Goal: Information Seeking & Learning: Learn about a topic

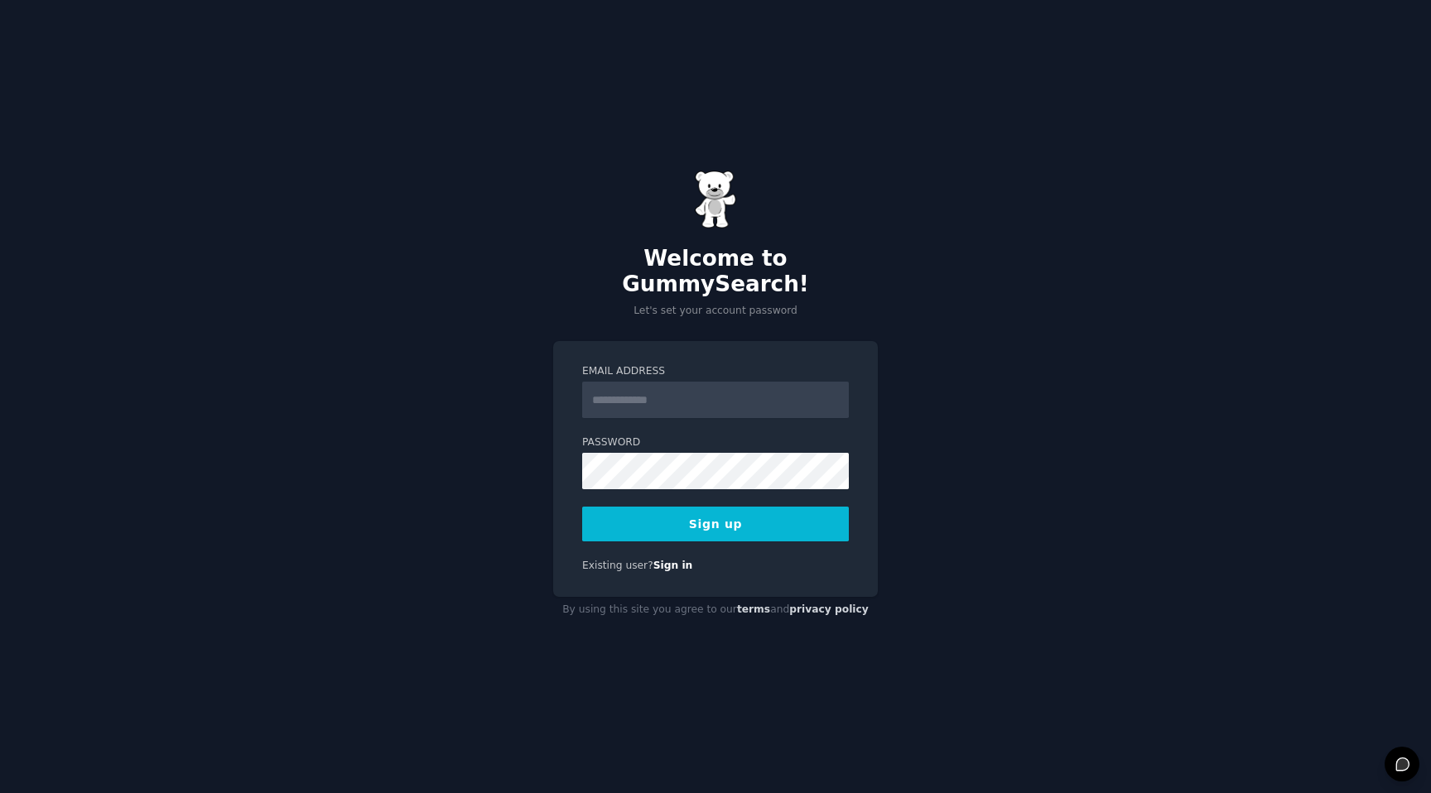
click at [648, 402] on input "Email Address" at bounding box center [715, 400] width 267 height 36
type input "**********"
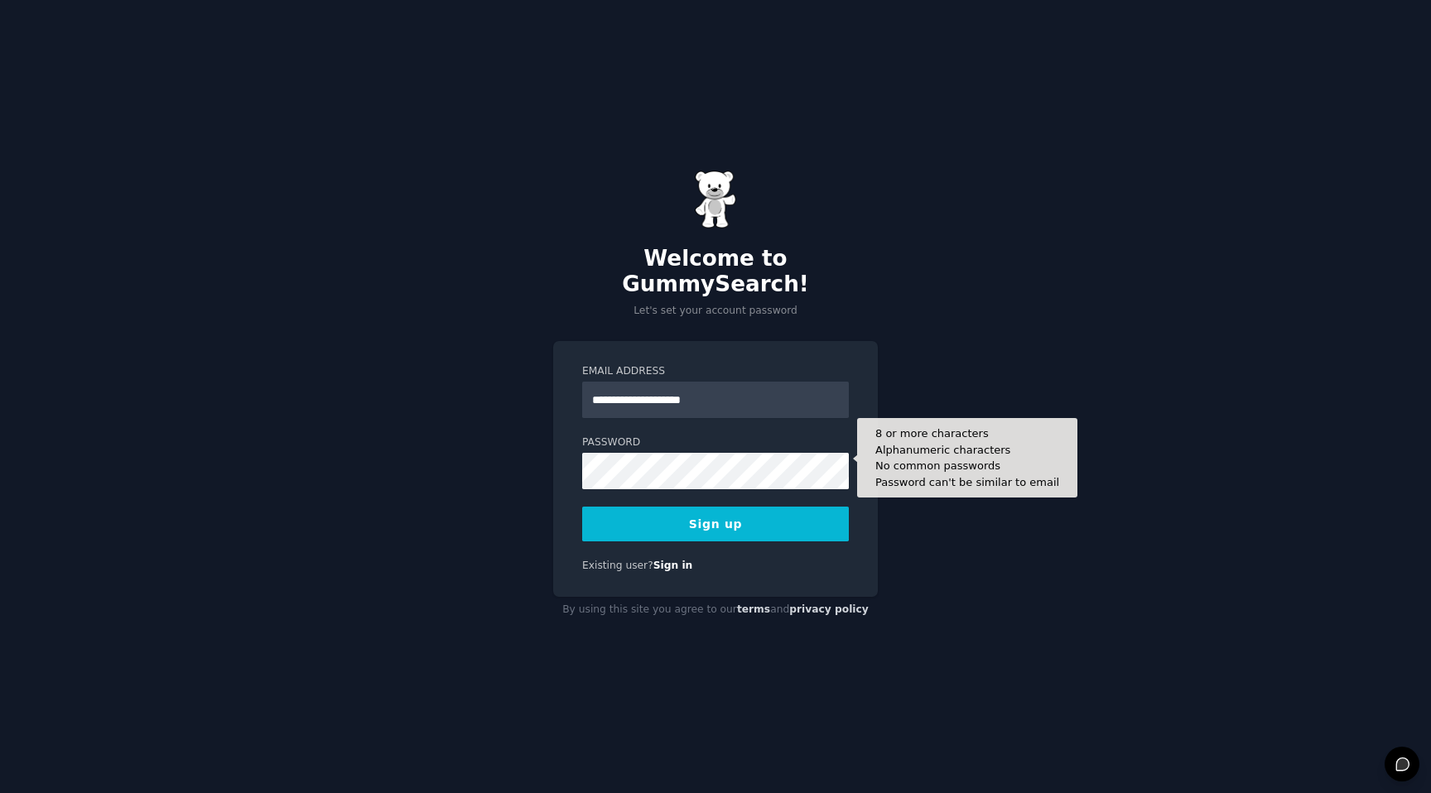
click at [683, 435] on label "Password" at bounding box center [715, 442] width 267 height 15
click at [582, 507] on button "Sign up" at bounding box center [715, 524] width 267 height 35
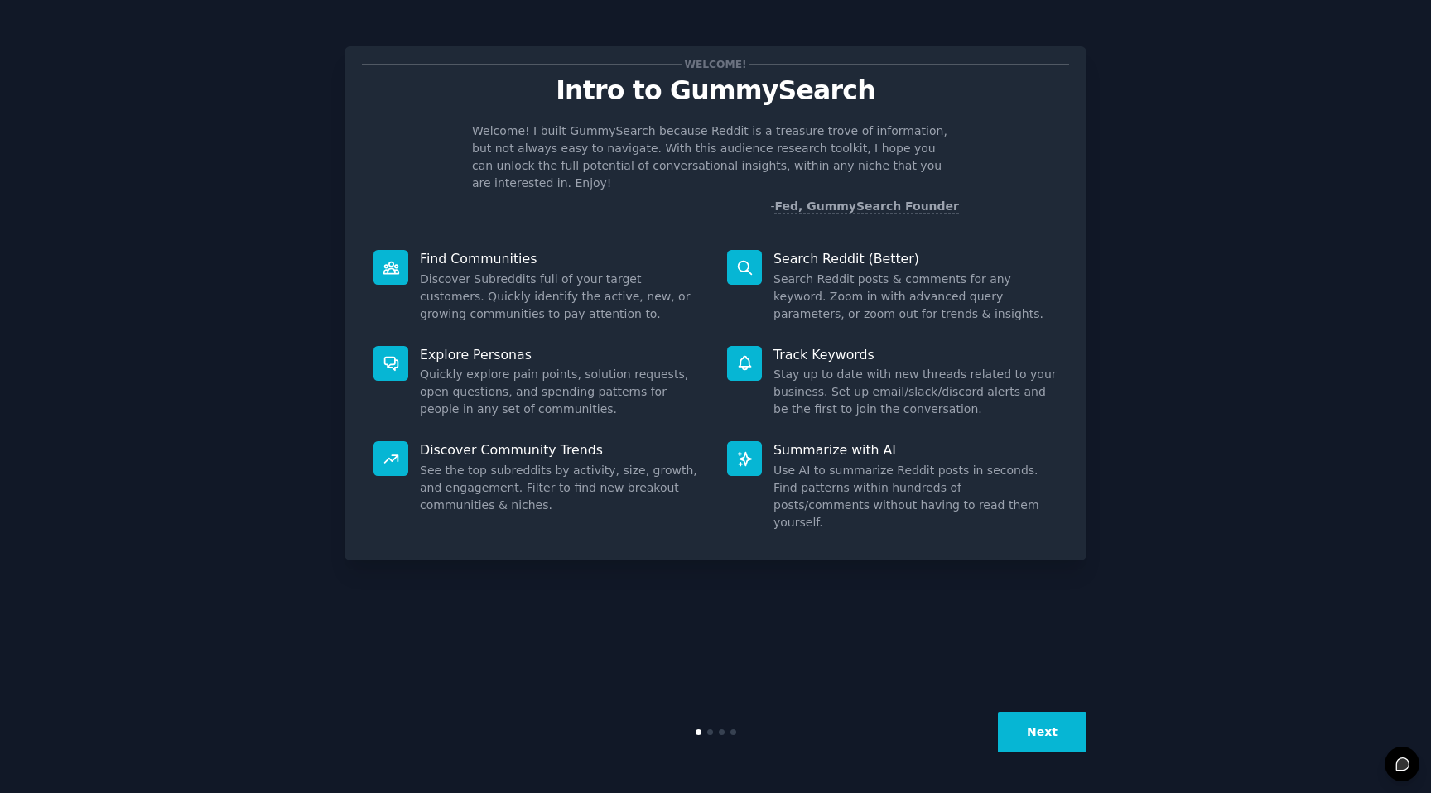
click at [1055, 734] on button "Next" at bounding box center [1042, 732] width 89 height 41
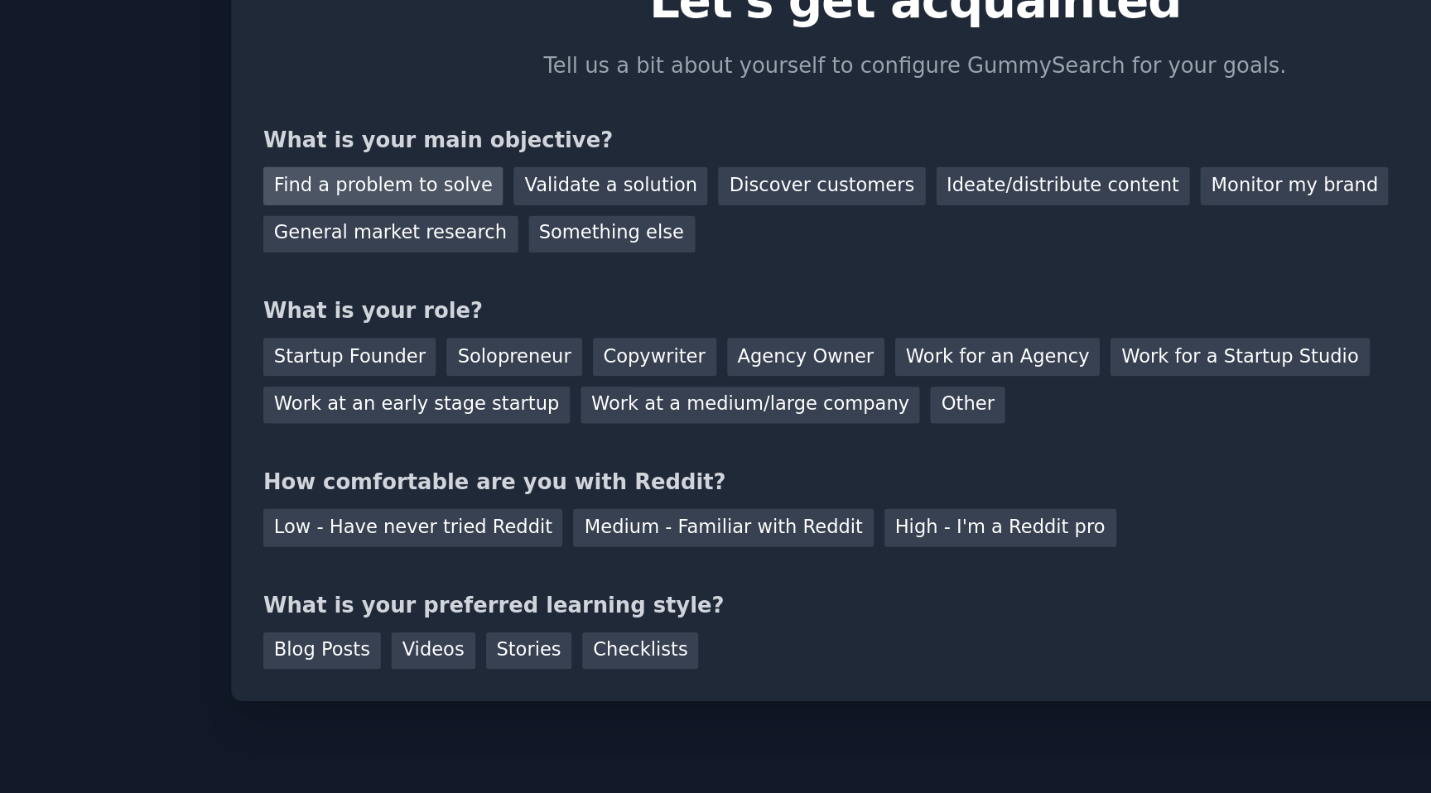
click at [473, 191] on div "Find a problem to solve" at bounding box center [427, 190] width 130 height 21
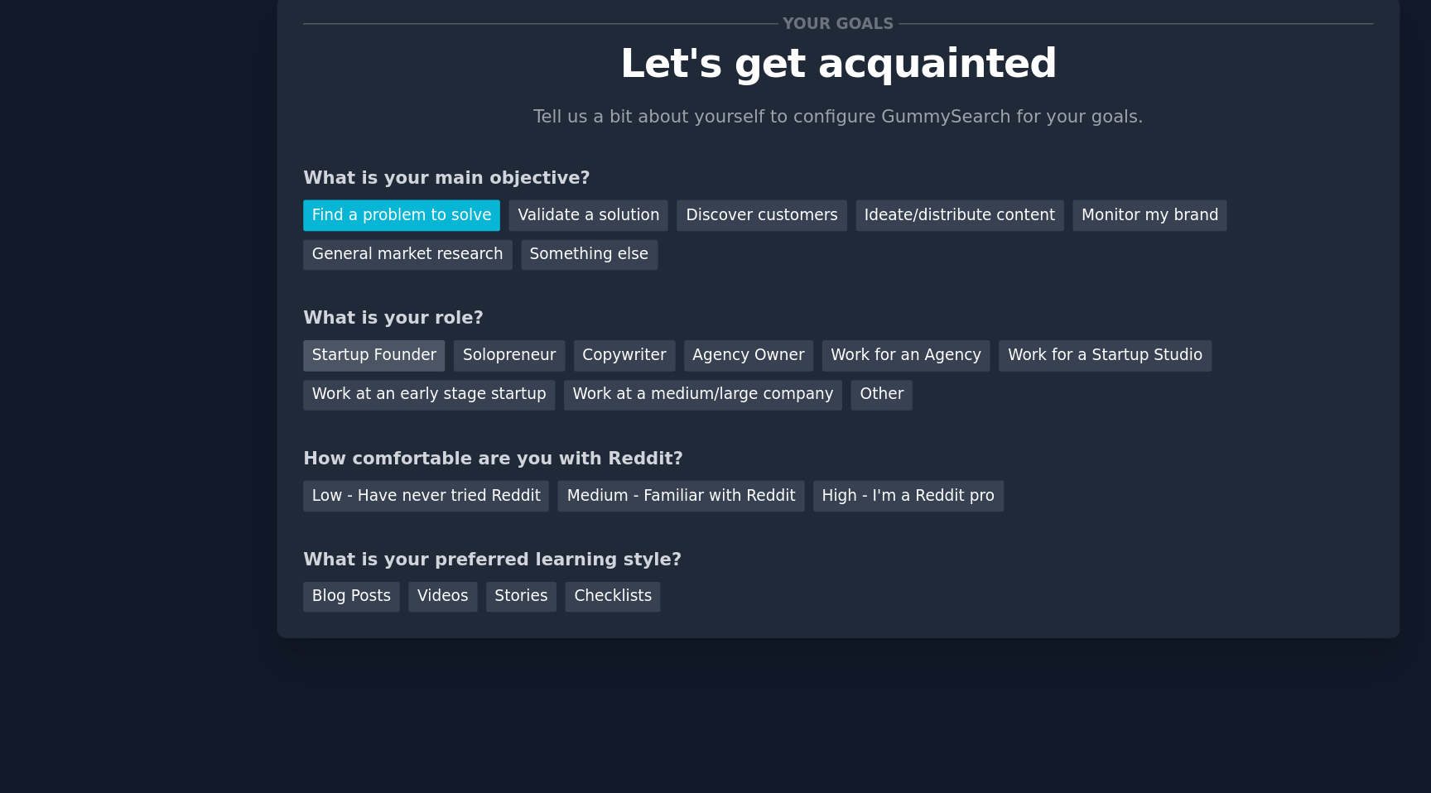
click at [417, 286] on div "Startup Founder" at bounding box center [409, 283] width 94 height 21
click at [577, 383] on div "Medium - Familiar with Reddit" at bounding box center [611, 376] width 162 height 21
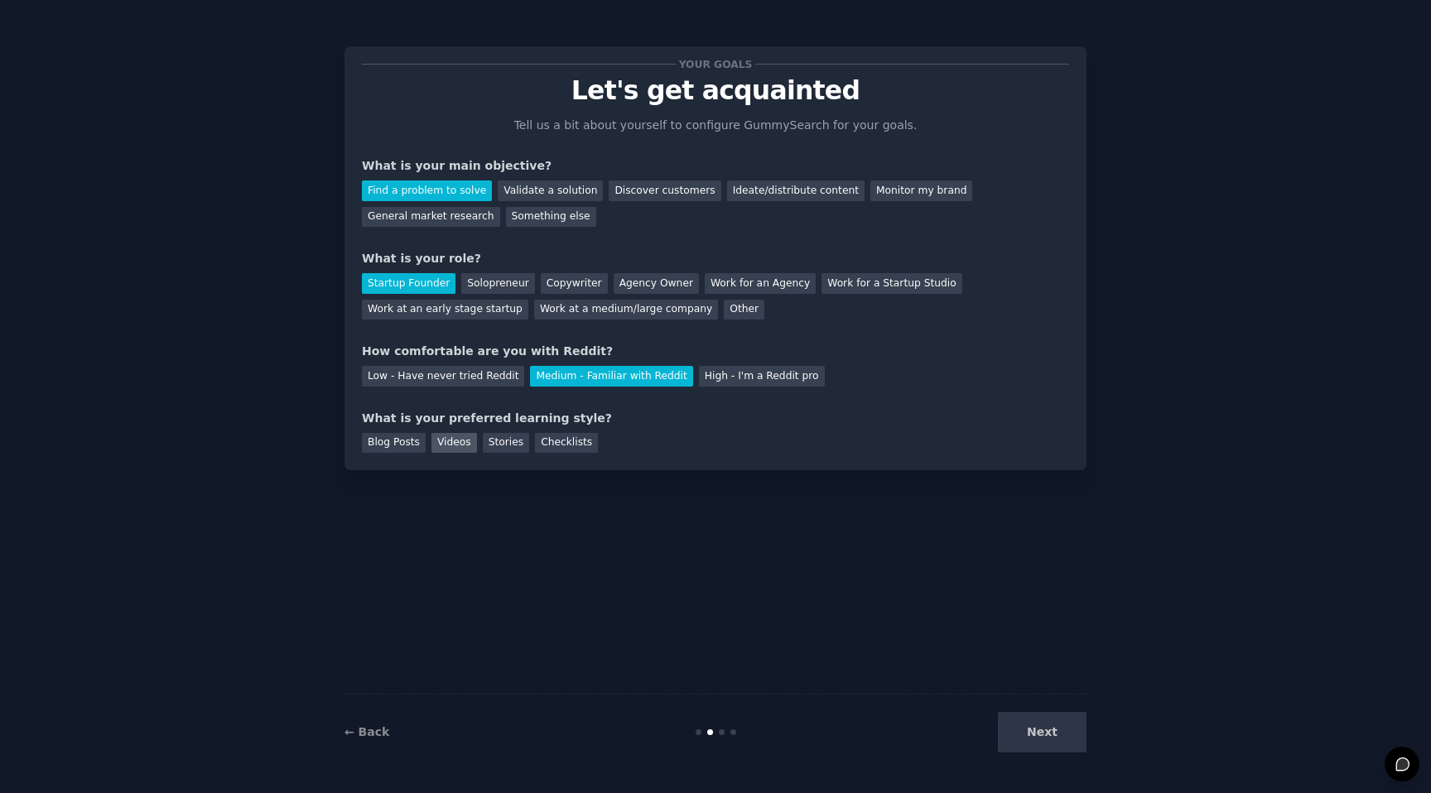
click at [451, 448] on div "Videos" at bounding box center [454, 443] width 46 height 21
click at [1051, 757] on div "← Back Next" at bounding box center [715, 732] width 742 height 76
click at [1047, 748] on button "Next" at bounding box center [1042, 732] width 89 height 41
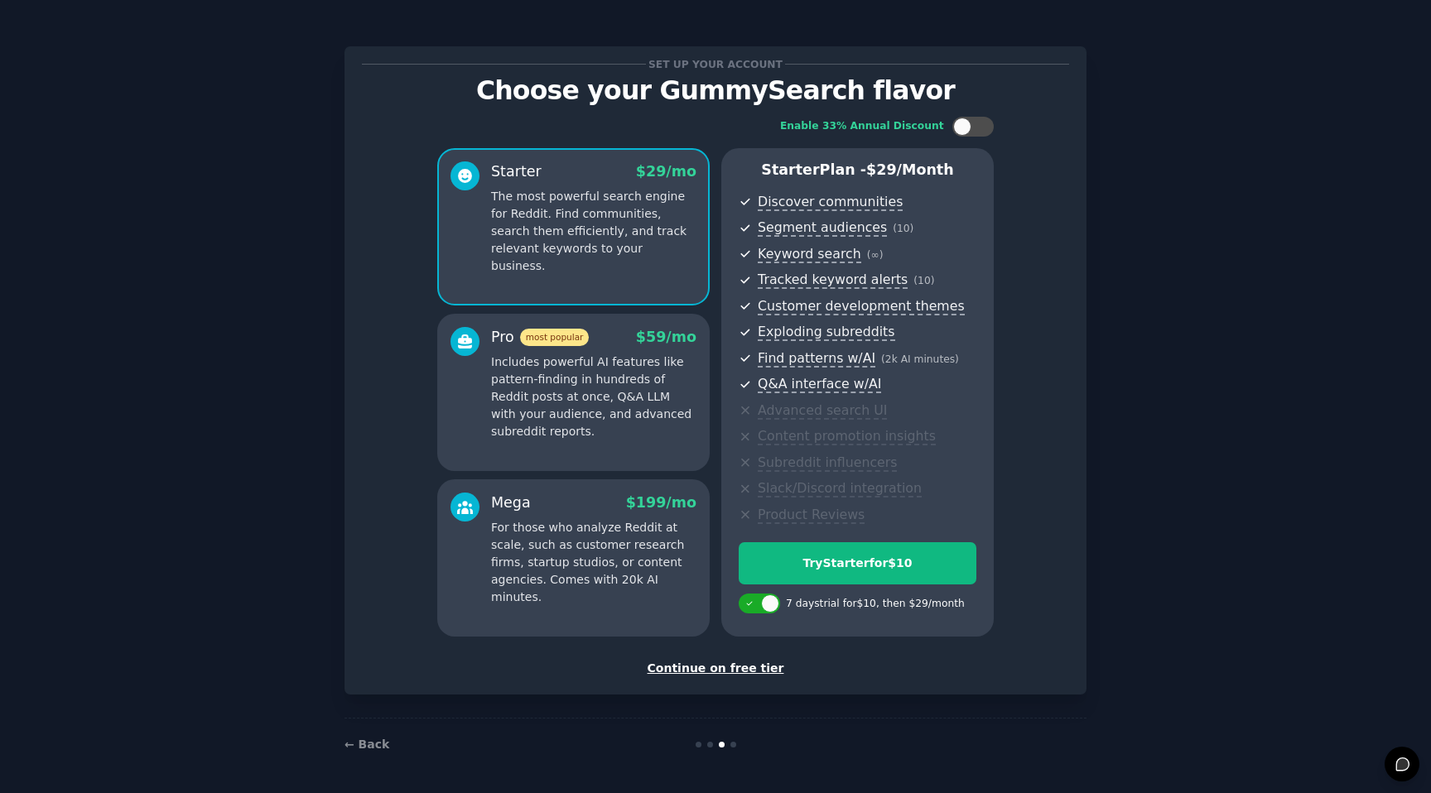
click at [732, 667] on div "Continue on free tier" at bounding box center [715, 668] width 707 height 17
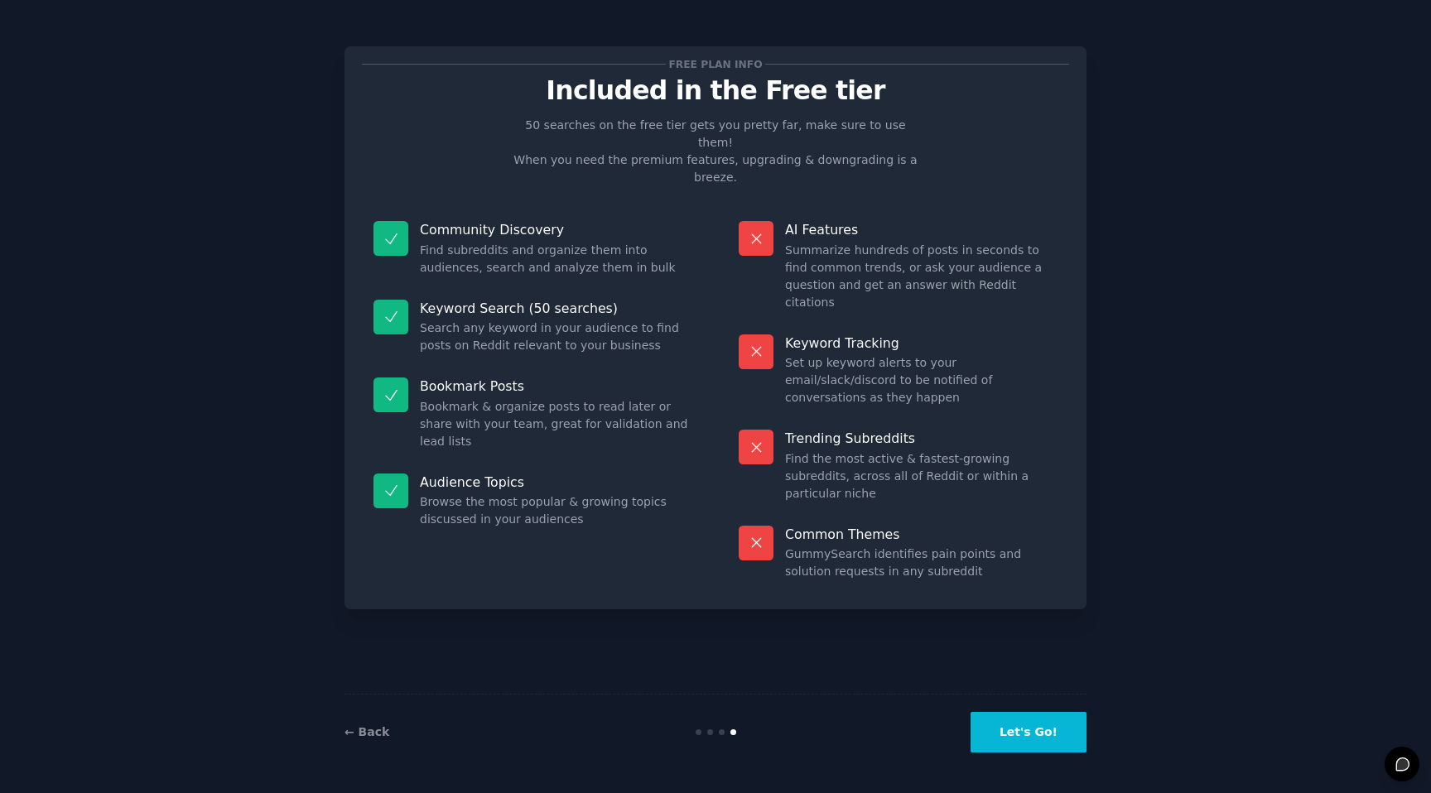
click at [358, 740] on div "← Back" at bounding box center [468, 732] width 248 height 17
click at [359, 732] on link "← Back" at bounding box center [366, 731] width 45 height 13
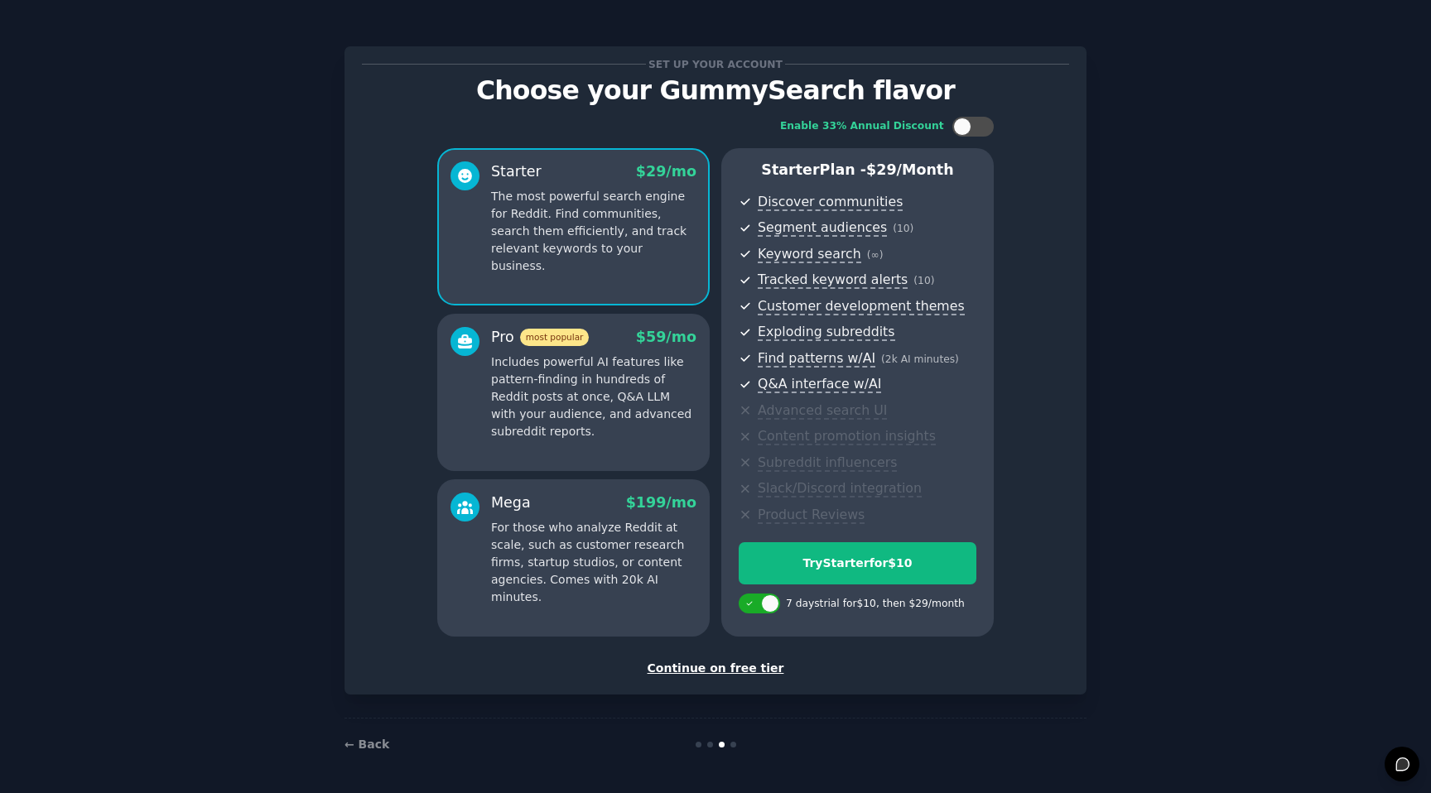
click at [673, 416] on p "Includes powerful AI features like pattern-finding in hundreds of Reddit posts …" at bounding box center [593, 397] width 205 height 87
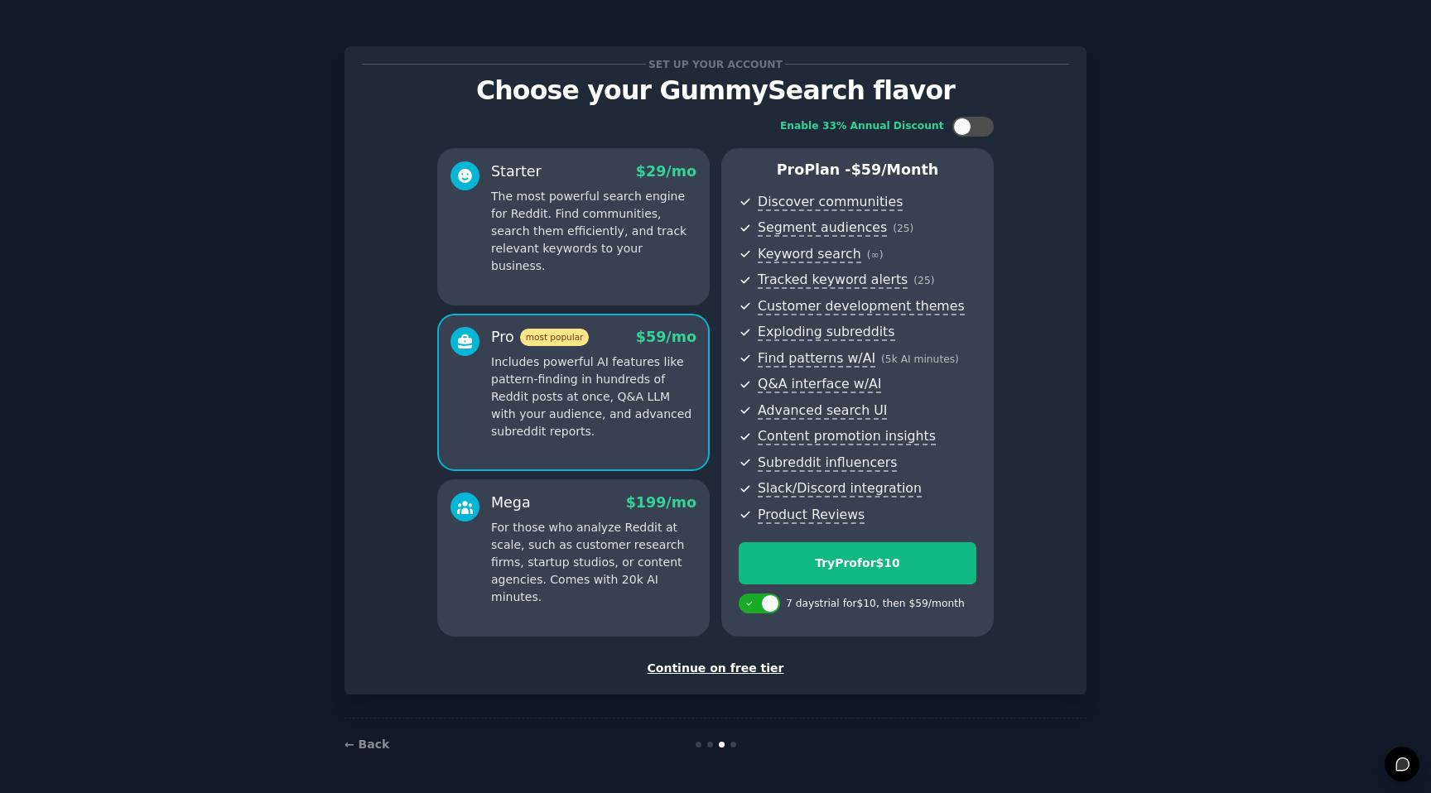
click at [656, 512] on div "$ 199 /mo" at bounding box center [661, 503] width 70 height 21
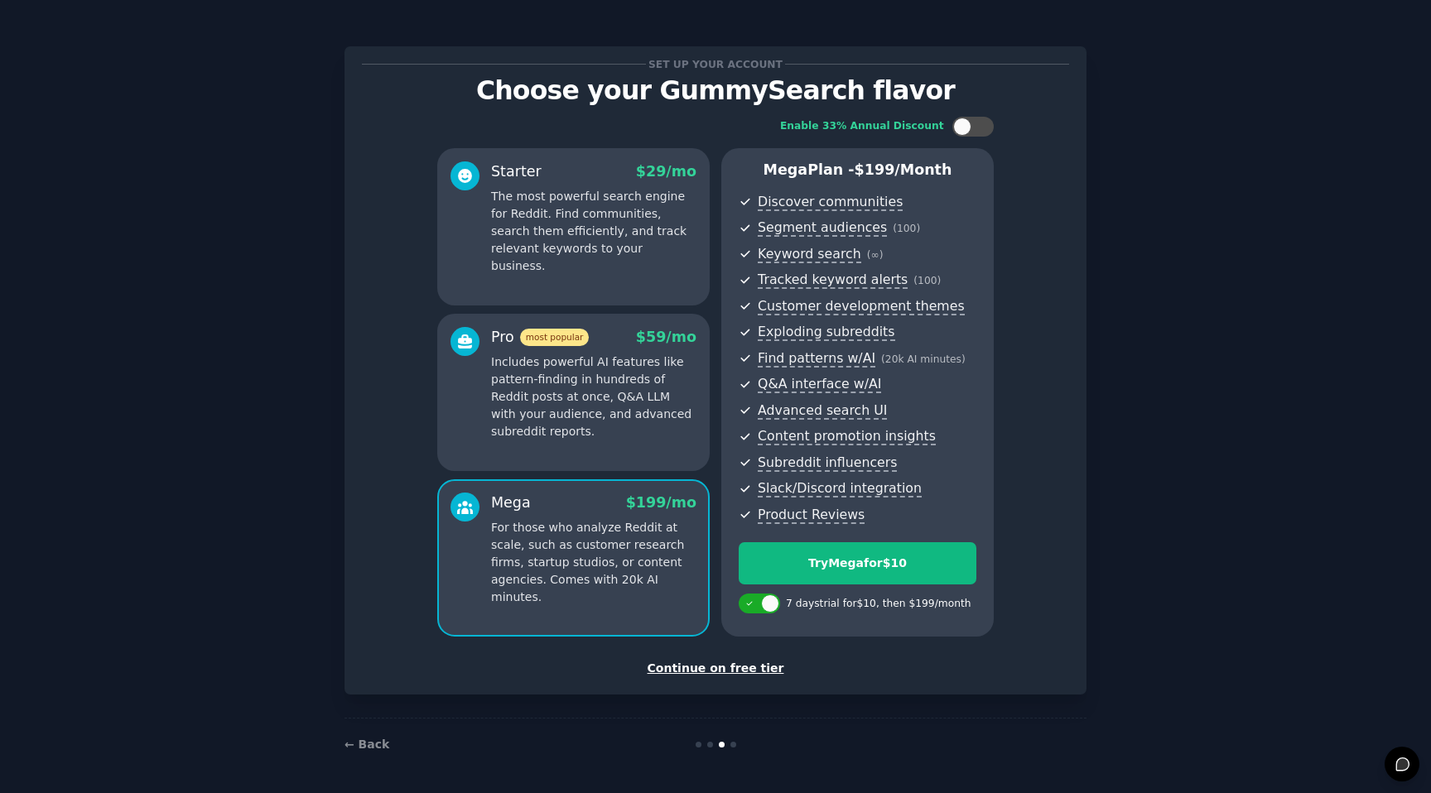
click at [634, 408] on p "Includes powerful AI features like pattern-finding in hundreds of Reddit posts …" at bounding box center [593, 397] width 205 height 87
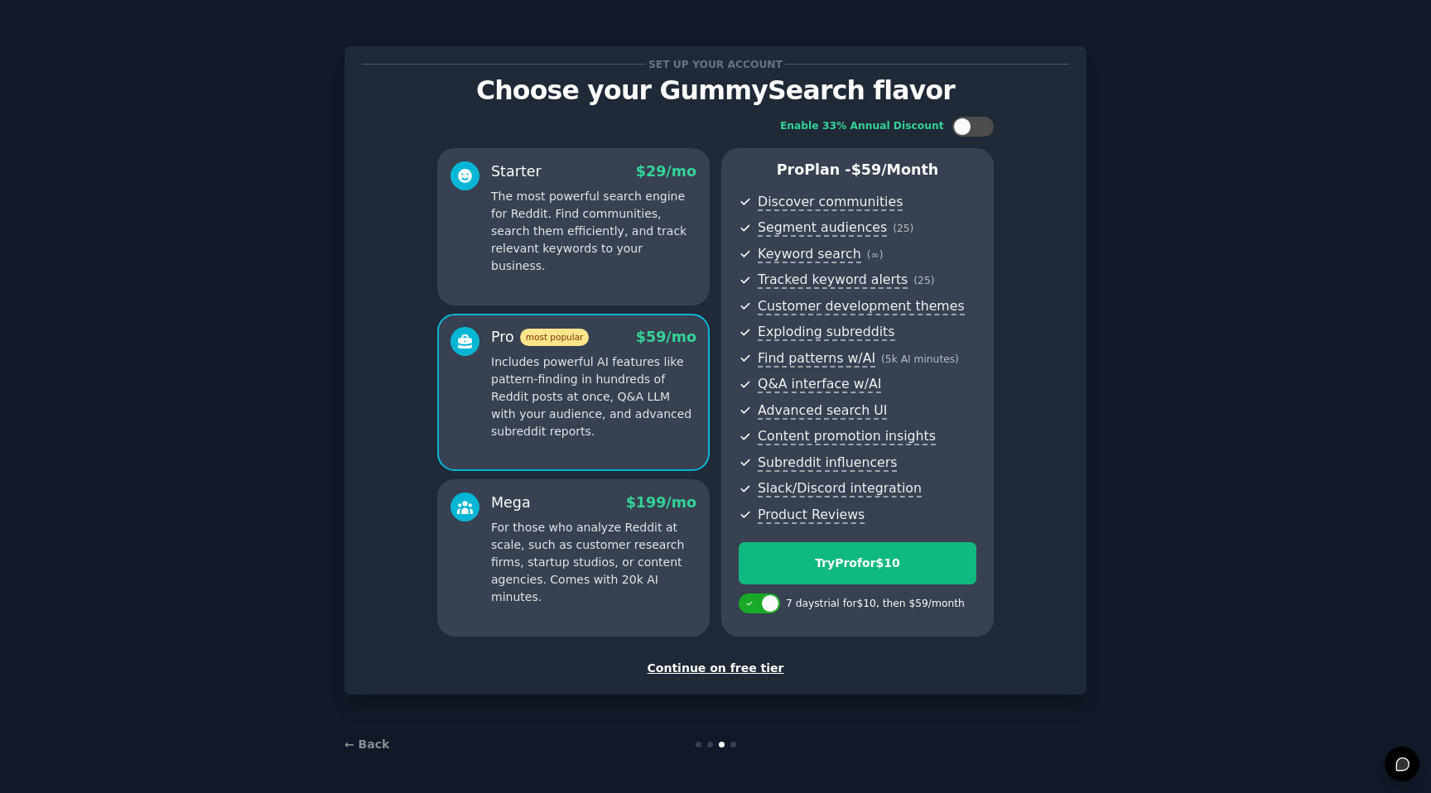
click at [634, 243] on p "The most powerful search engine for Reddit. Find communities, search them effic…" at bounding box center [593, 231] width 205 height 87
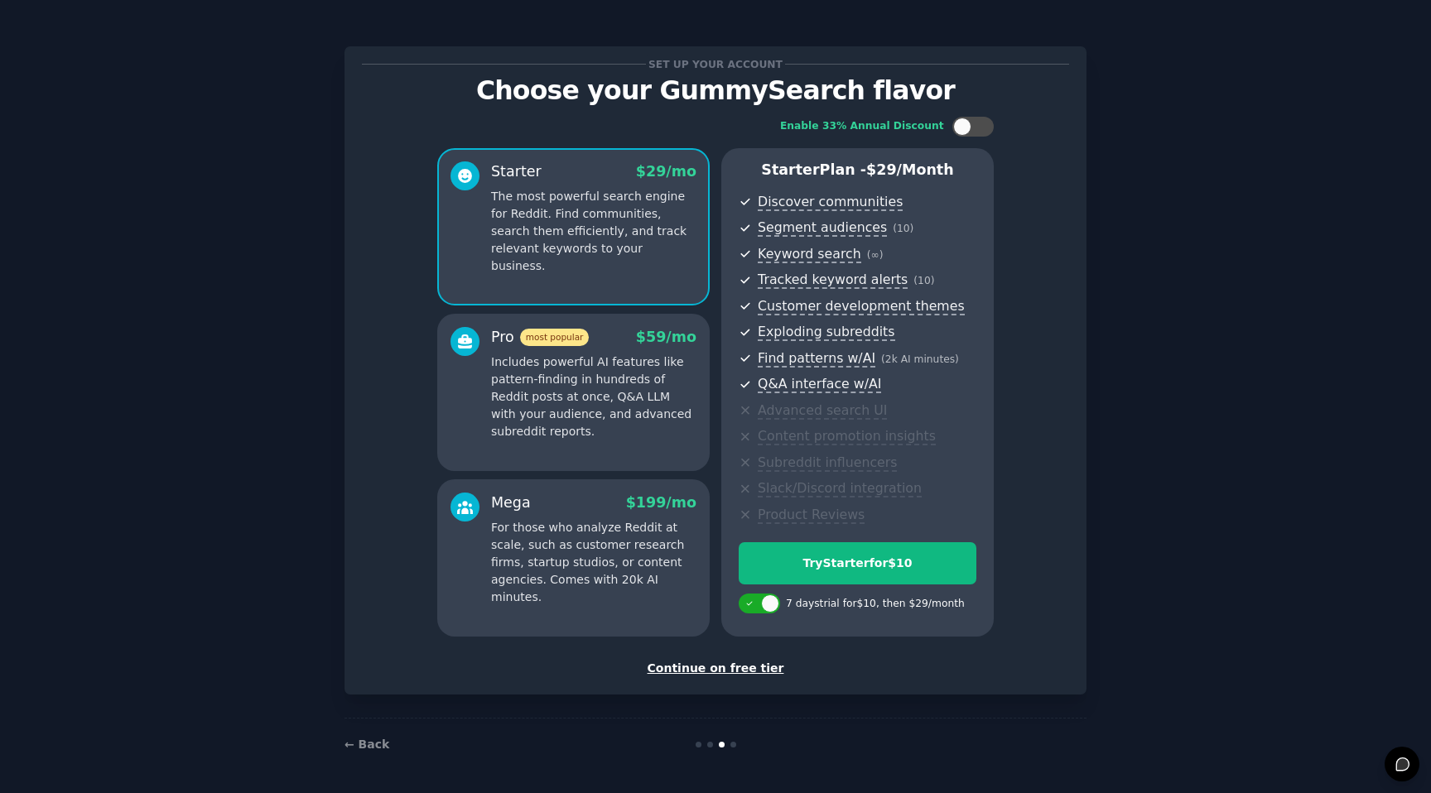
click at [707, 674] on div "Continue on free tier" at bounding box center [715, 668] width 707 height 17
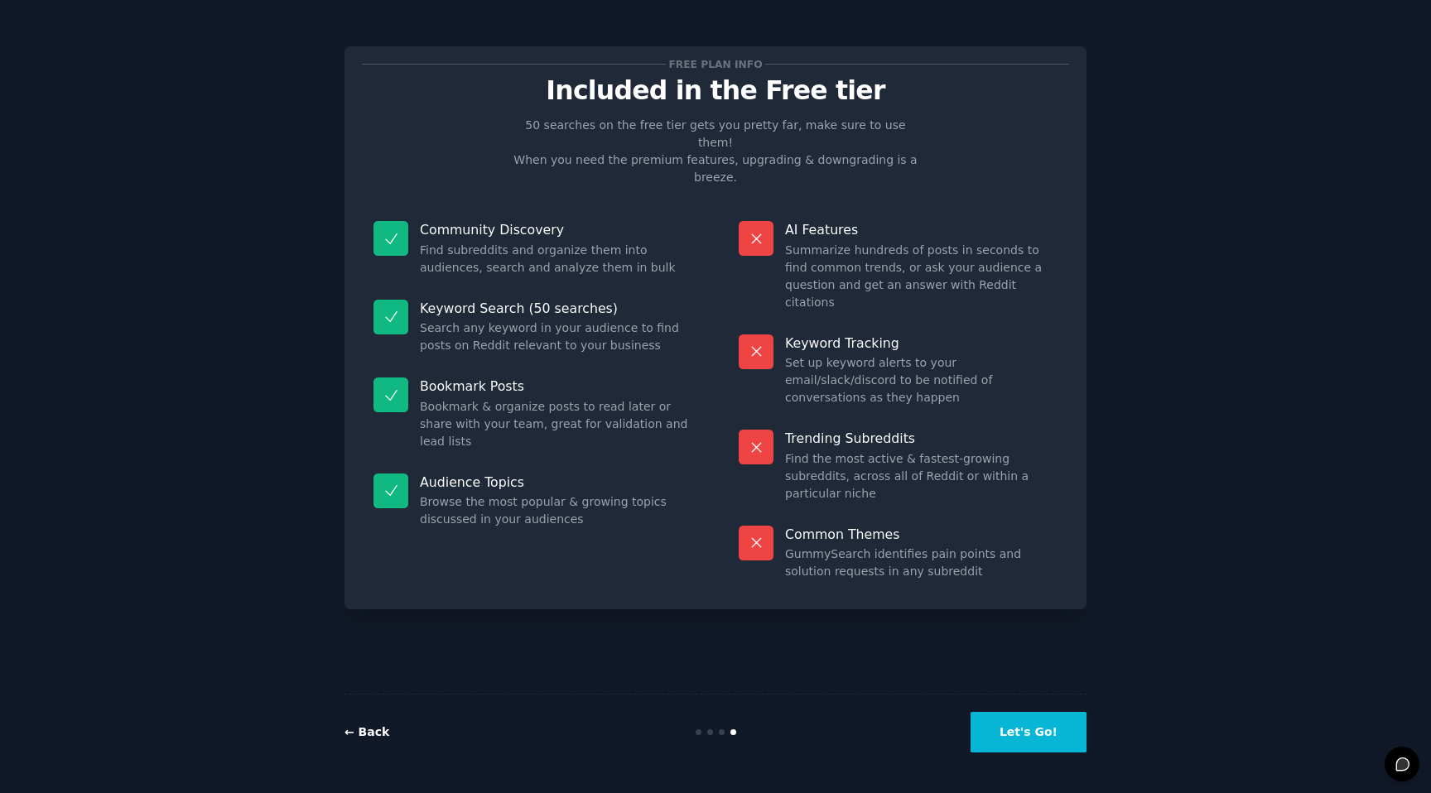
click at [375, 731] on link "← Back" at bounding box center [366, 731] width 45 height 13
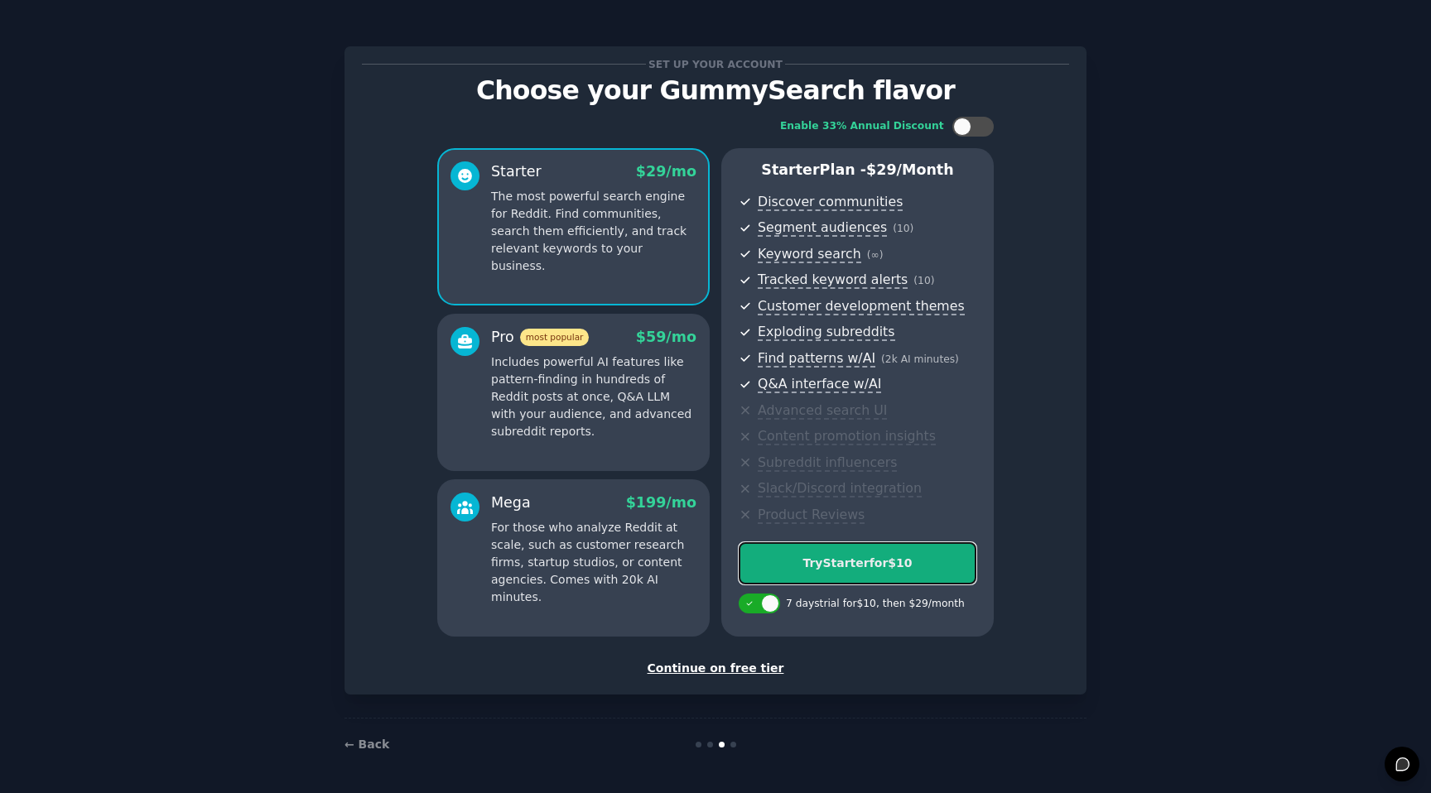
click at [886, 564] on div "Try Starter for $10" at bounding box center [857, 563] width 236 height 17
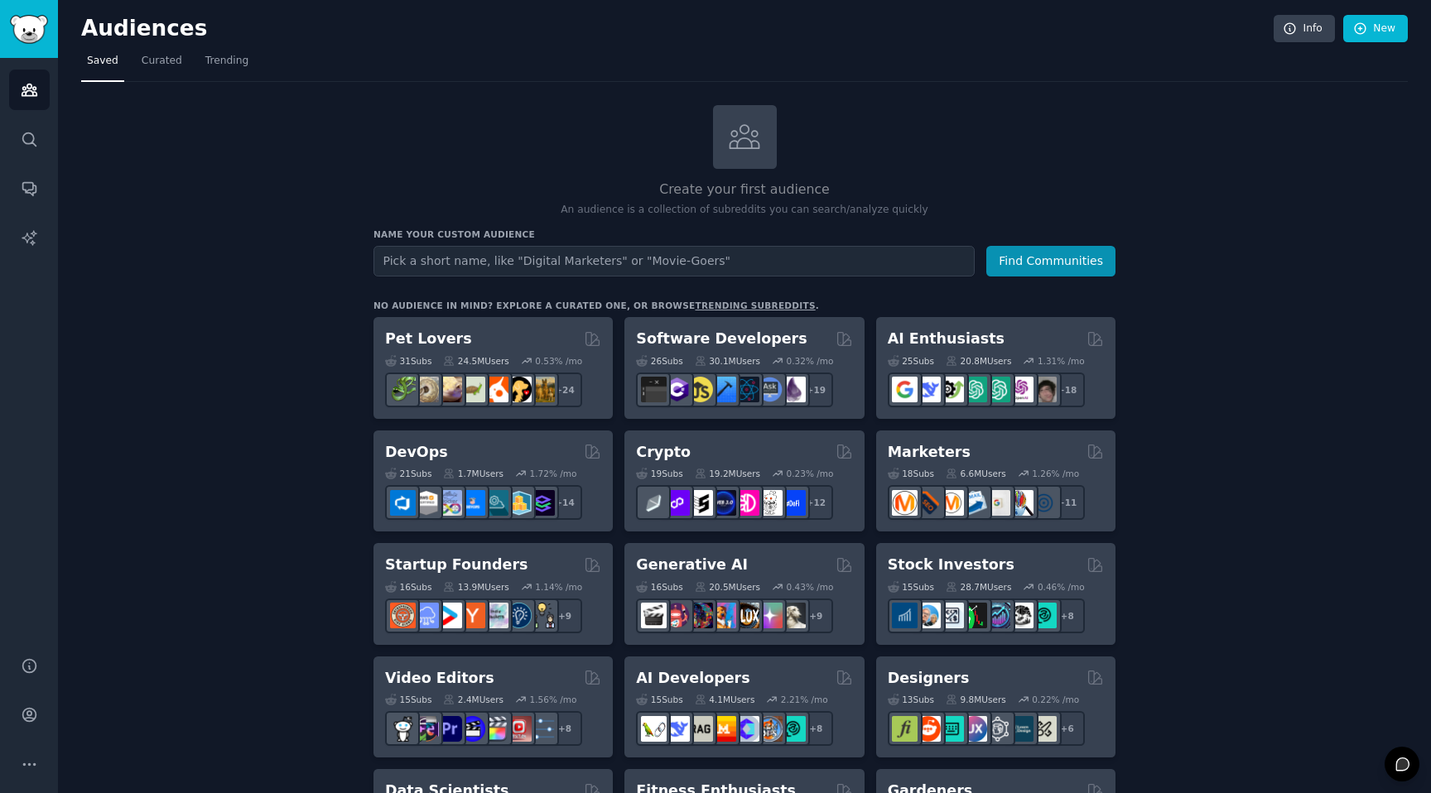
click at [942, 142] on div "Create your first audience An audience is a collection of subreddits you can se…" at bounding box center [744, 161] width 742 height 113
click at [156, 48] on link "Curated" at bounding box center [162, 65] width 52 height 34
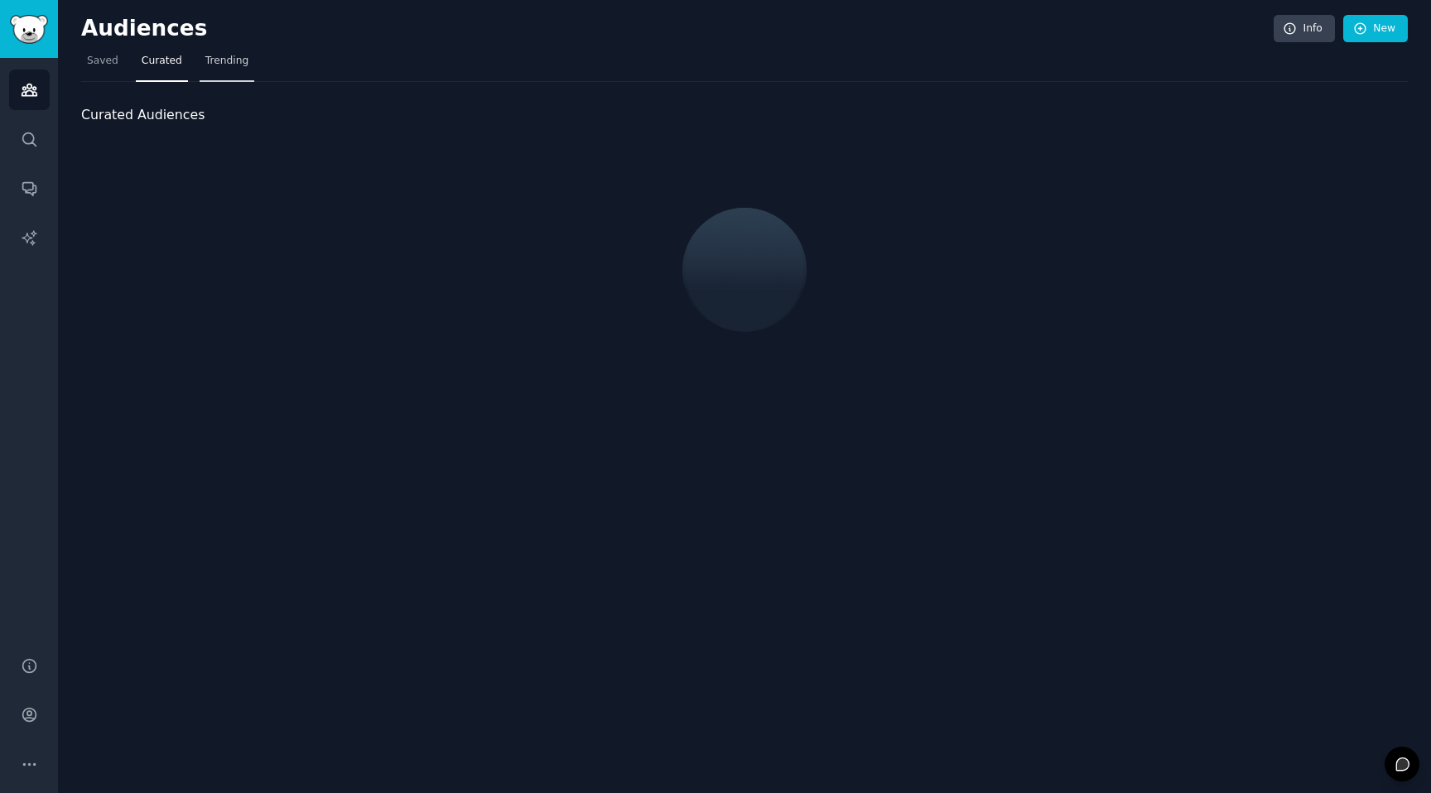
click at [243, 51] on link "Trending" at bounding box center [227, 65] width 55 height 34
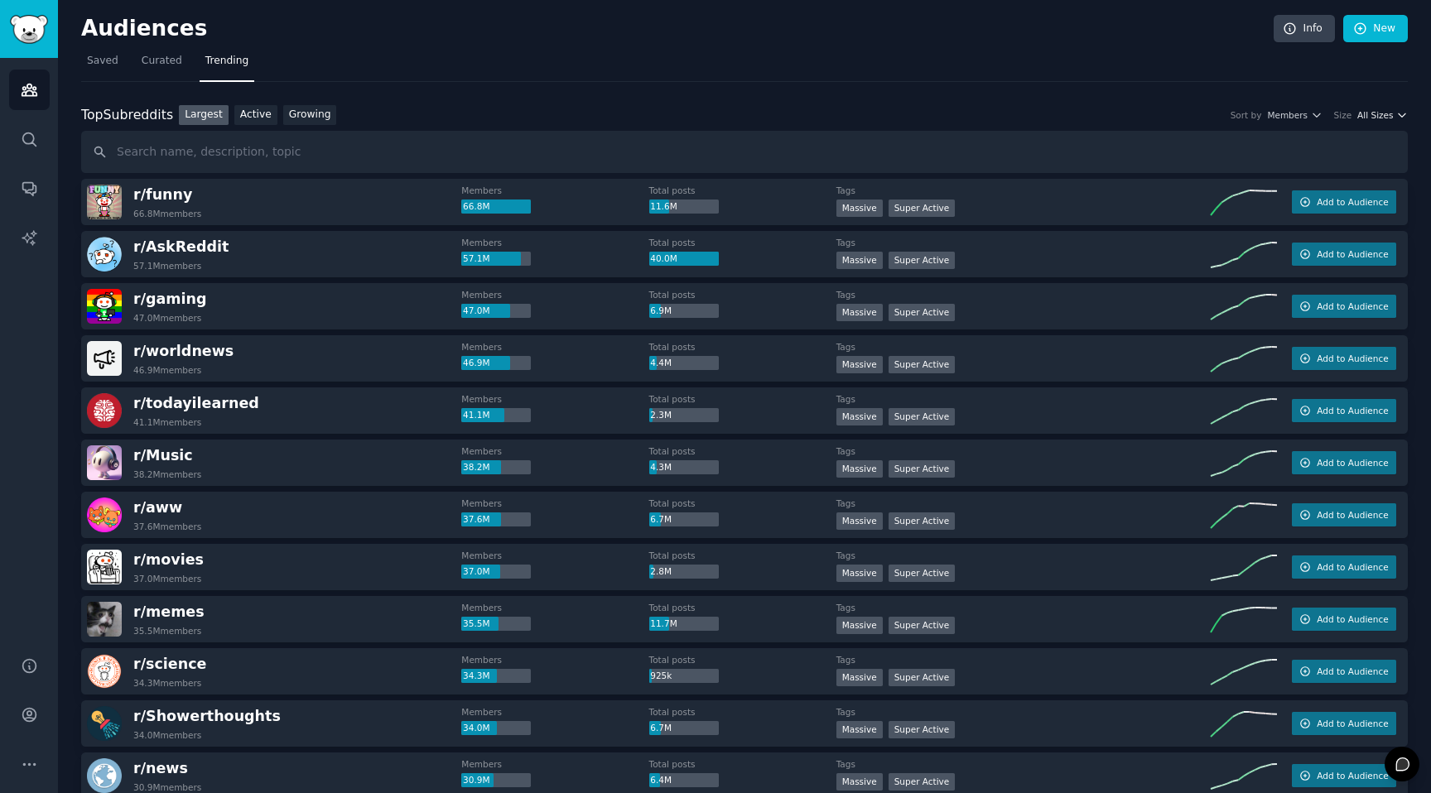
click at [1396, 109] on icon "button" at bounding box center [1402, 115] width 12 height 12
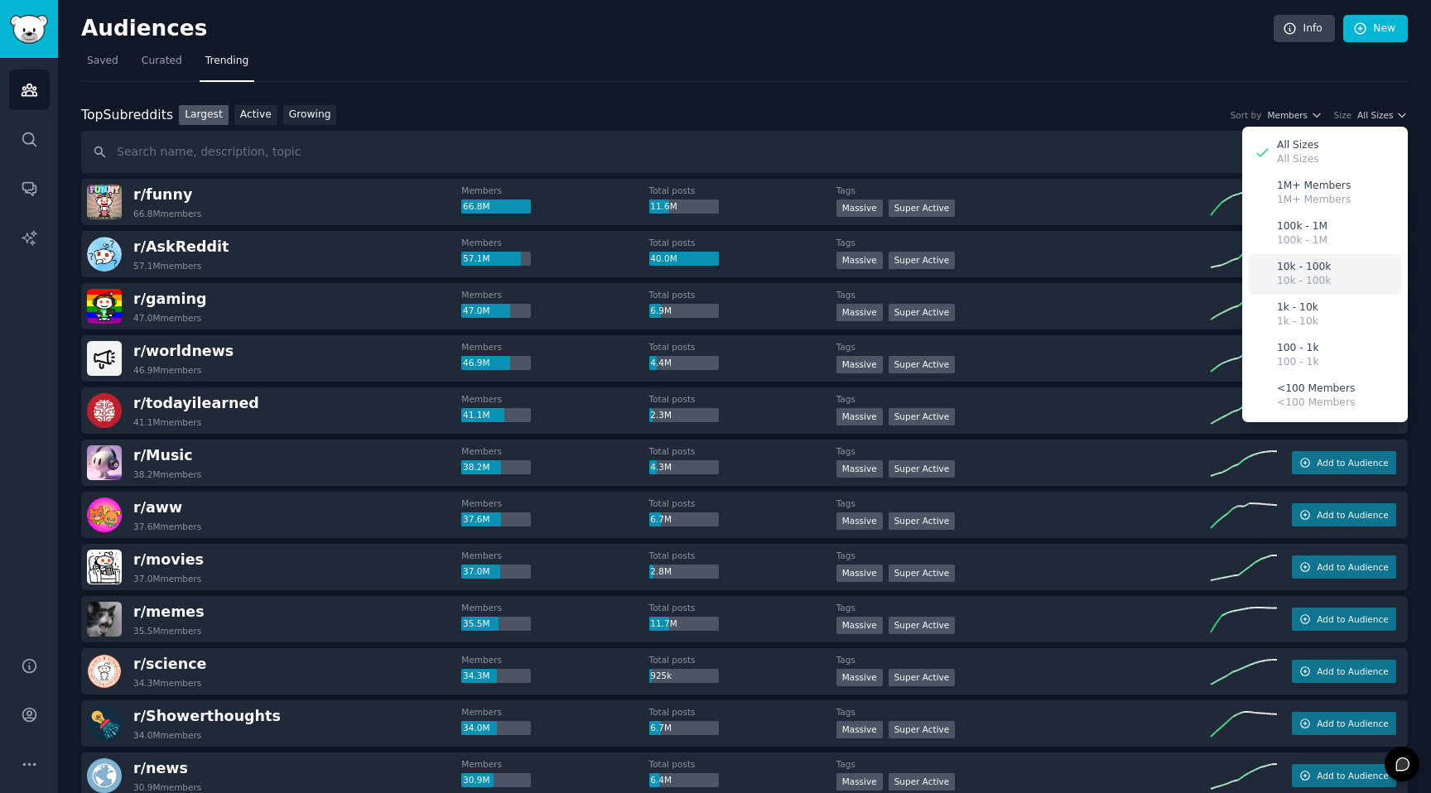
click at [1335, 267] on div "10k - 100k 10k - 100k" at bounding box center [1325, 274] width 154 height 41
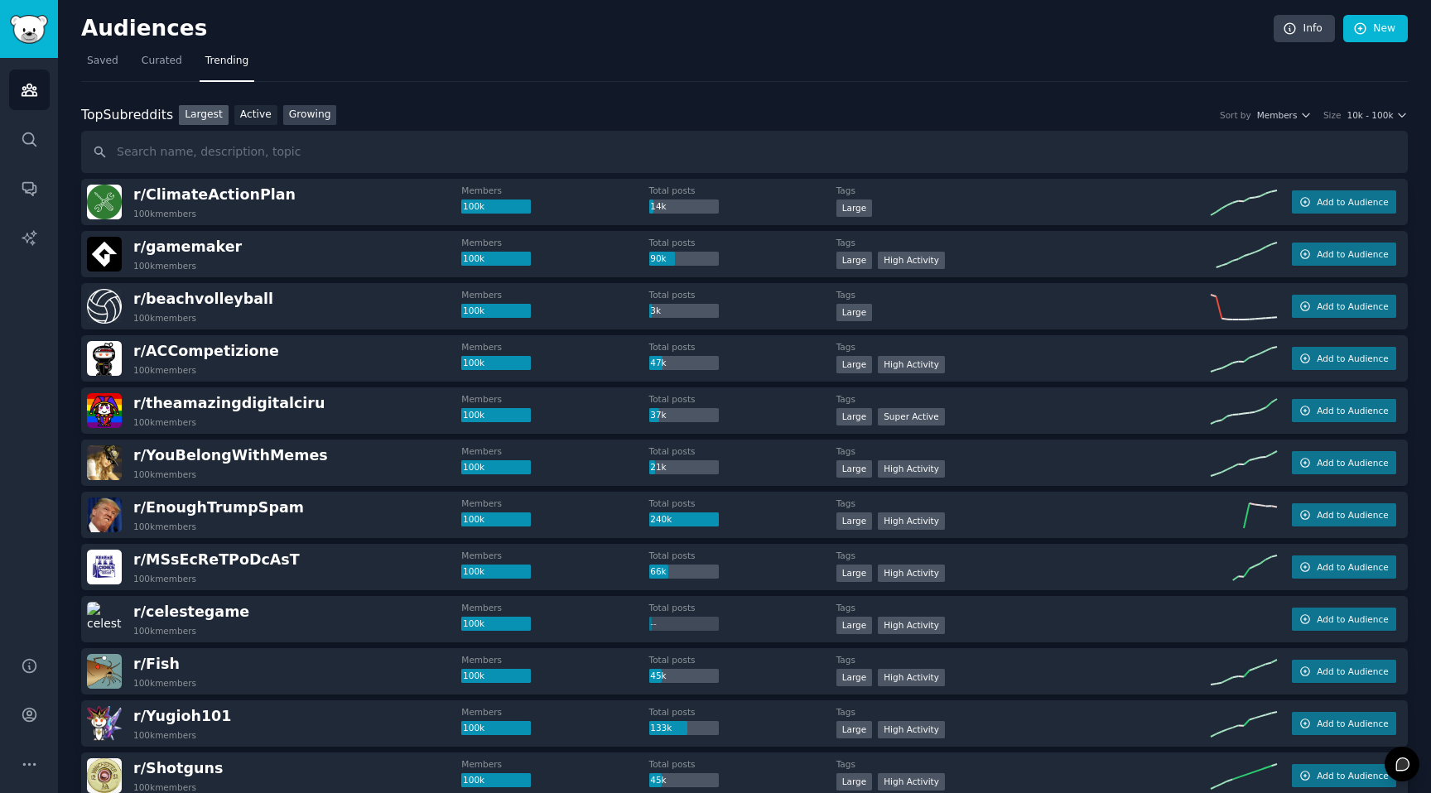
click at [323, 108] on link "Growing" at bounding box center [310, 115] width 54 height 21
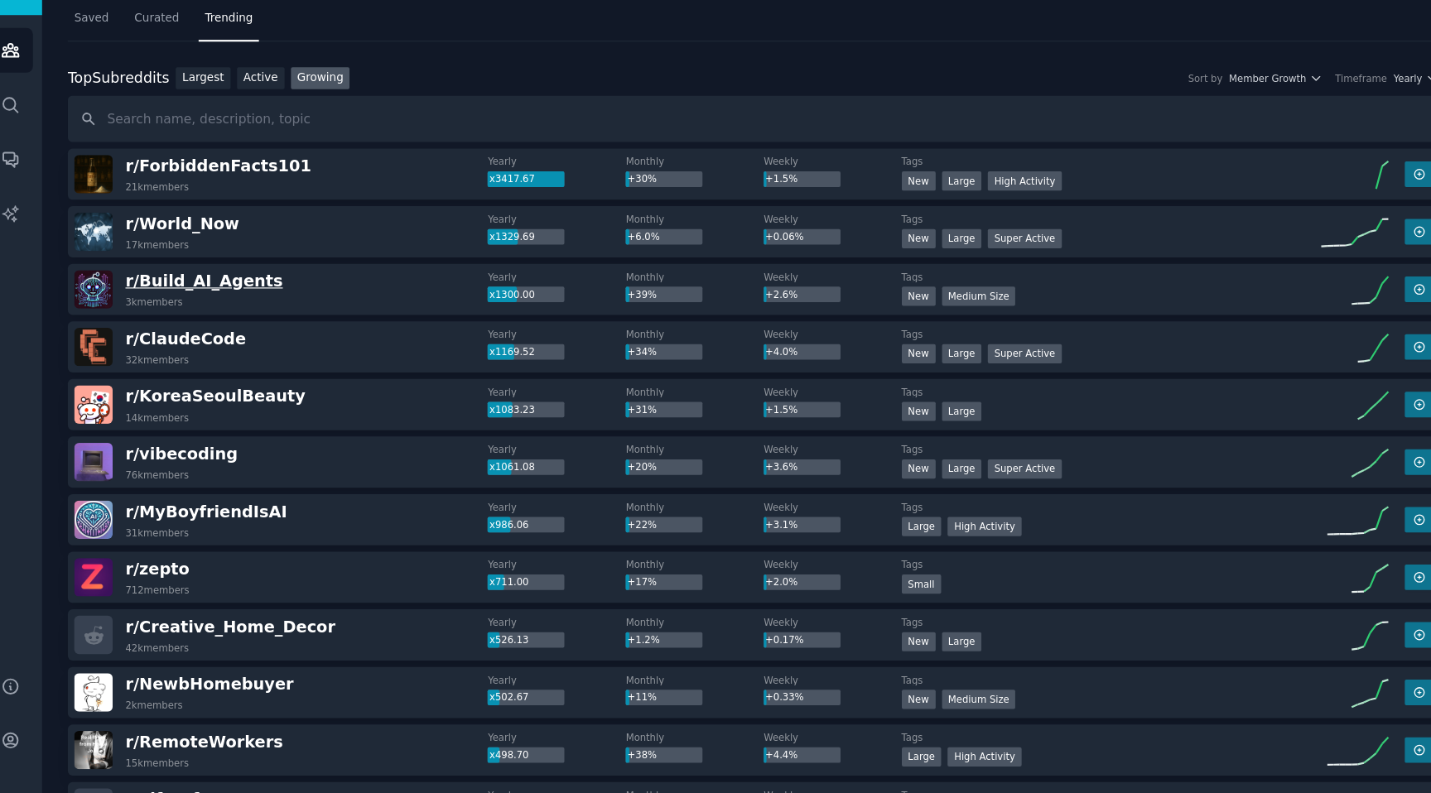
click at [163, 301] on span "r/ Build_AI_Agents" at bounding box center [204, 299] width 142 height 17
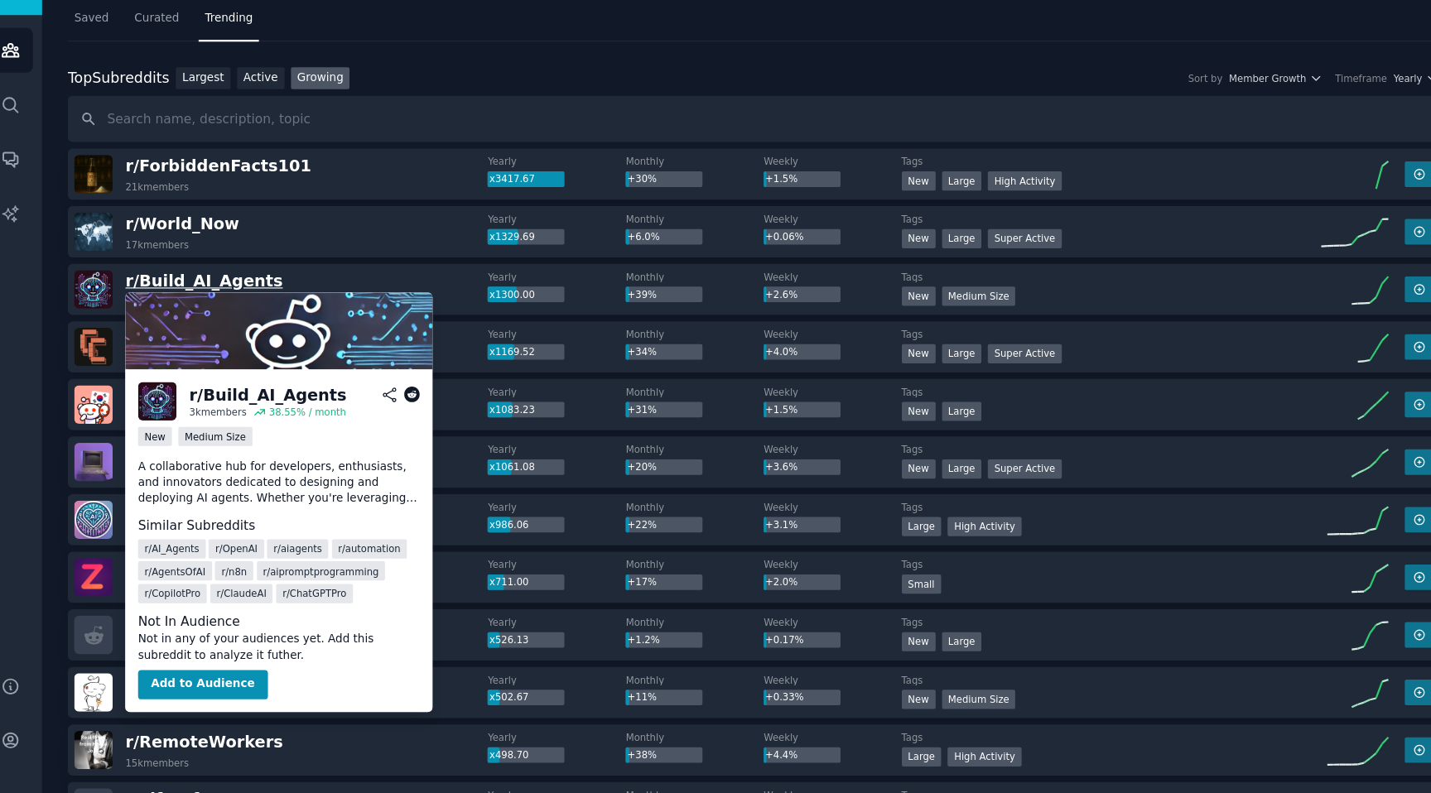
click at [196, 296] on span "r/ Build_AI_Agents" at bounding box center [204, 299] width 142 height 17
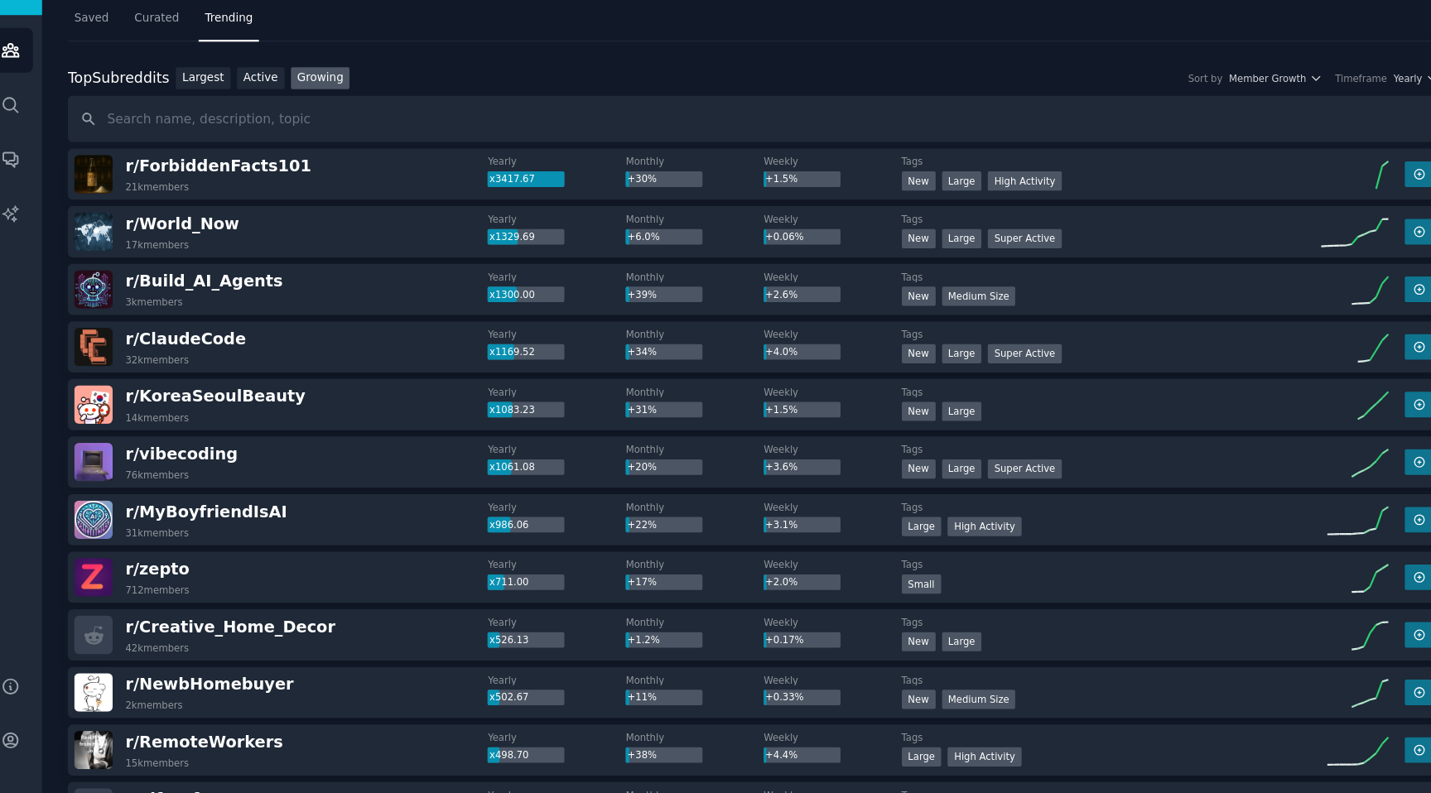
click at [101, 463] on img at bounding box center [104, 462] width 35 height 35
click at [160, 463] on span "r/ vibecoding" at bounding box center [184, 455] width 102 height 17
click at [335, 633] on div "r/ Creative_Home_Decor 42k members" at bounding box center [274, 619] width 374 height 35
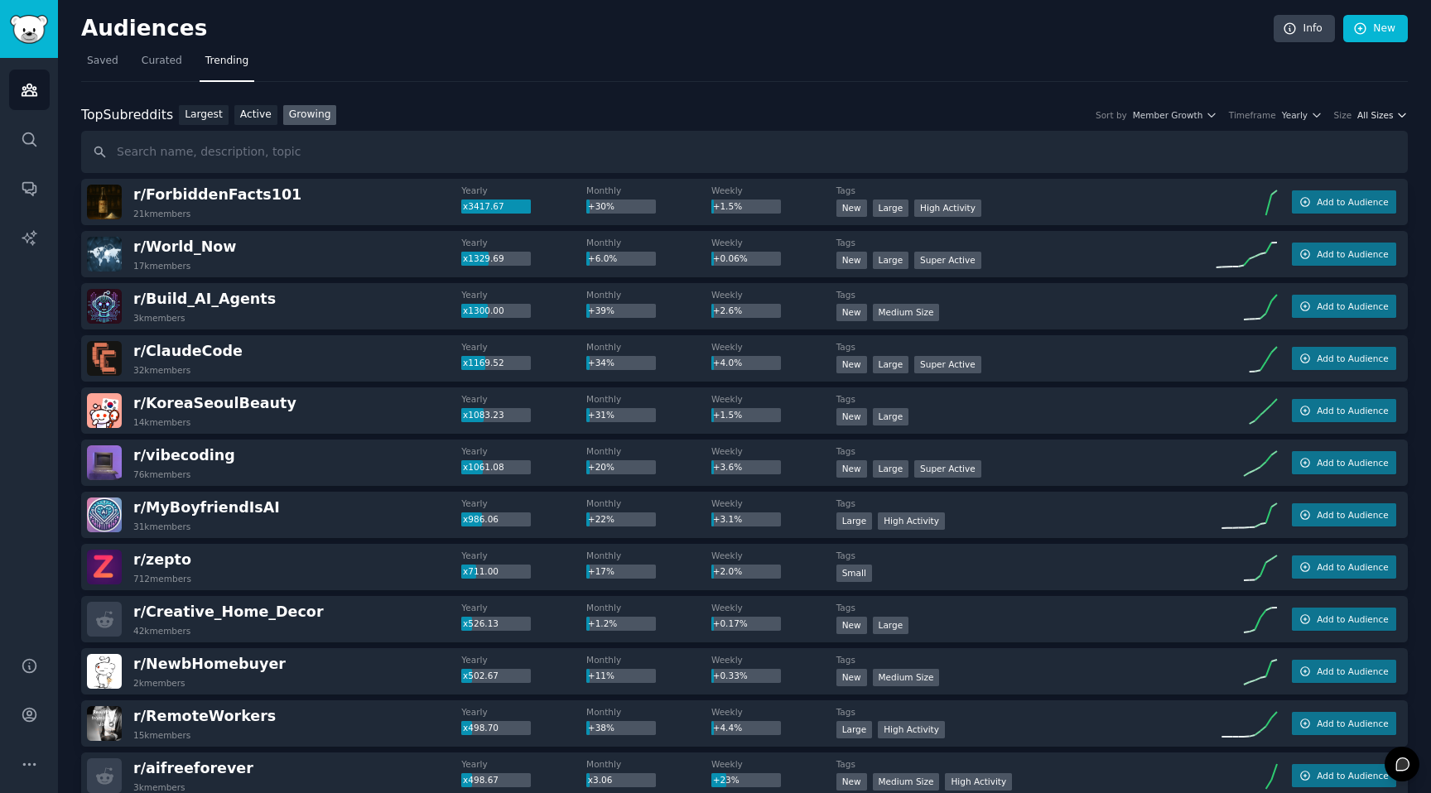
click at [1366, 118] on span "All Sizes" at bounding box center [1375, 115] width 36 height 12
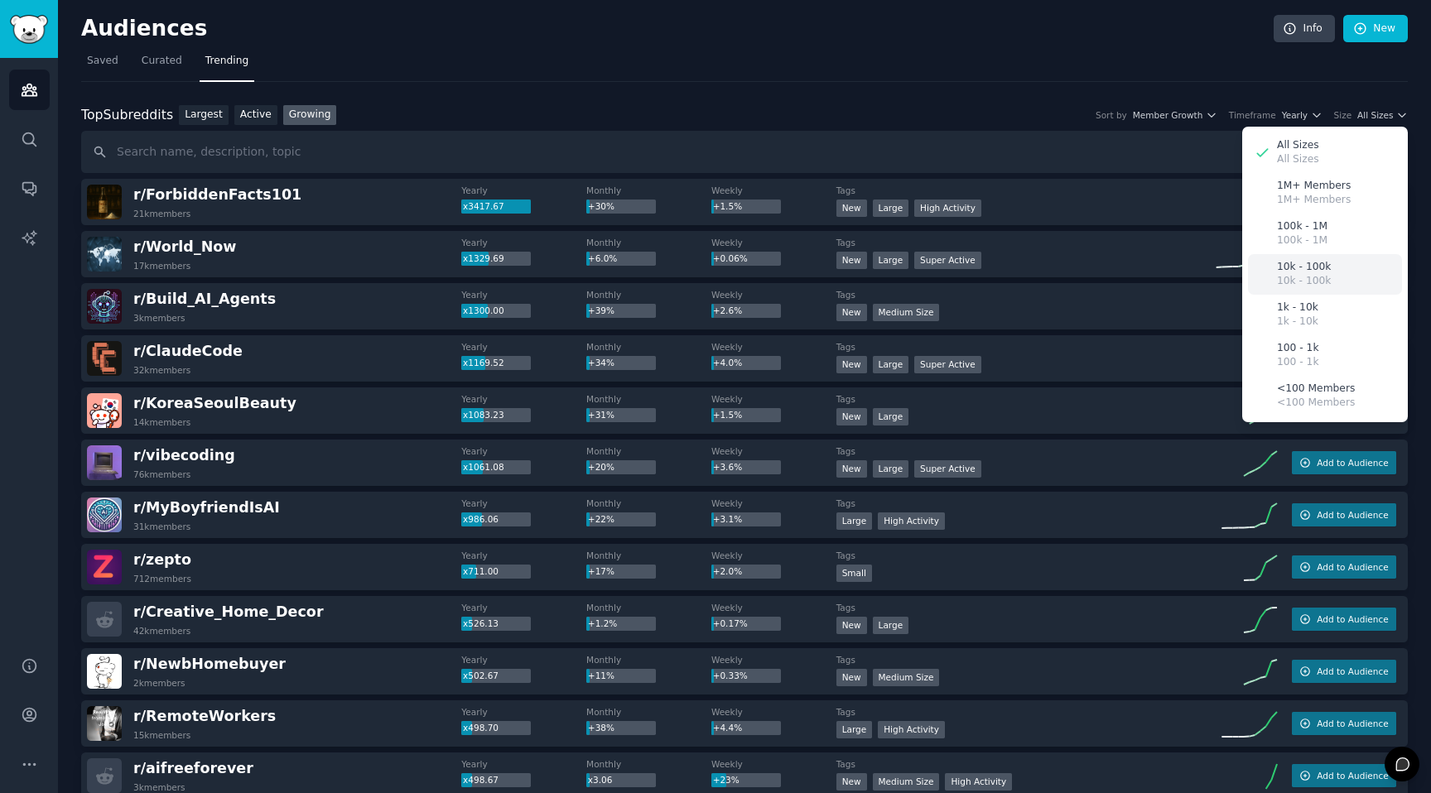
click at [1332, 270] on div "10k - 100k 10k - 100k" at bounding box center [1325, 274] width 154 height 41
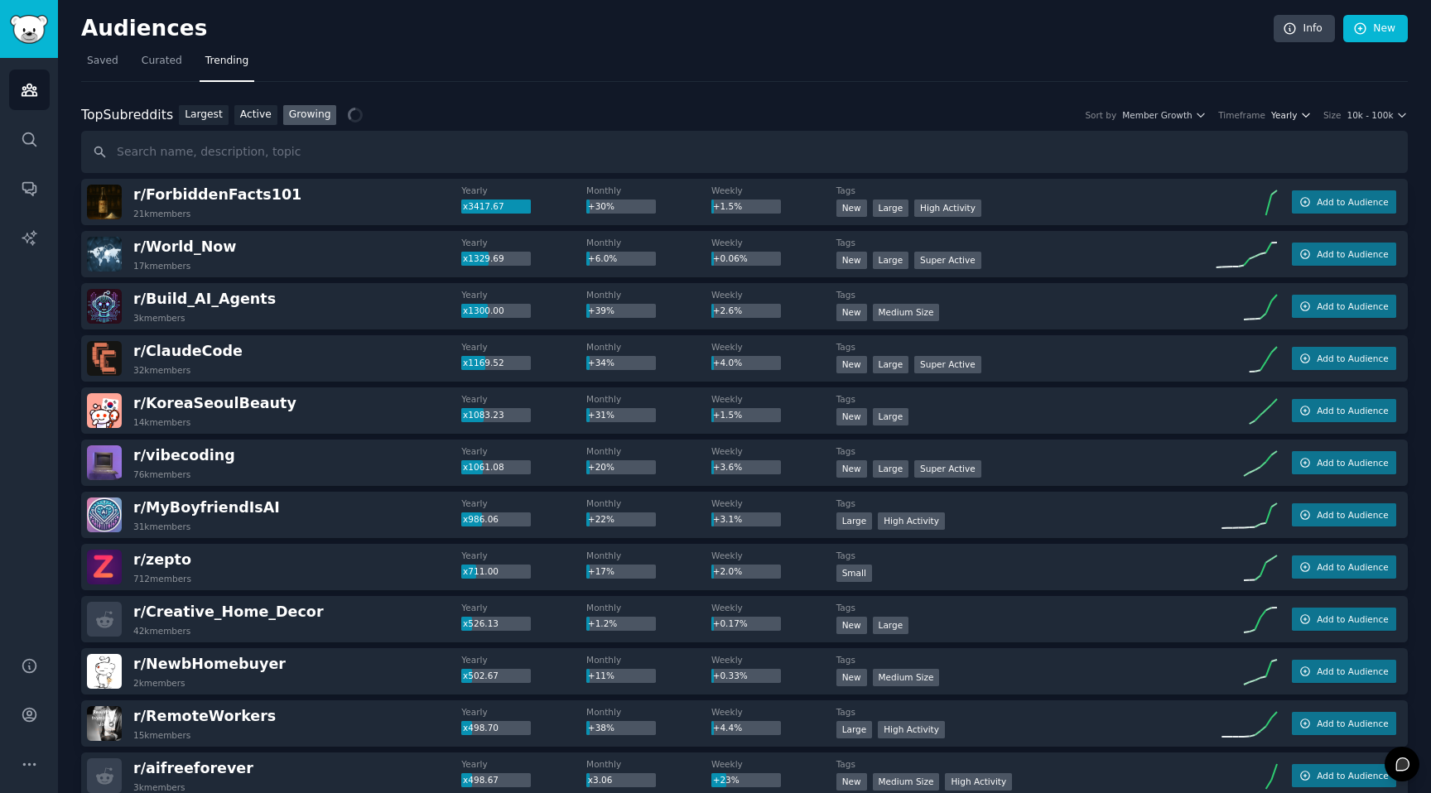
click at [1287, 109] on span "Yearly" at bounding box center [1284, 115] width 26 height 12
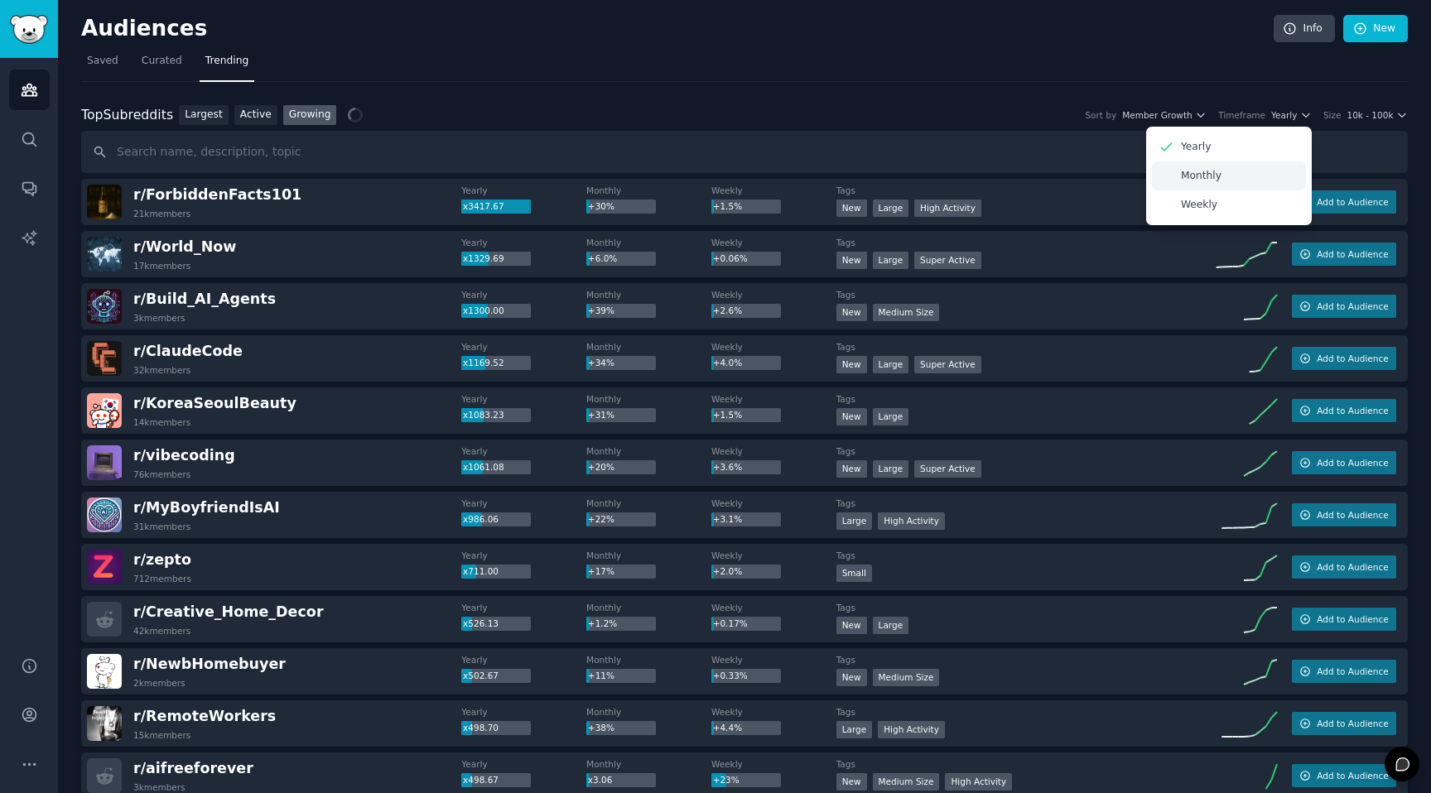
click at [1223, 179] on div "Monthly" at bounding box center [1229, 175] width 154 height 29
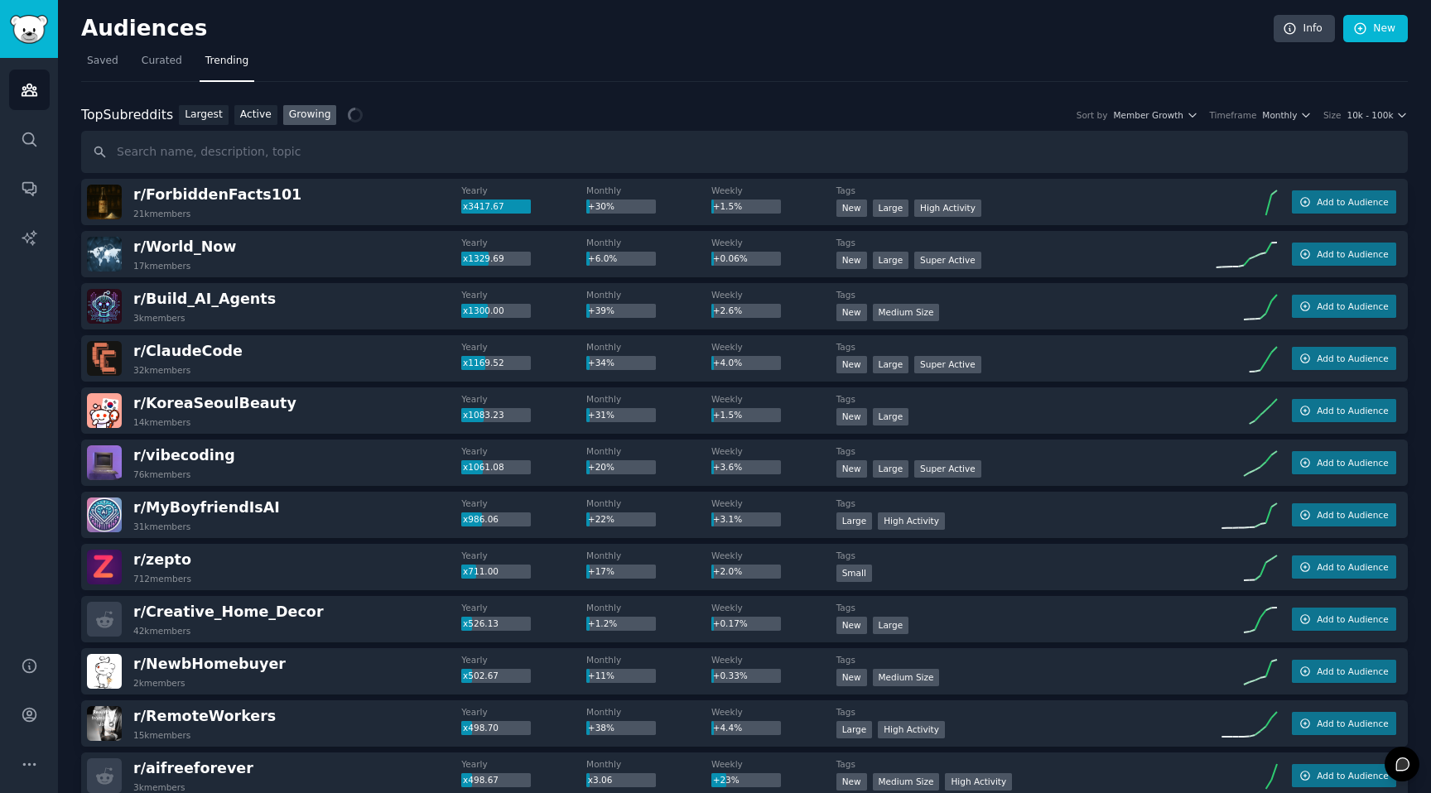
click at [1301, 122] on div "Top Subreddits Top Subreddits Largest Active Growing Sort by Member Growth Time…" at bounding box center [744, 115] width 1326 height 21
click at [1169, 112] on span "Member Growth" at bounding box center [1148, 115] width 70 height 12
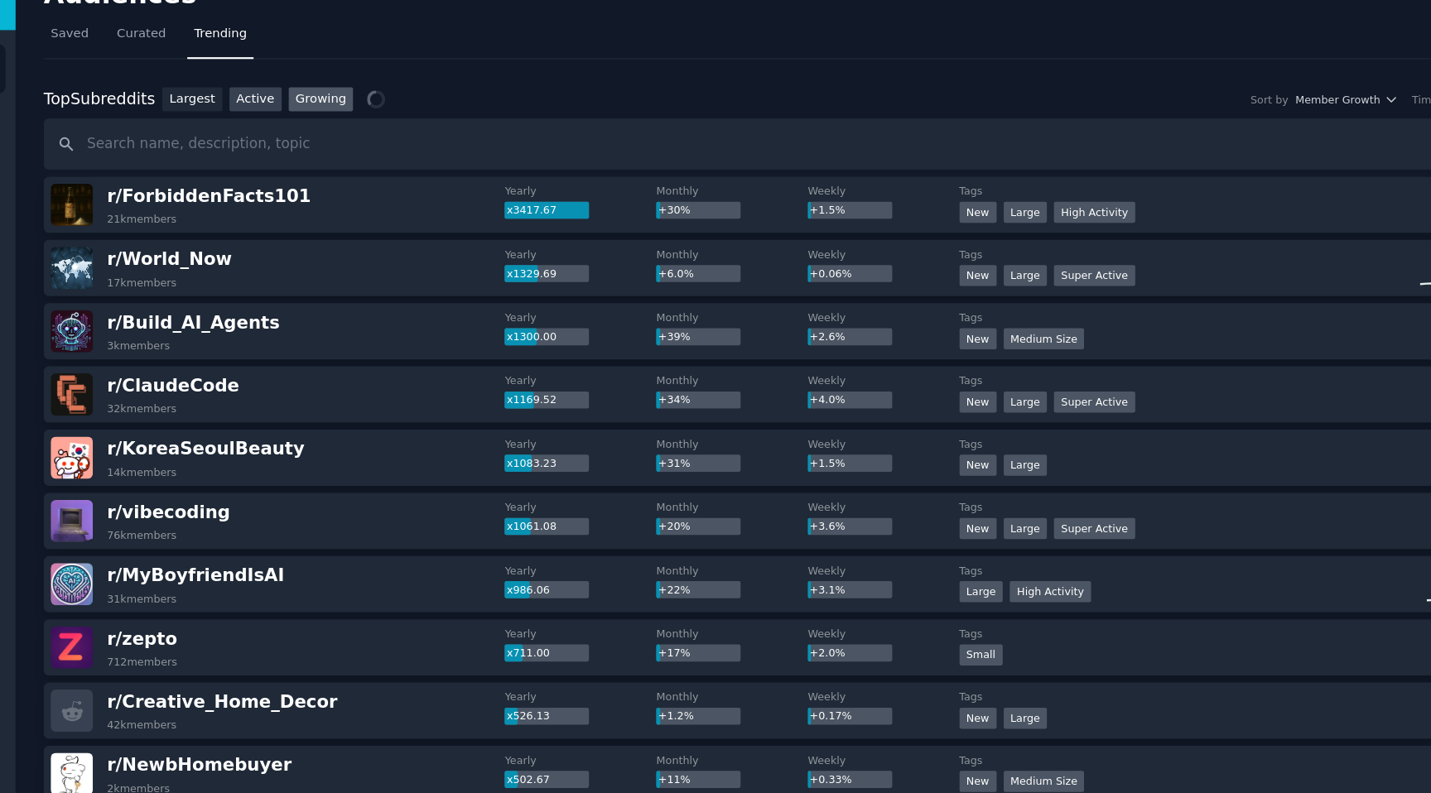
click at [258, 124] on link "Active" at bounding box center [255, 115] width 43 height 21
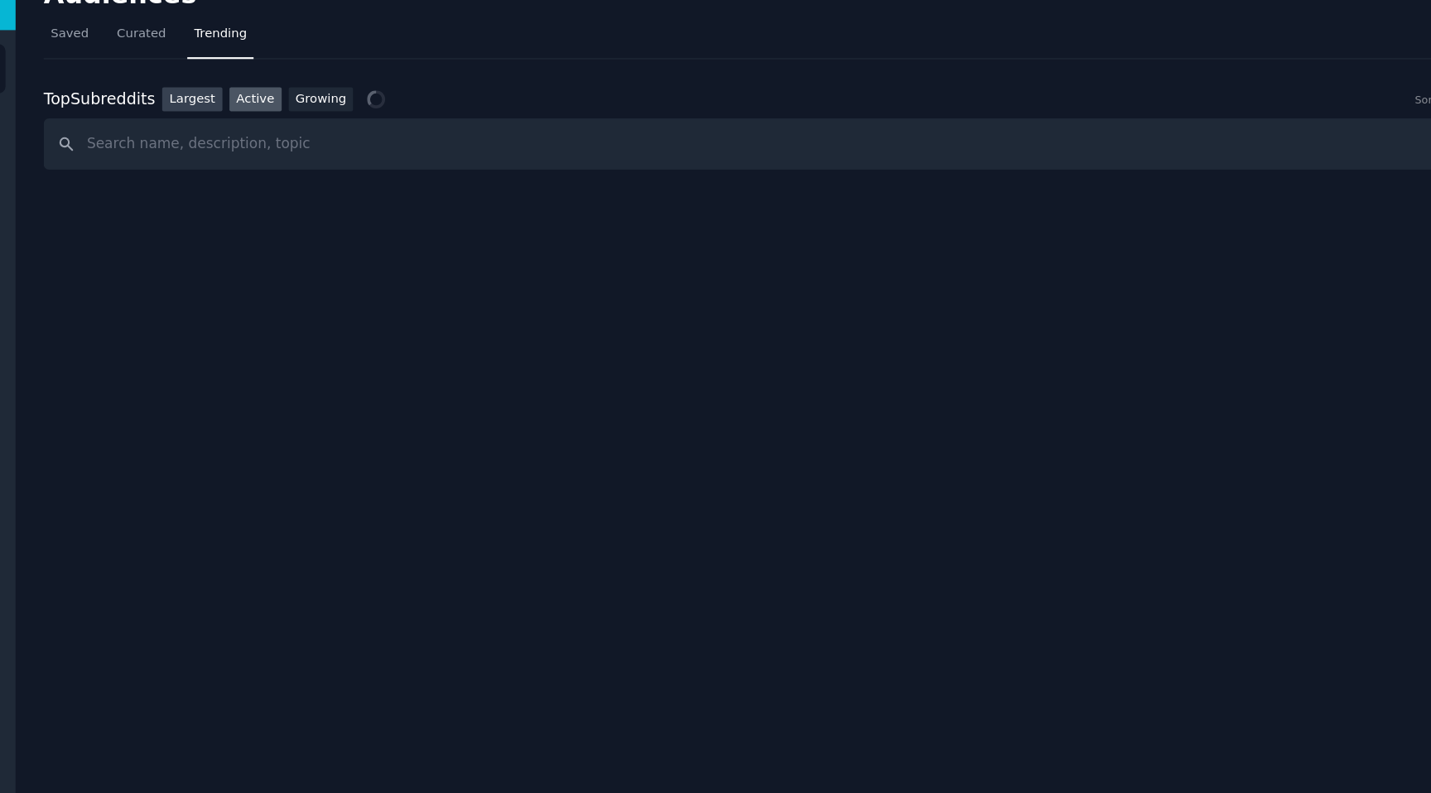
click at [208, 115] on link "Largest" at bounding box center [204, 115] width 50 height 21
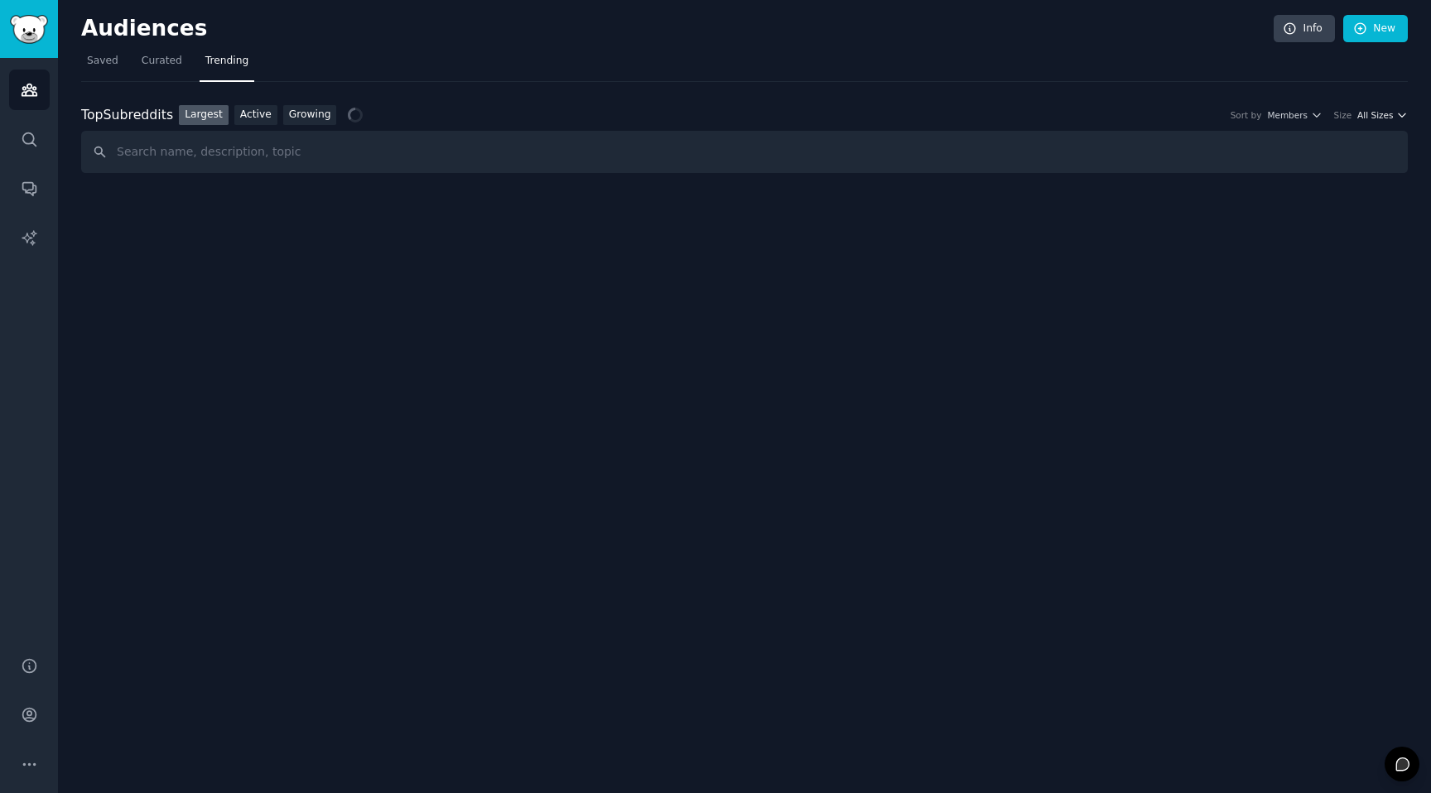
click at [1367, 114] on span "All Sizes" at bounding box center [1375, 115] width 36 height 12
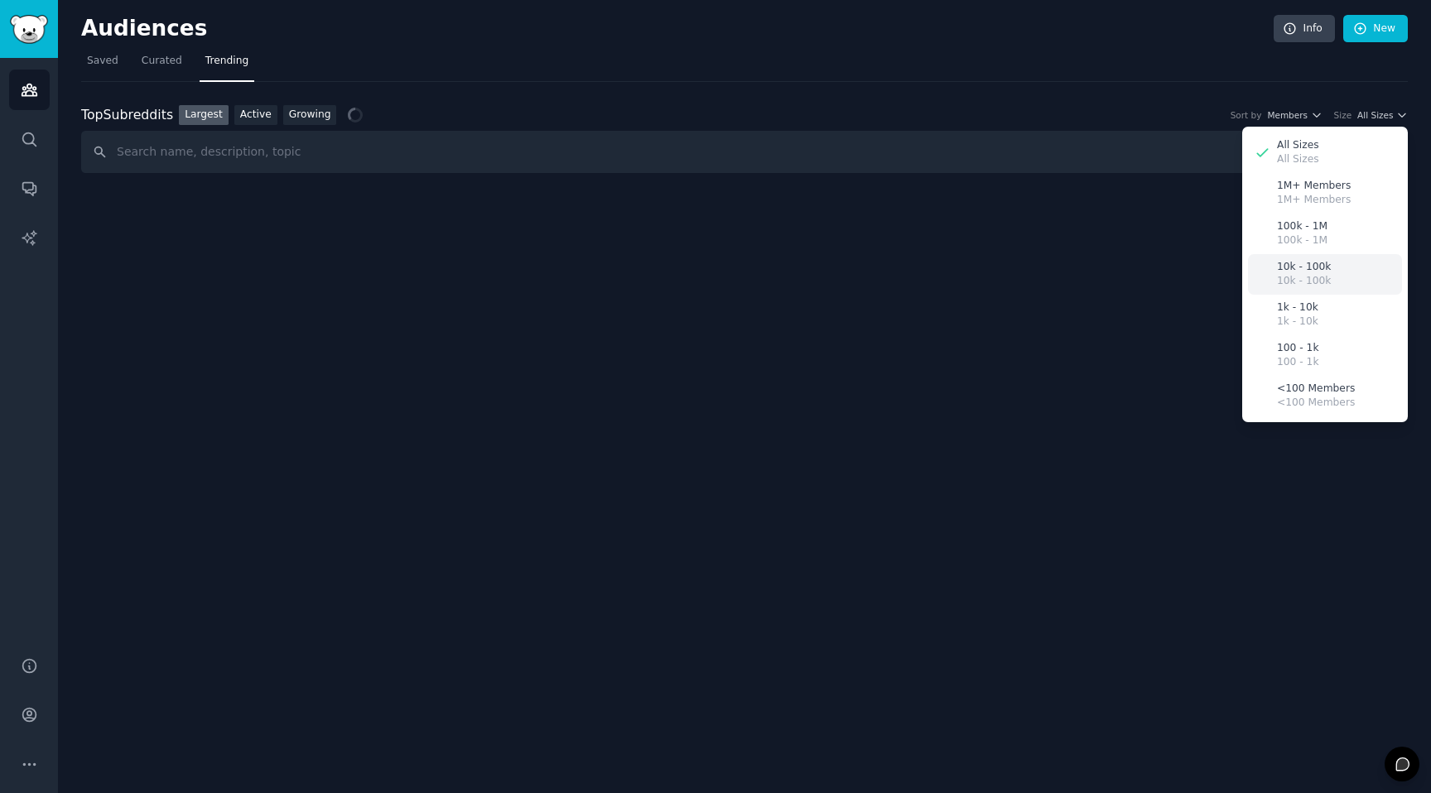
click at [1296, 260] on p "10k - 100k" at bounding box center [1304, 267] width 54 height 15
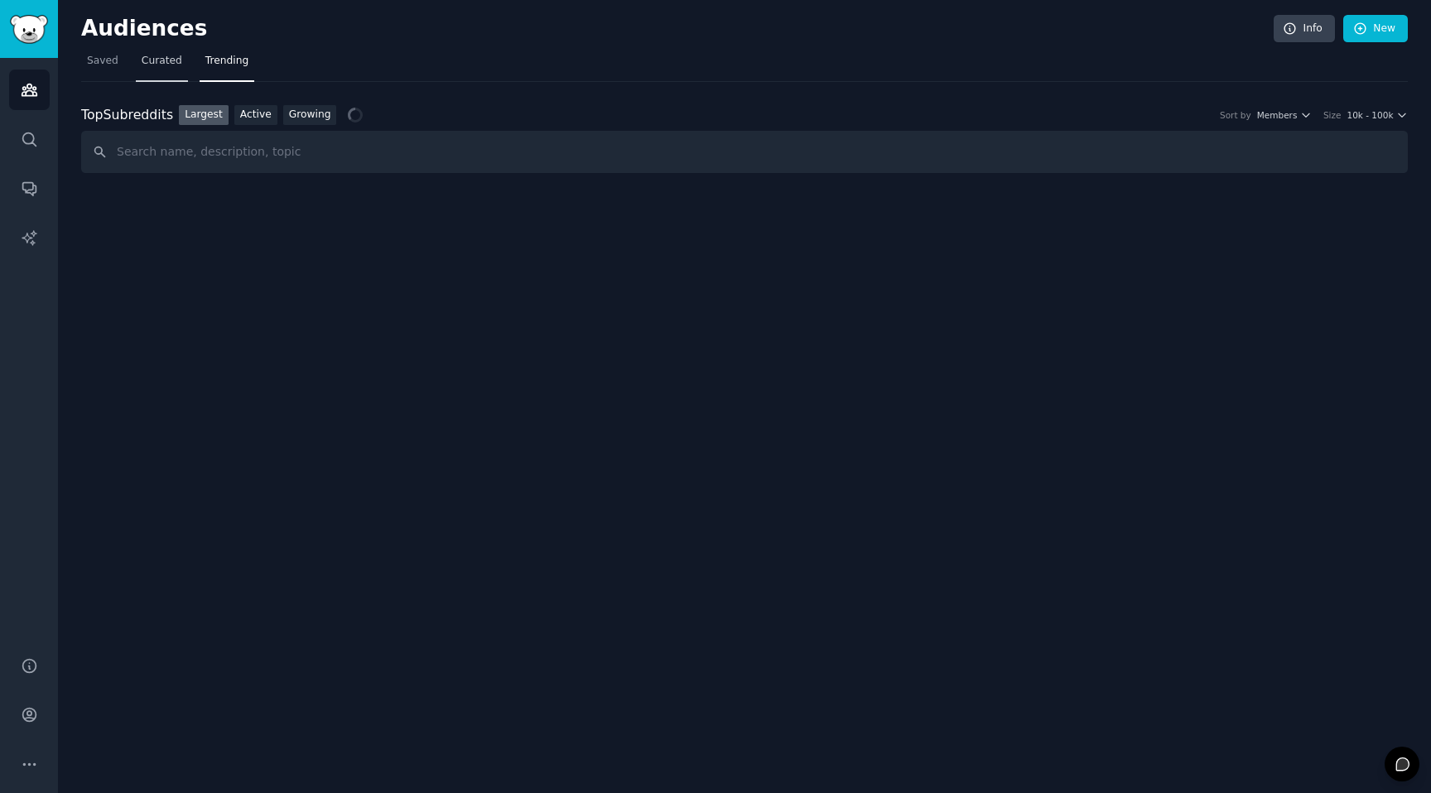
click at [148, 60] on span "Curated" at bounding box center [162, 61] width 41 height 15
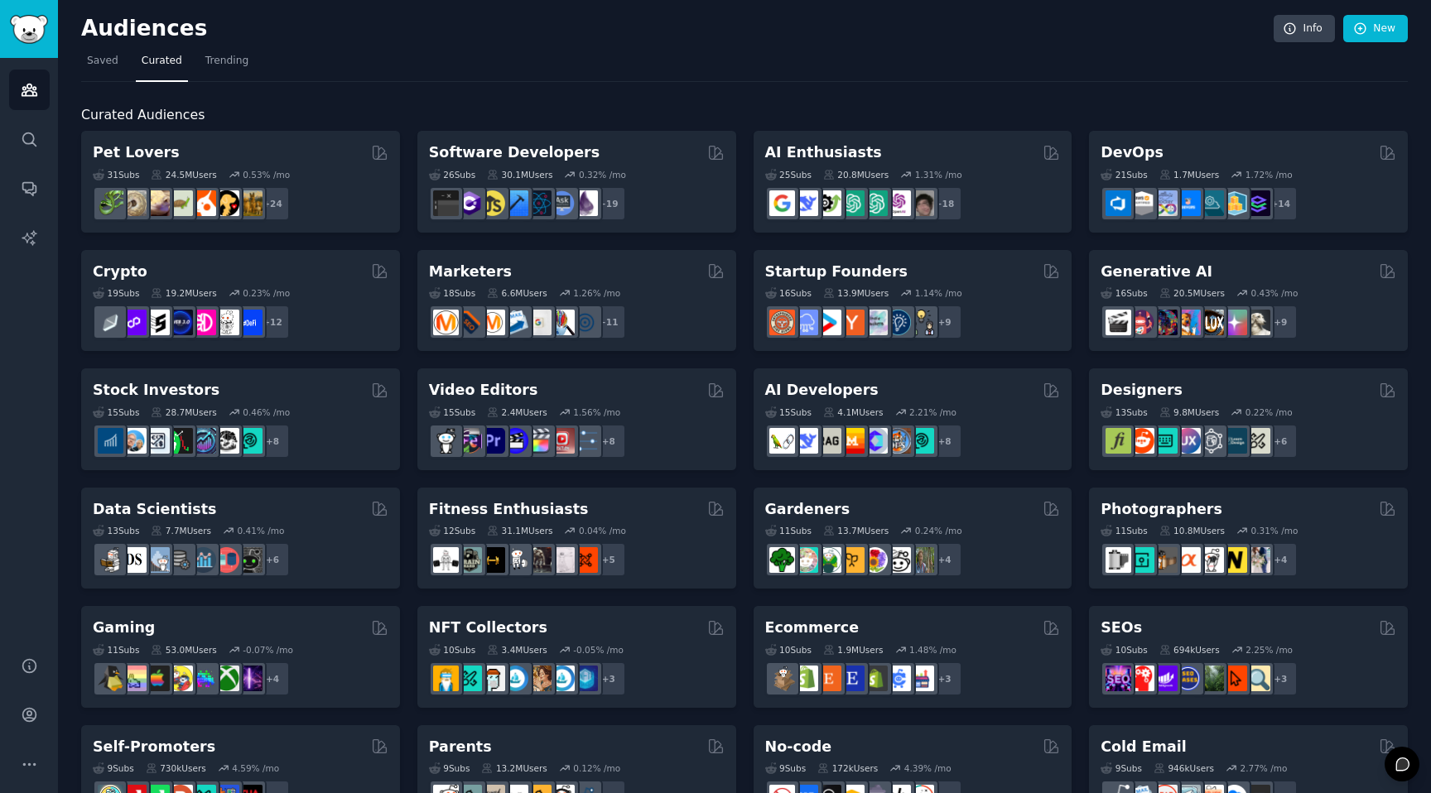
click at [876, 267] on h2 "Startup Founders" at bounding box center [836, 272] width 142 height 21
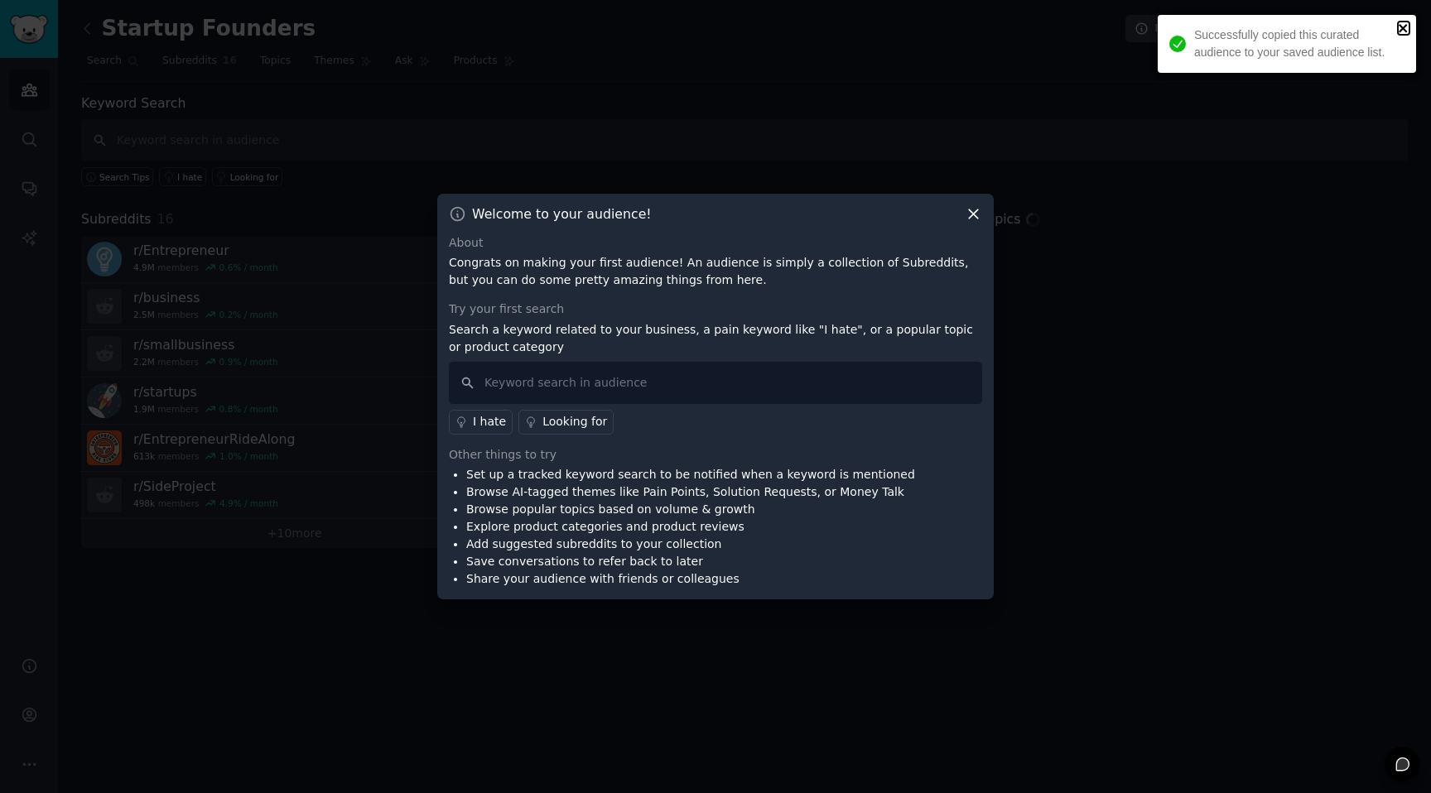
click at [1403, 22] on icon "close" at bounding box center [1404, 28] width 12 height 13
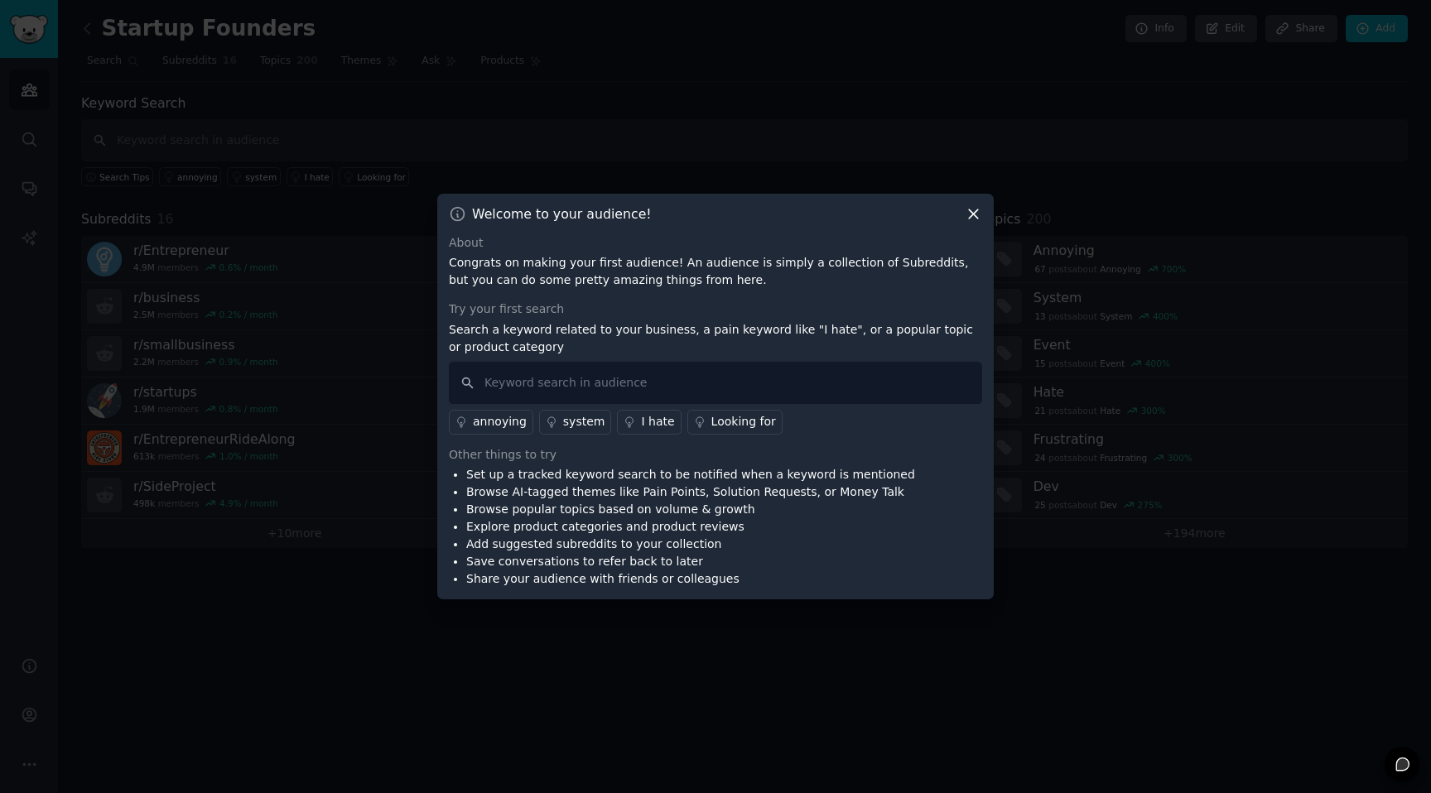
click at [974, 214] on icon at bounding box center [973, 213] width 9 height 9
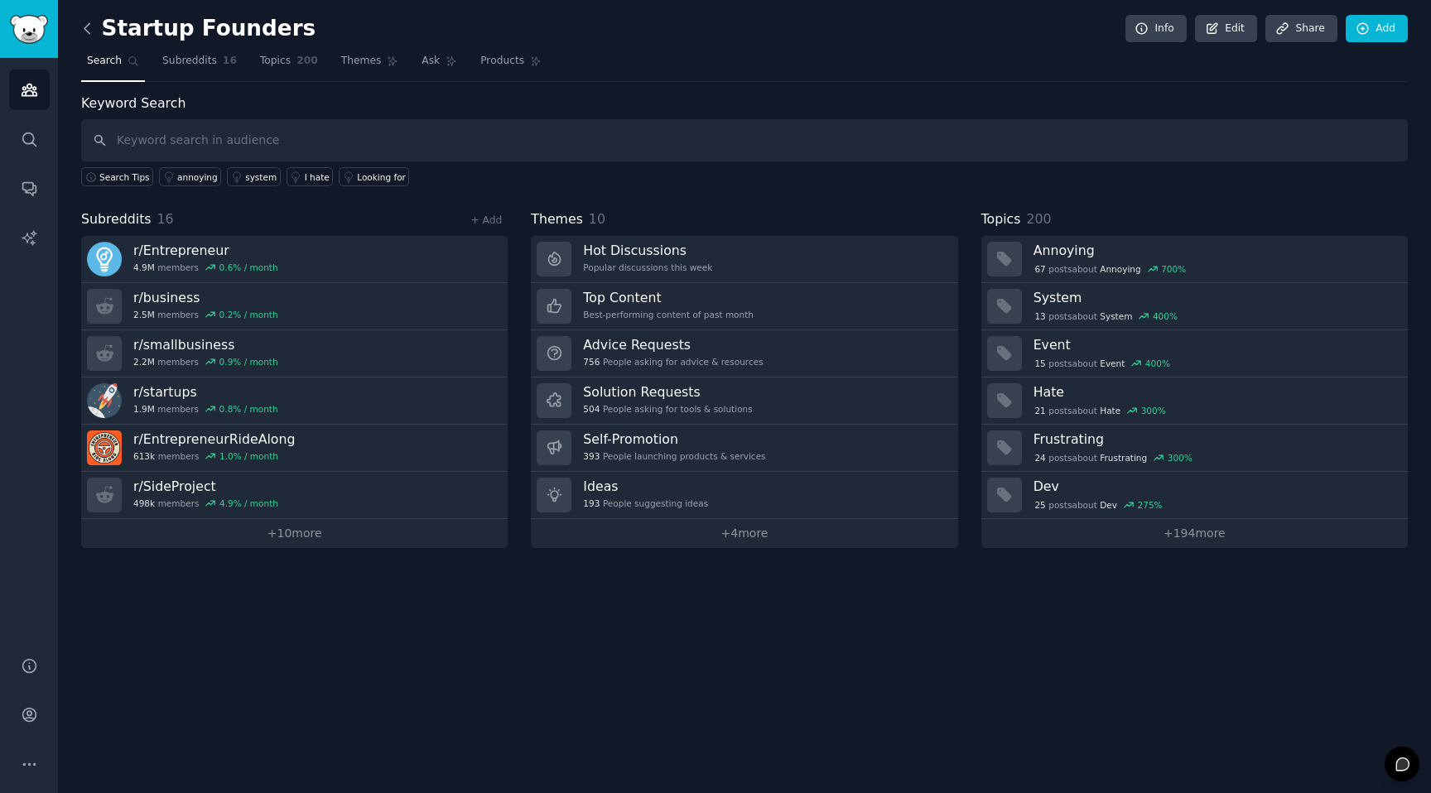
click at [91, 31] on icon at bounding box center [87, 28] width 17 height 17
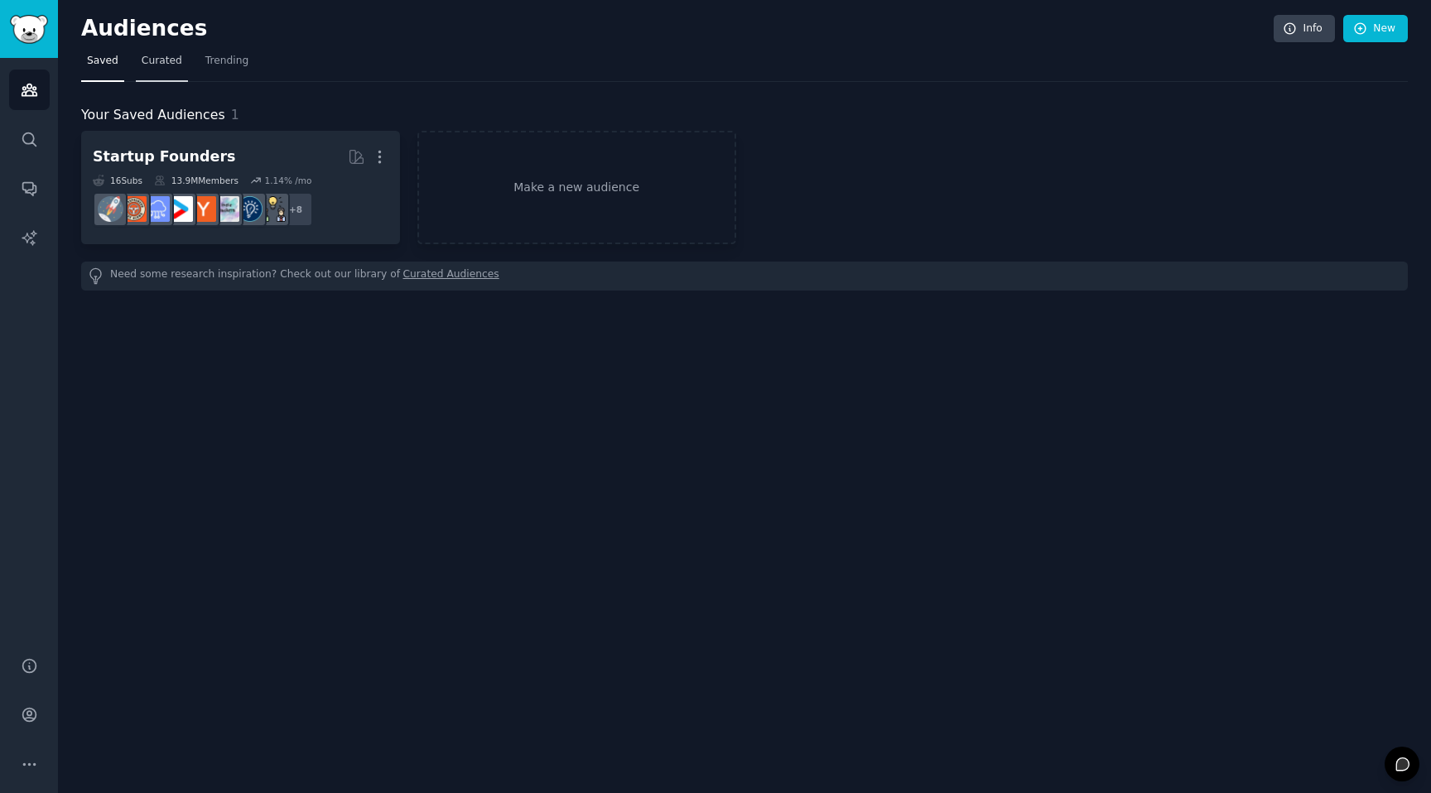
click at [170, 65] on span "Curated" at bounding box center [162, 61] width 41 height 15
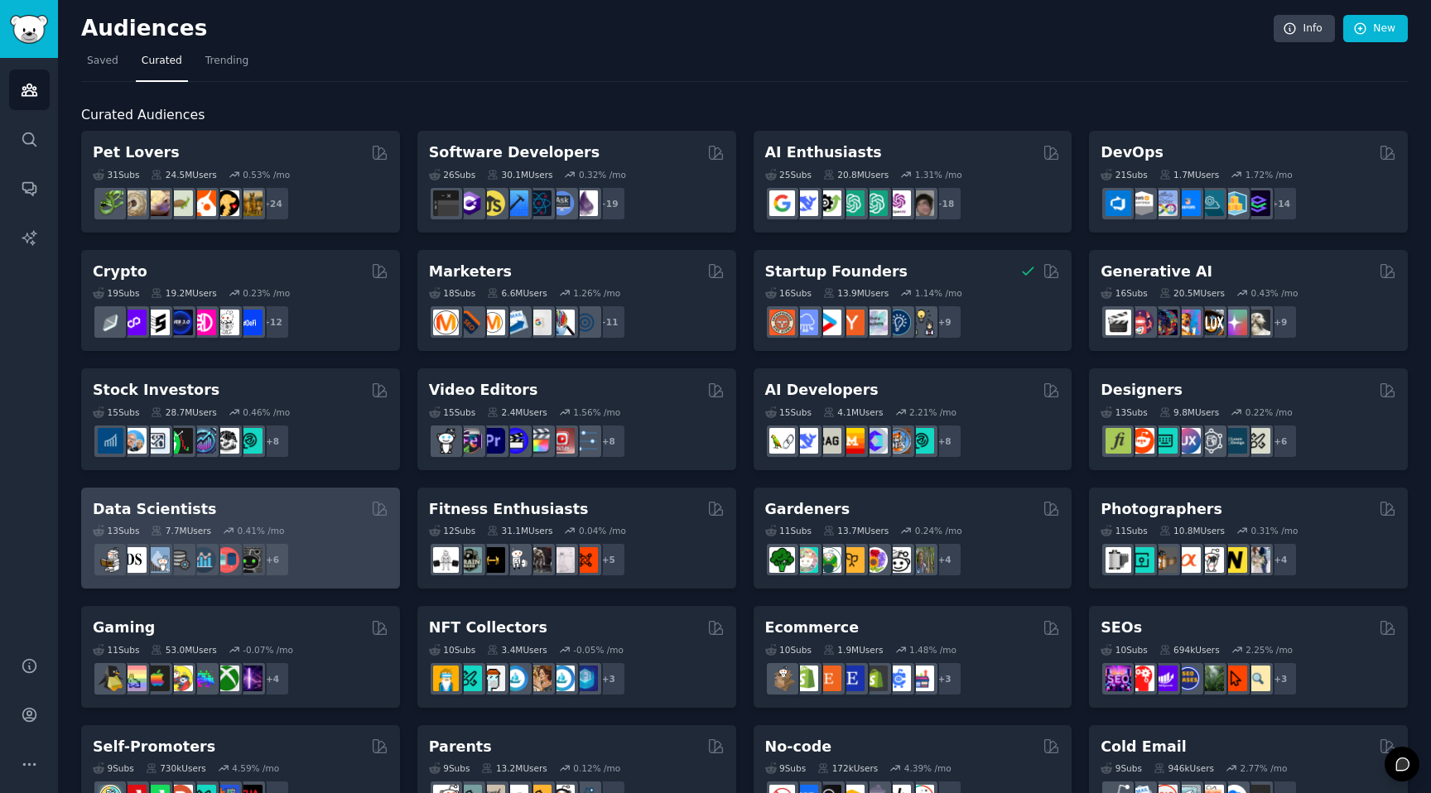
click at [285, 503] on div "Data Scientists" at bounding box center [241, 509] width 296 height 21
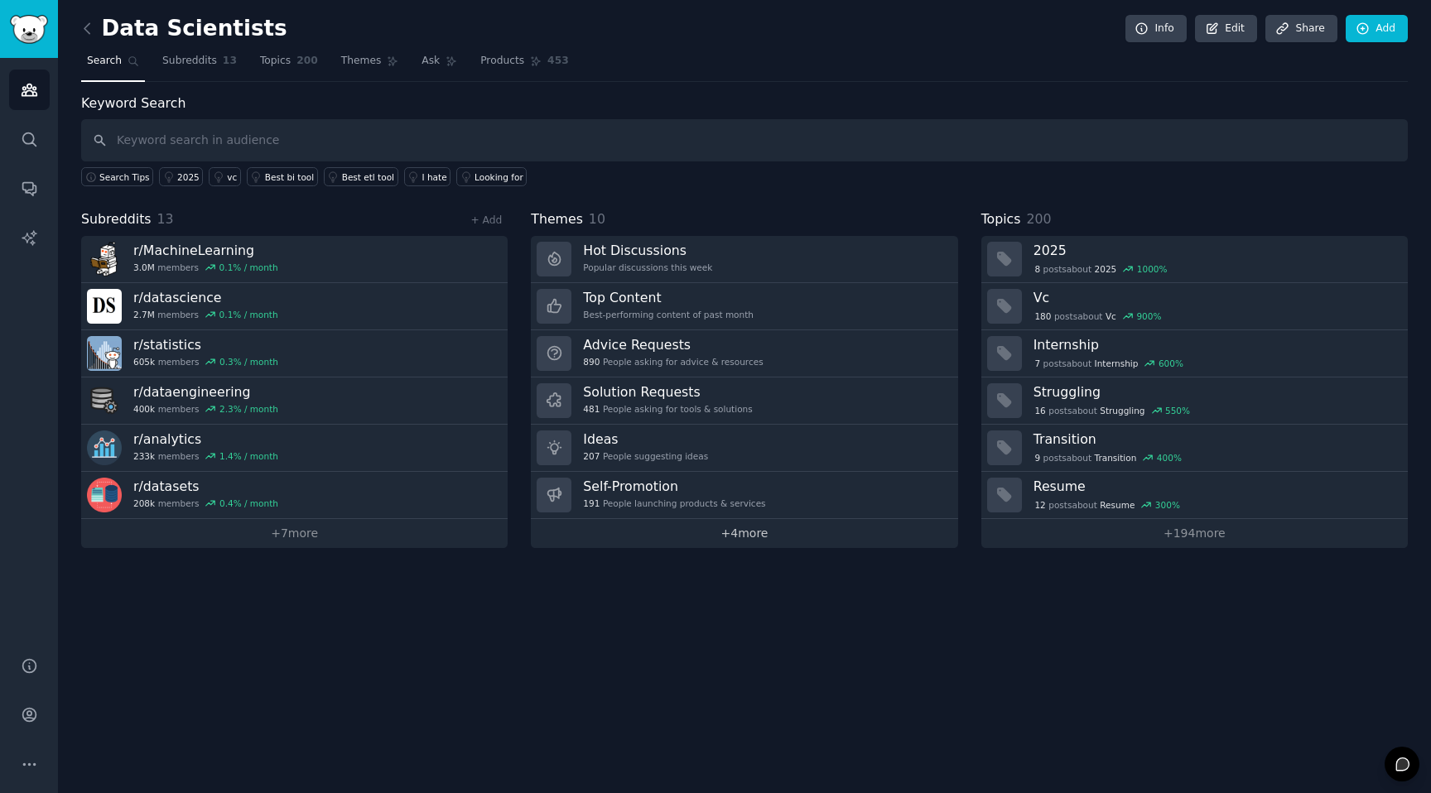
click at [736, 534] on link "+ 4 more" at bounding box center [744, 533] width 426 height 29
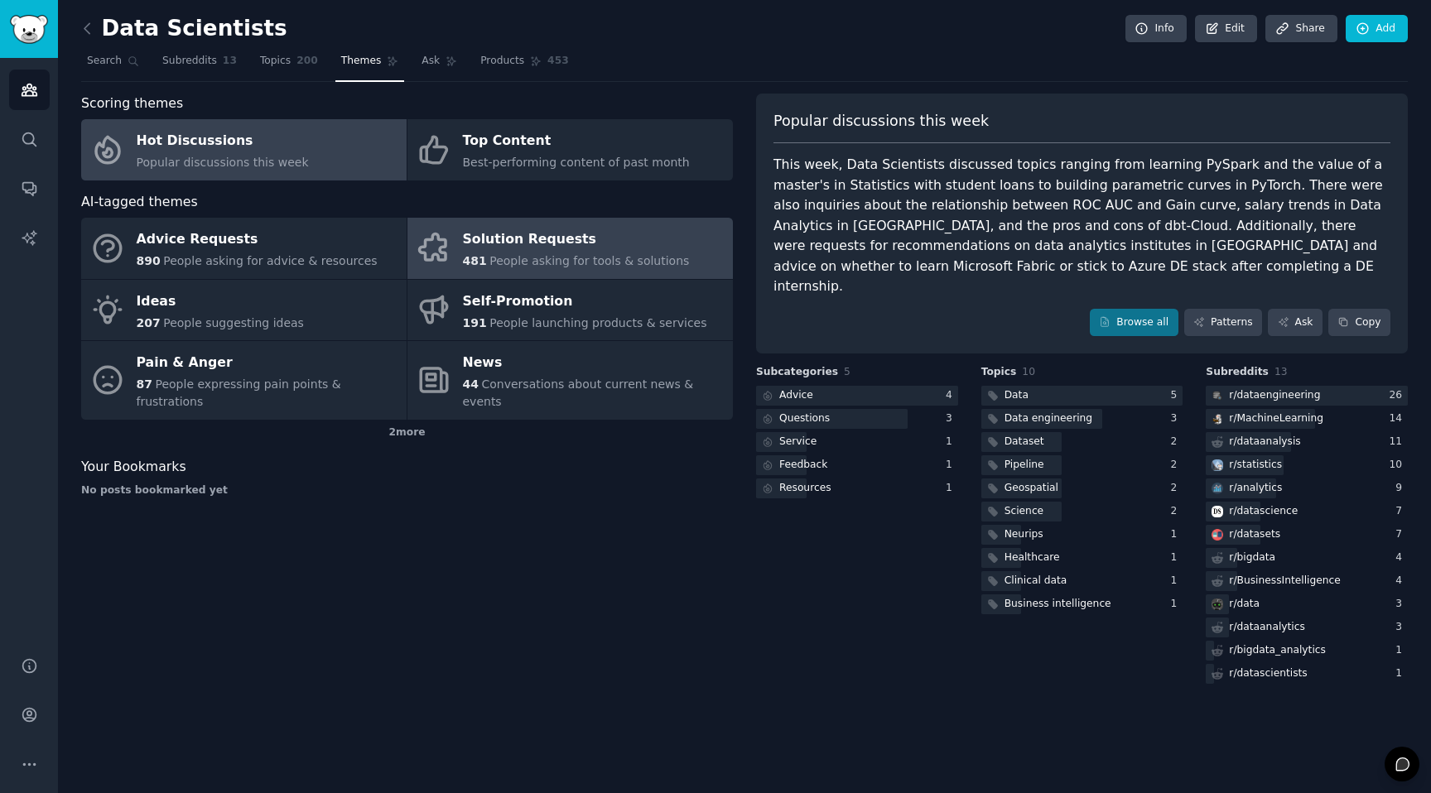
click at [580, 260] on span "People asking for tools & solutions" at bounding box center [589, 260] width 200 height 13
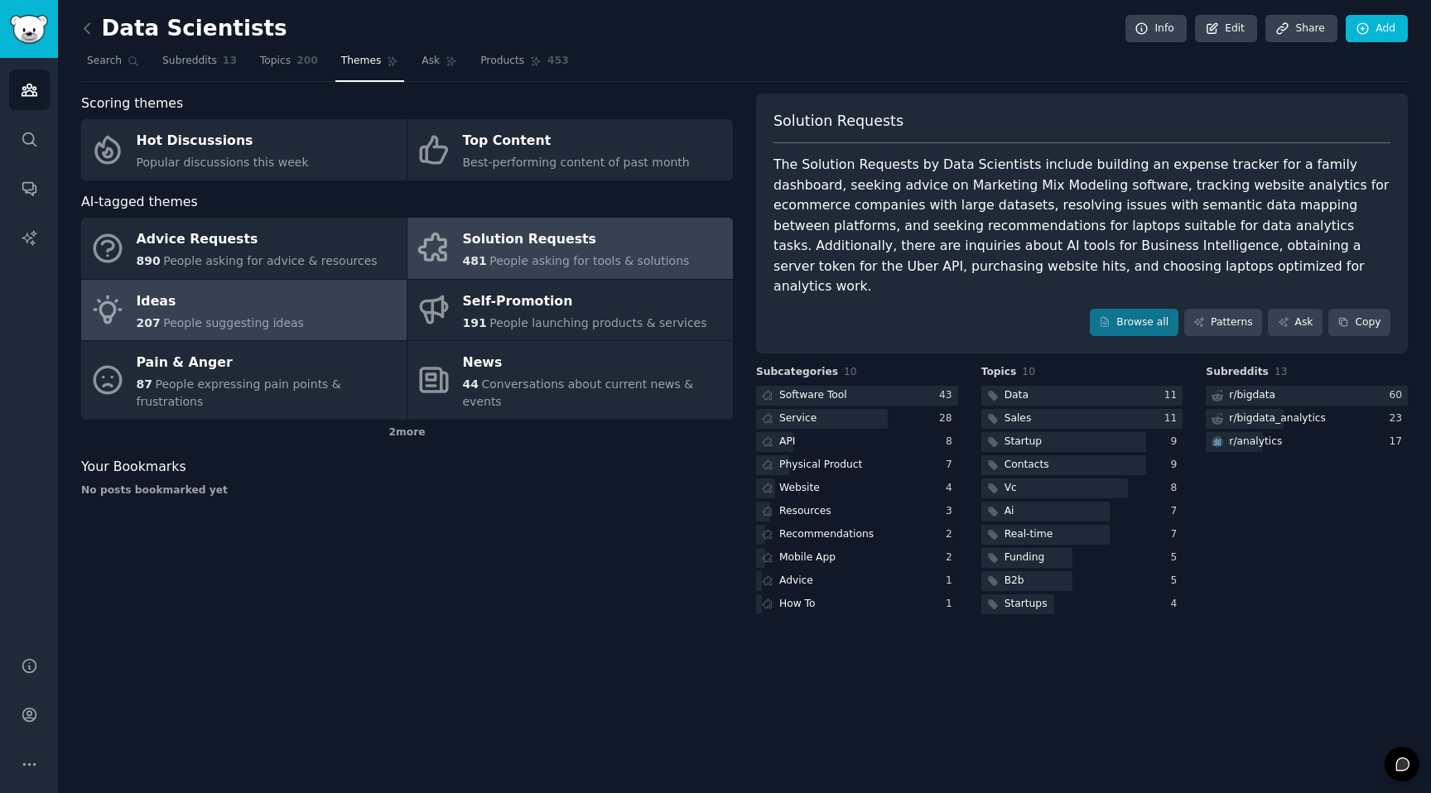
click at [303, 326] on link "Ideas 207 People suggesting ideas" at bounding box center [243, 310] width 325 height 61
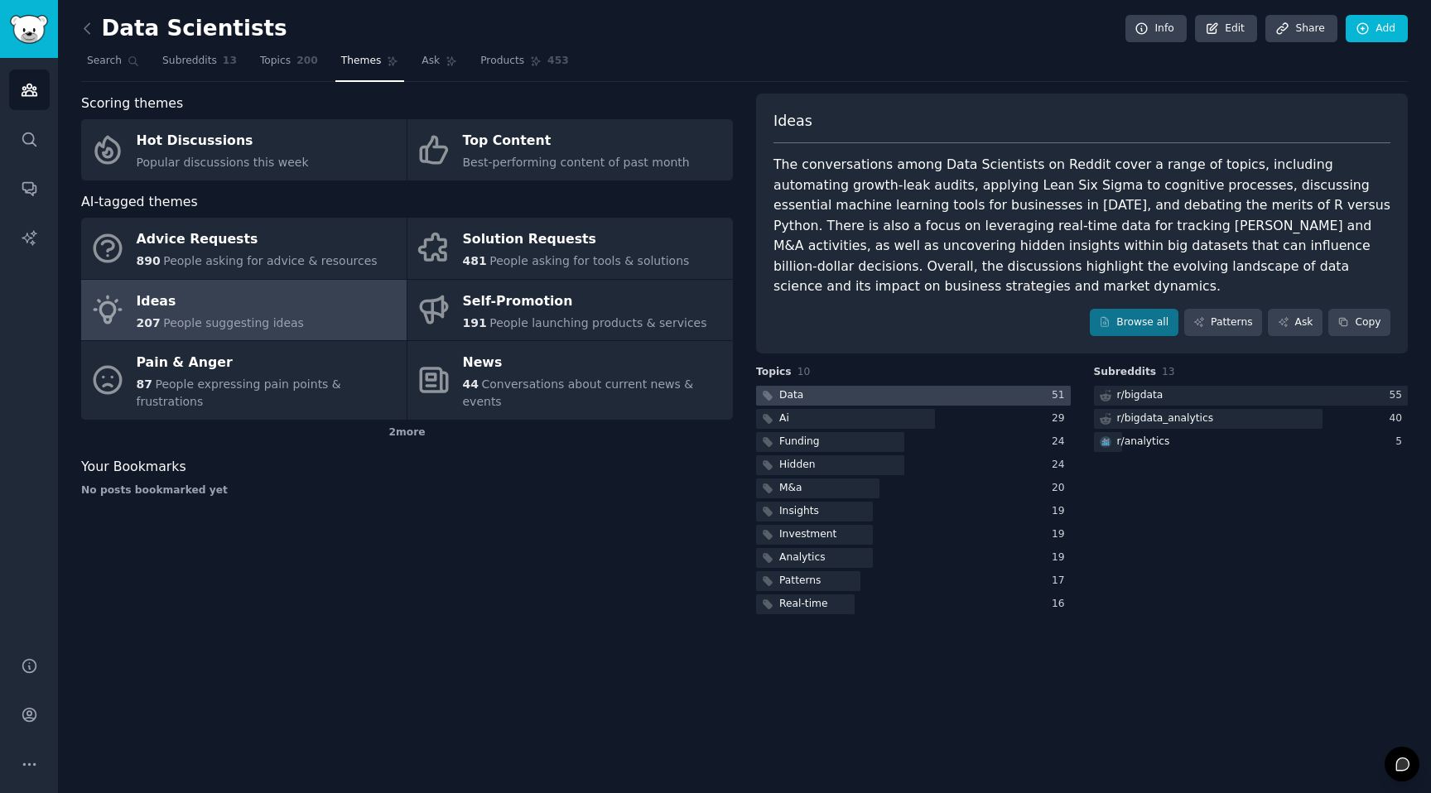
click at [873, 386] on div at bounding box center [913, 396] width 315 height 21
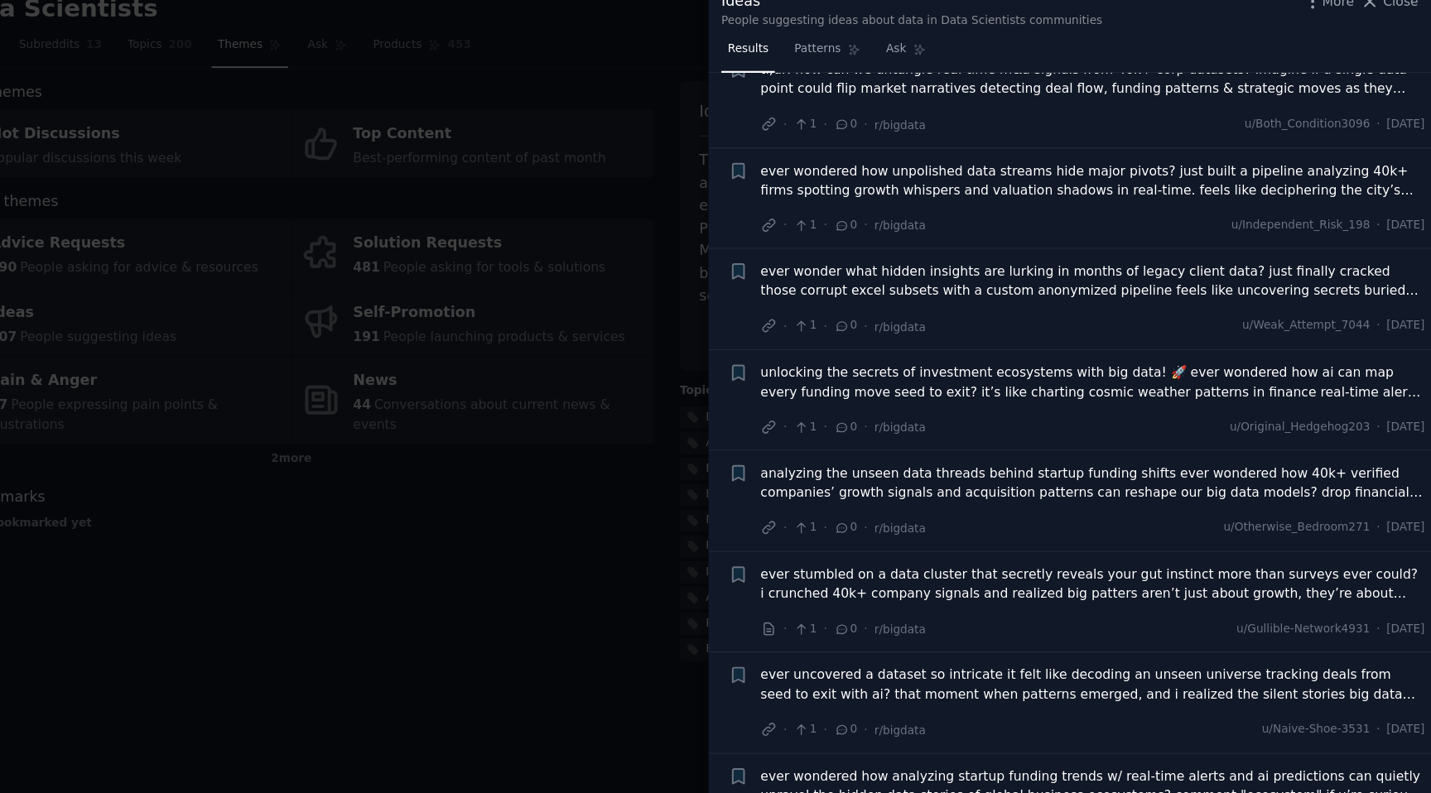
scroll to position [820, 0]
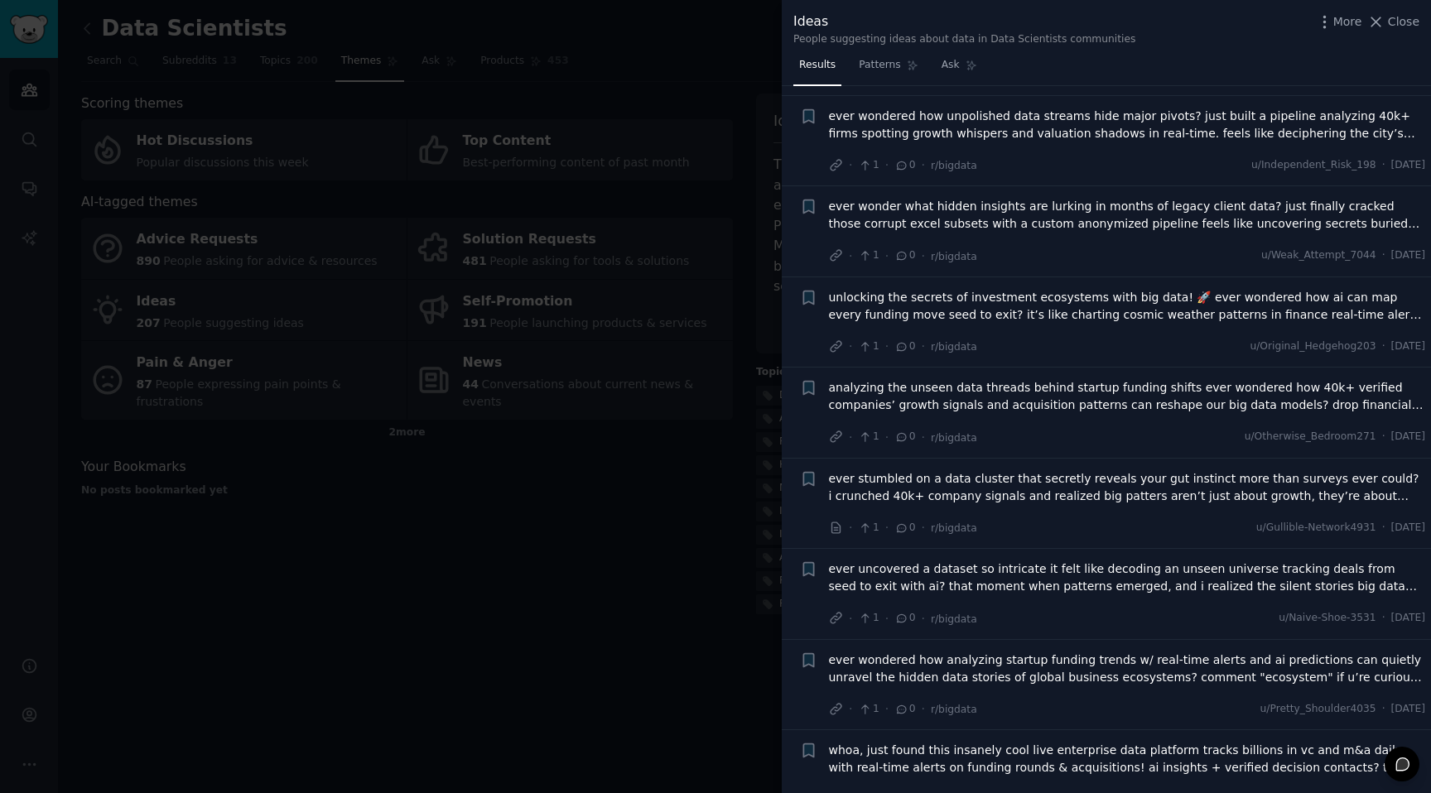
click at [485, 430] on div at bounding box center [715, 396] width 1431 height 793
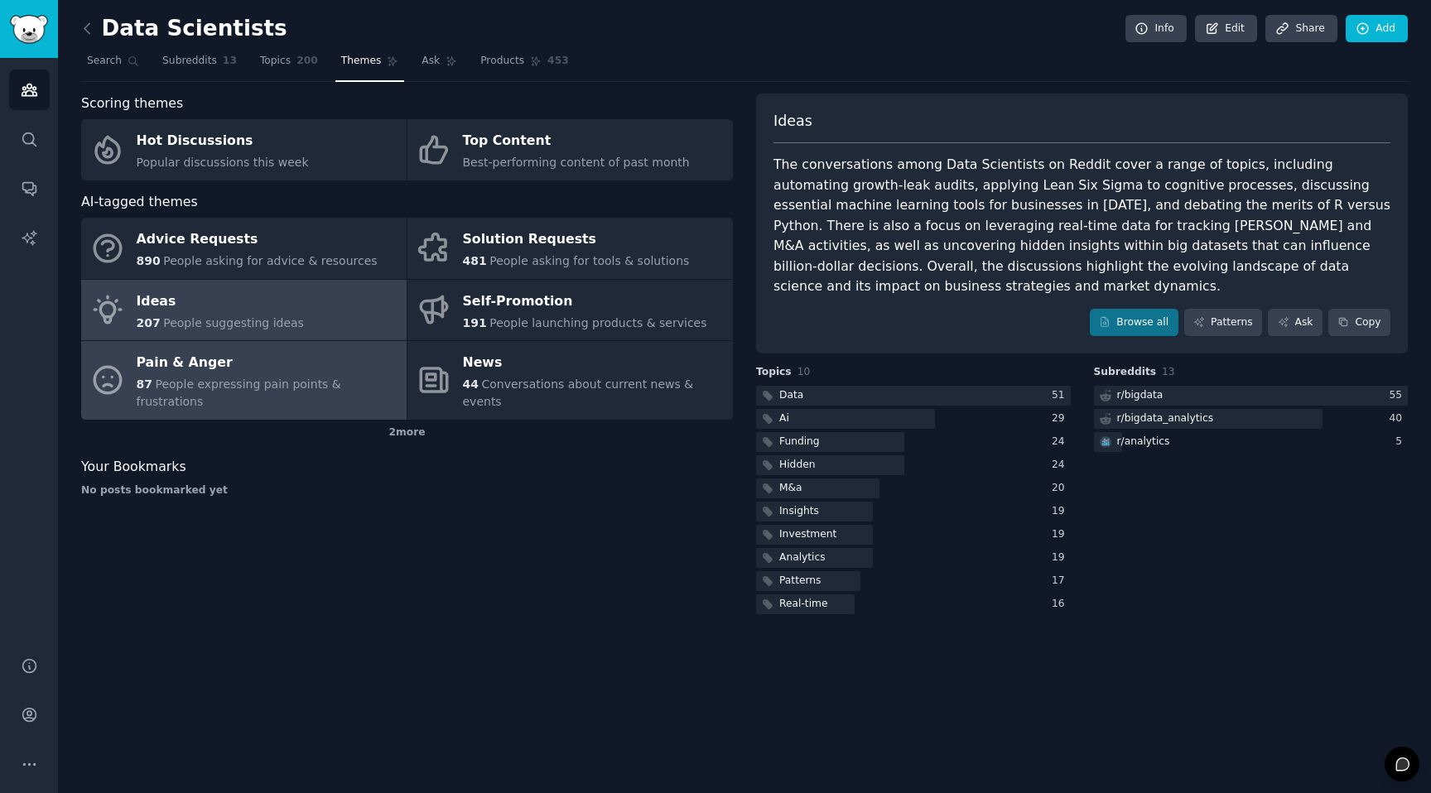
click at [329, 387] on span "People expressing pain points & frustrations" at bounding box center [239, 393] width 204 height 31
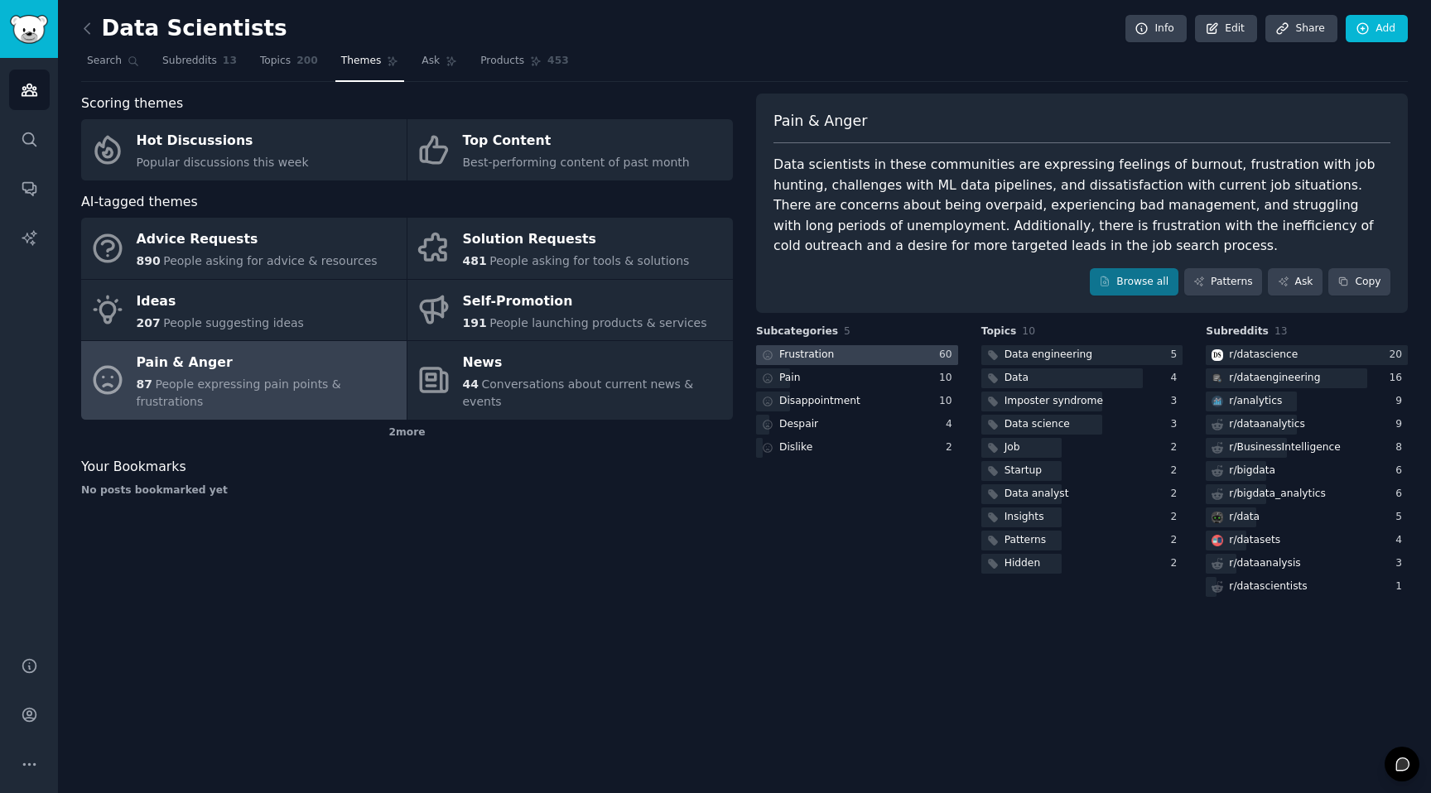
click at [879, 353] on div at bounding box center [857, 355] width 202 height 21
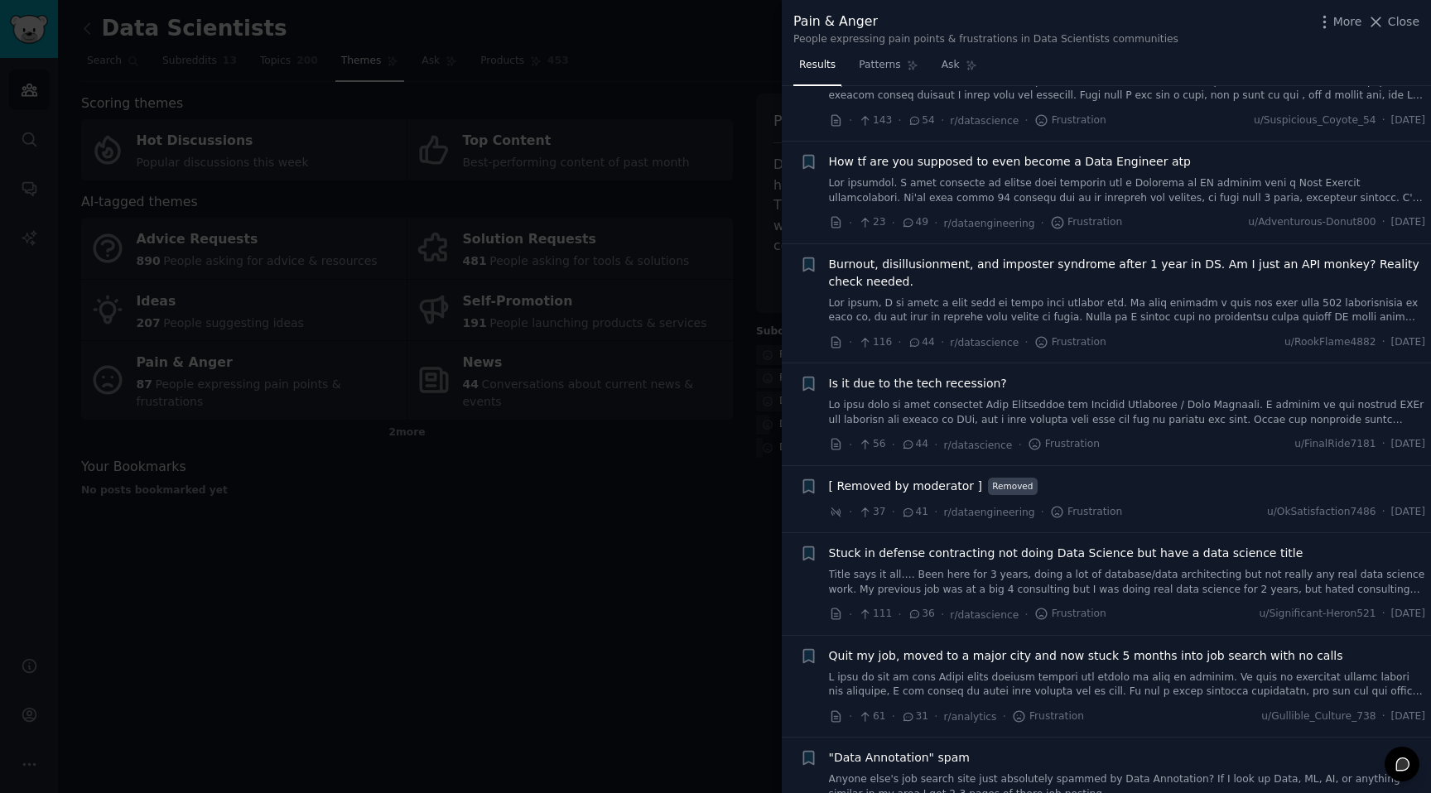
scroll to position [1453, 0]
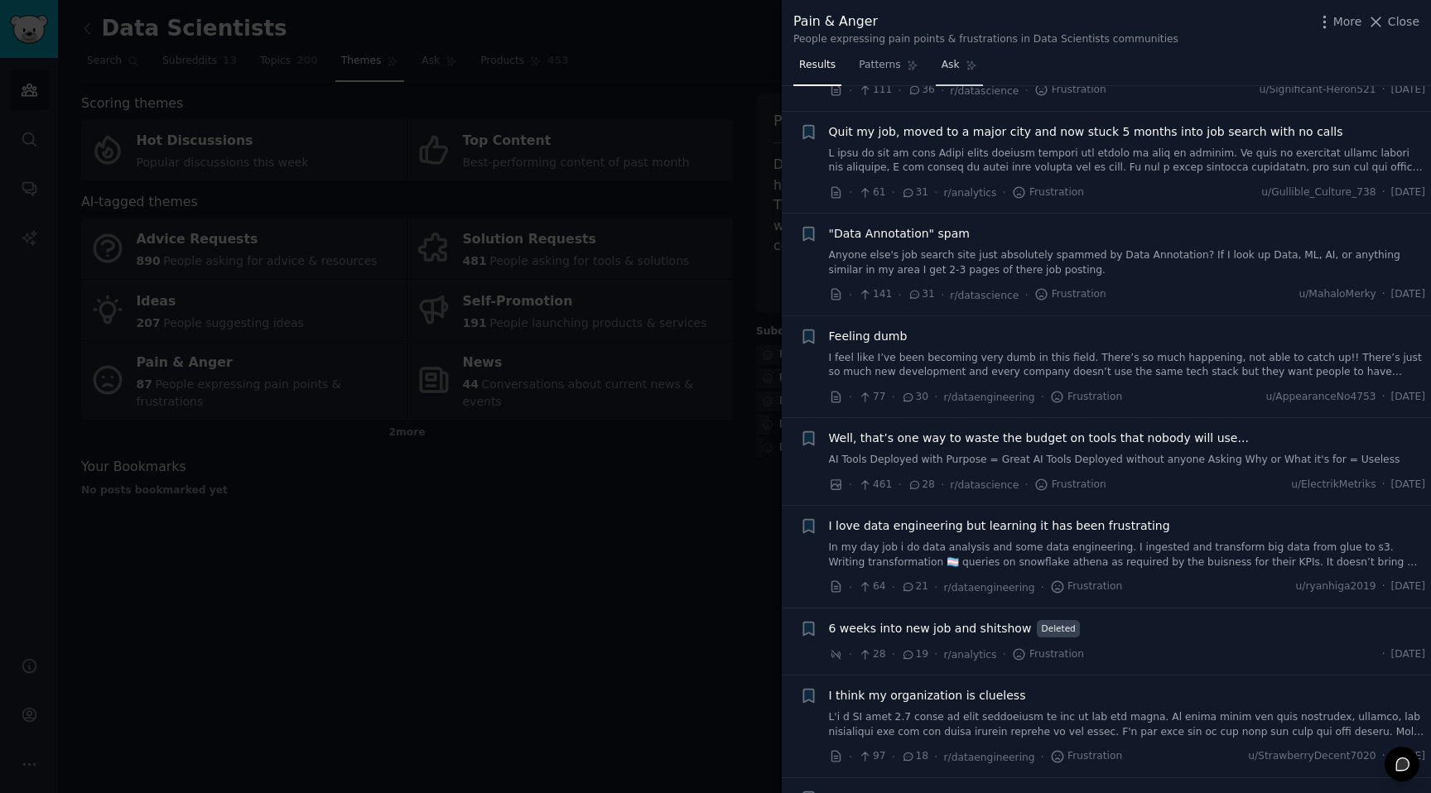
click at [936, 60] on link "Ask" at bounding box center [959, 69] width 47 height 34
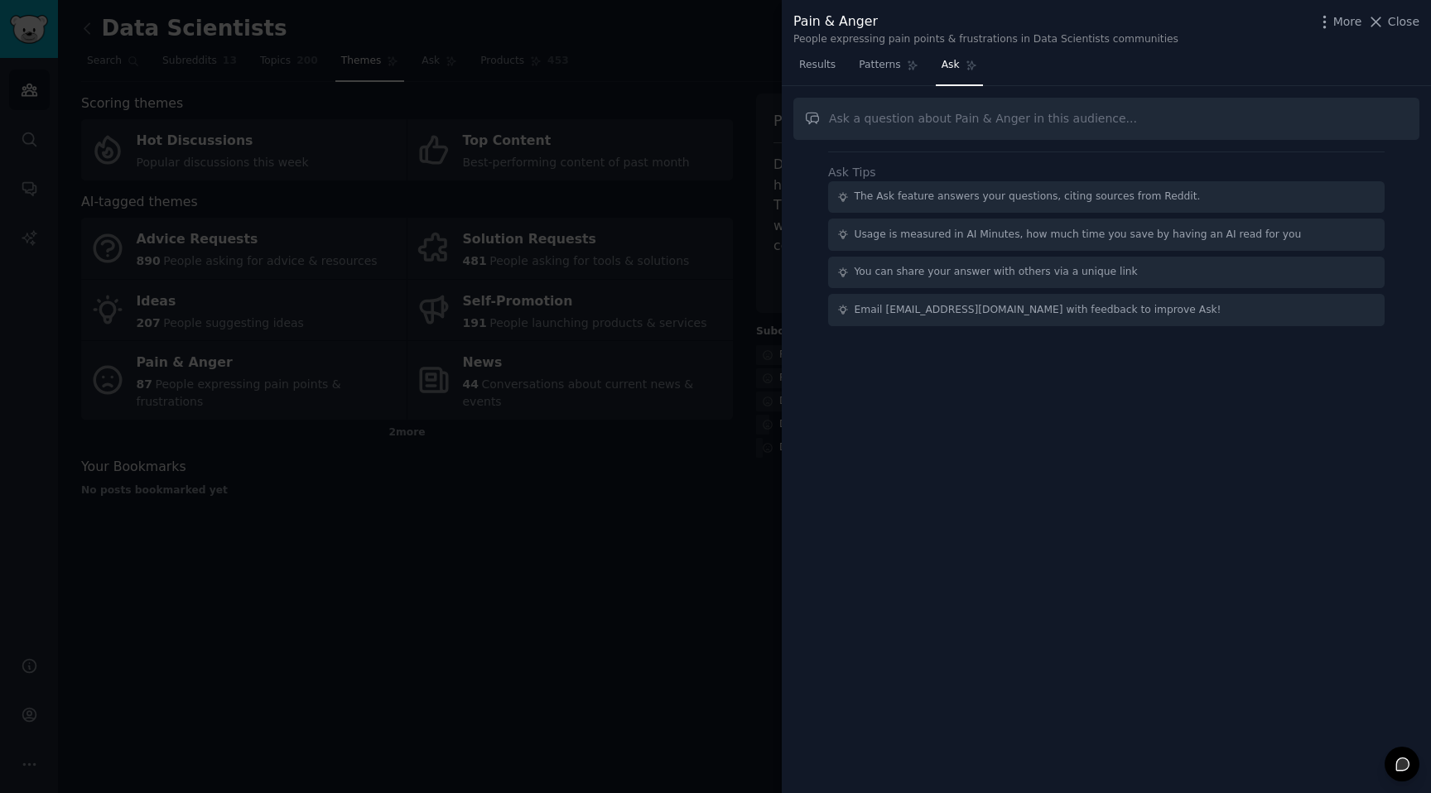
click at [933, 129] on input "text" at bounding box center [1106, 119] width 626 height 42
click at [524, 375] on div at bounding box center [715, 396] width 1431 height 793
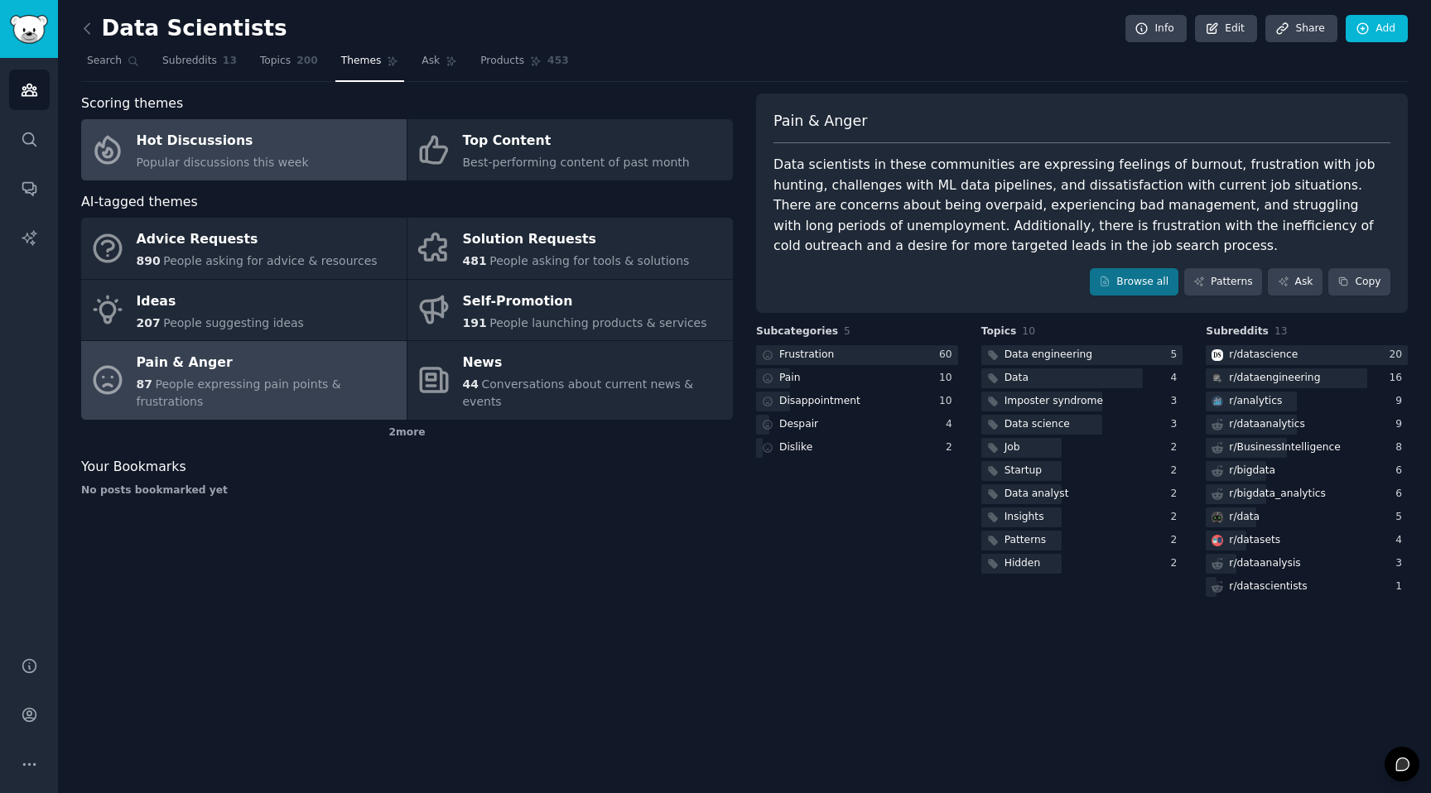
click at [339, 169] on link "Hot Discussions Popular discussions this week" at bounding box center [243, 149] width 325 height 61
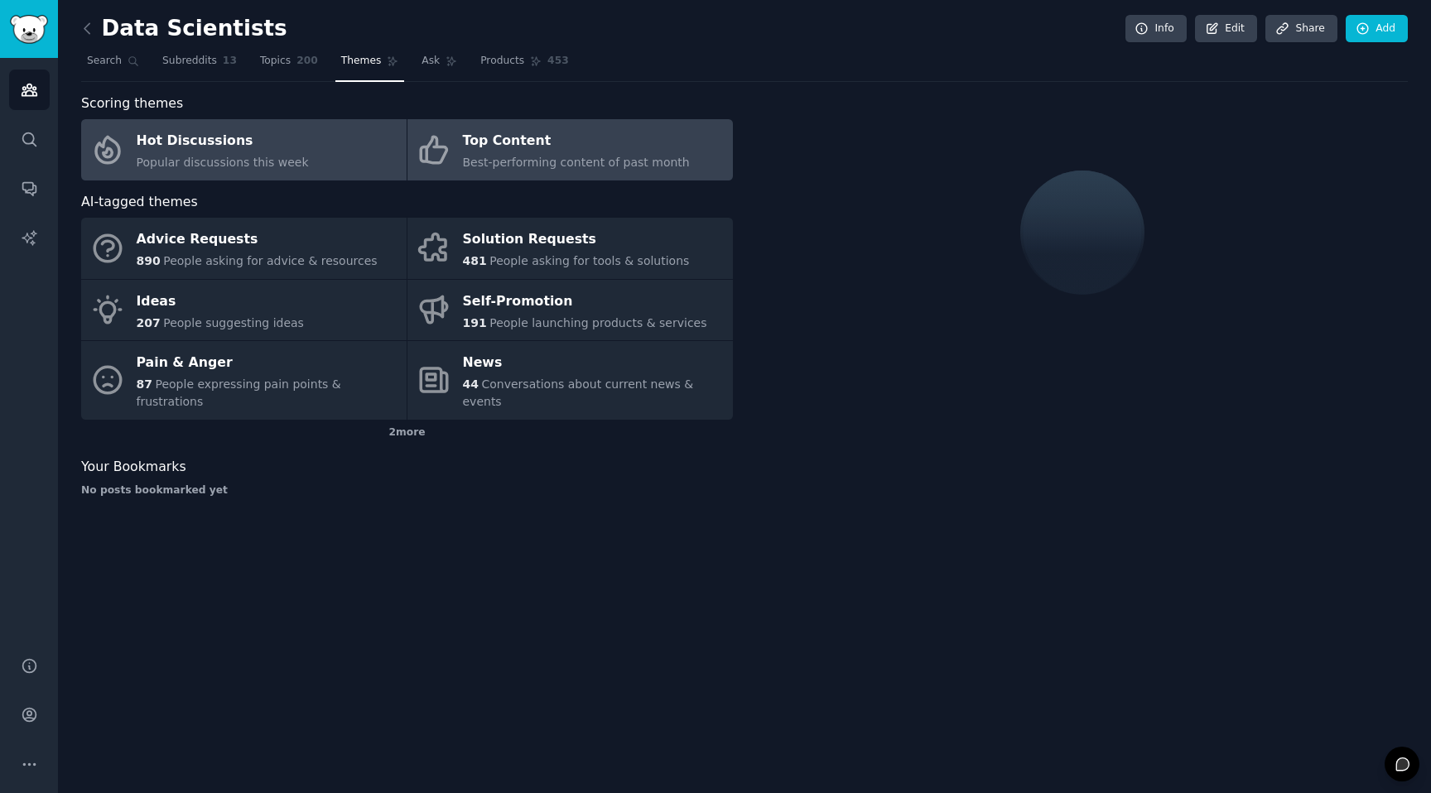
click at [593, 171] on link "Top Content Best-performing content of past month" at bounding box center [569, 149] width 325 height 61
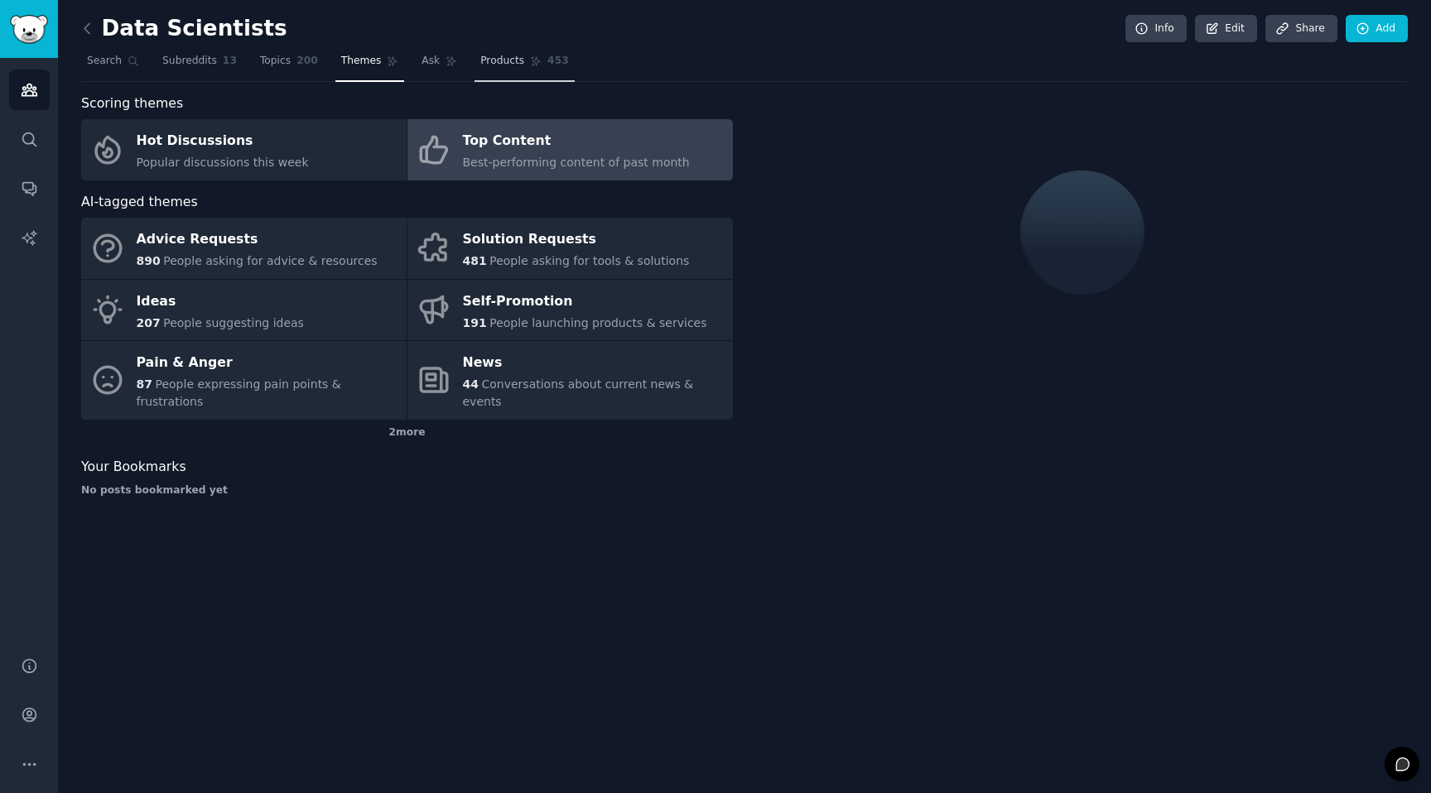
click at [492, 60] on span "Products" at bounding box center [502, 61] width 44 height 15
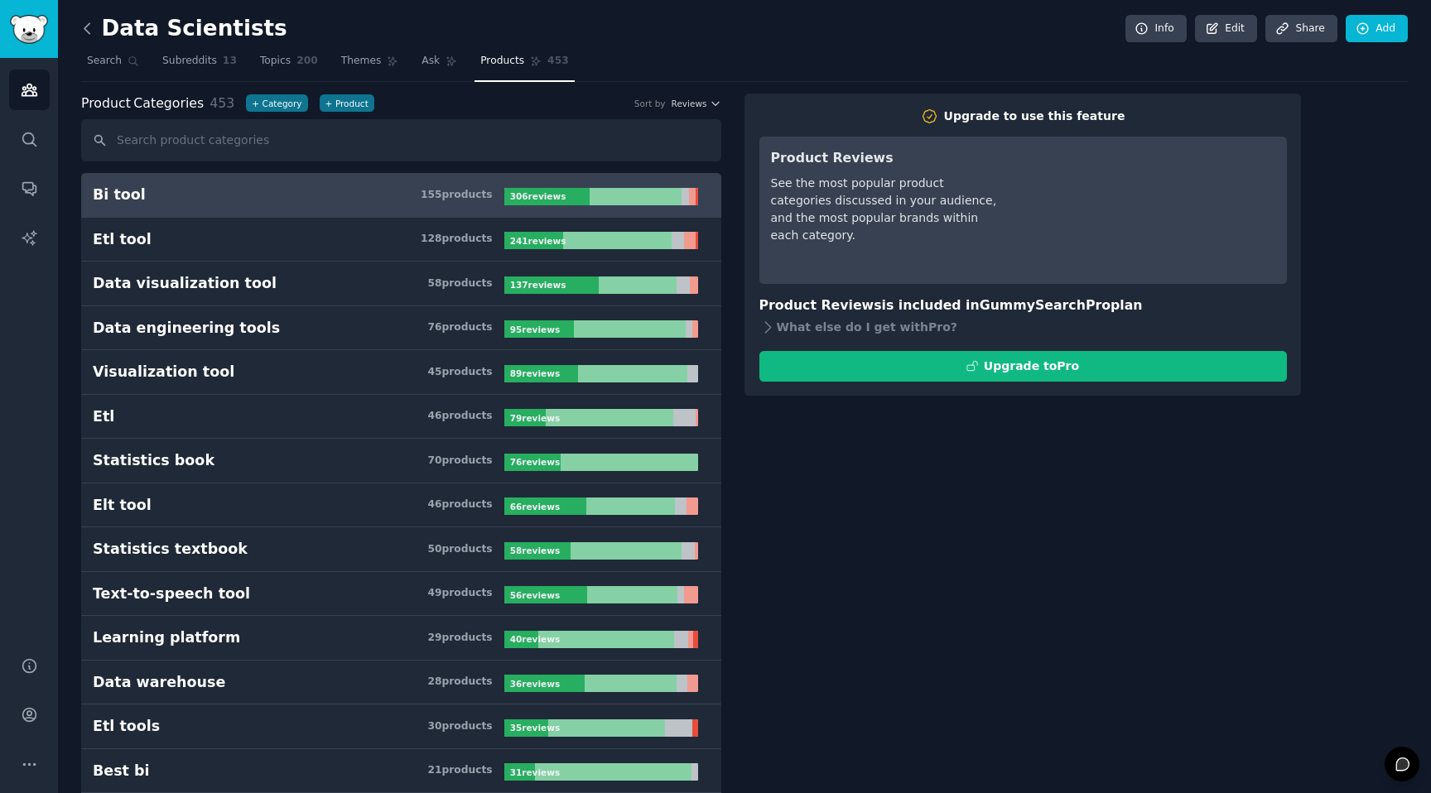
click at [94, 23] on icon at bounding box center [87, 28] width 17 height 17
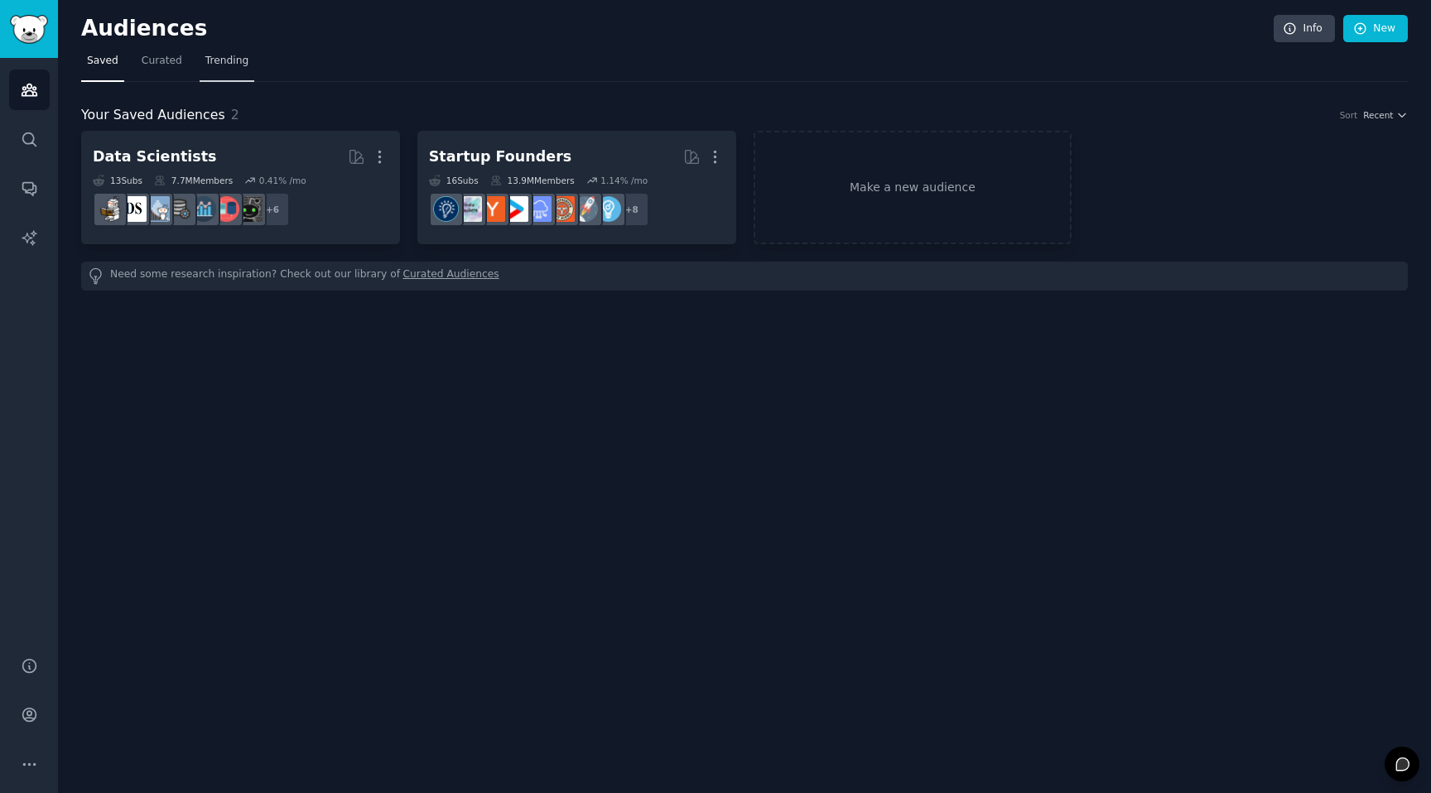
click at [232, 63] on span "Trending" at bounding box center [226, 61] width 43 height 15
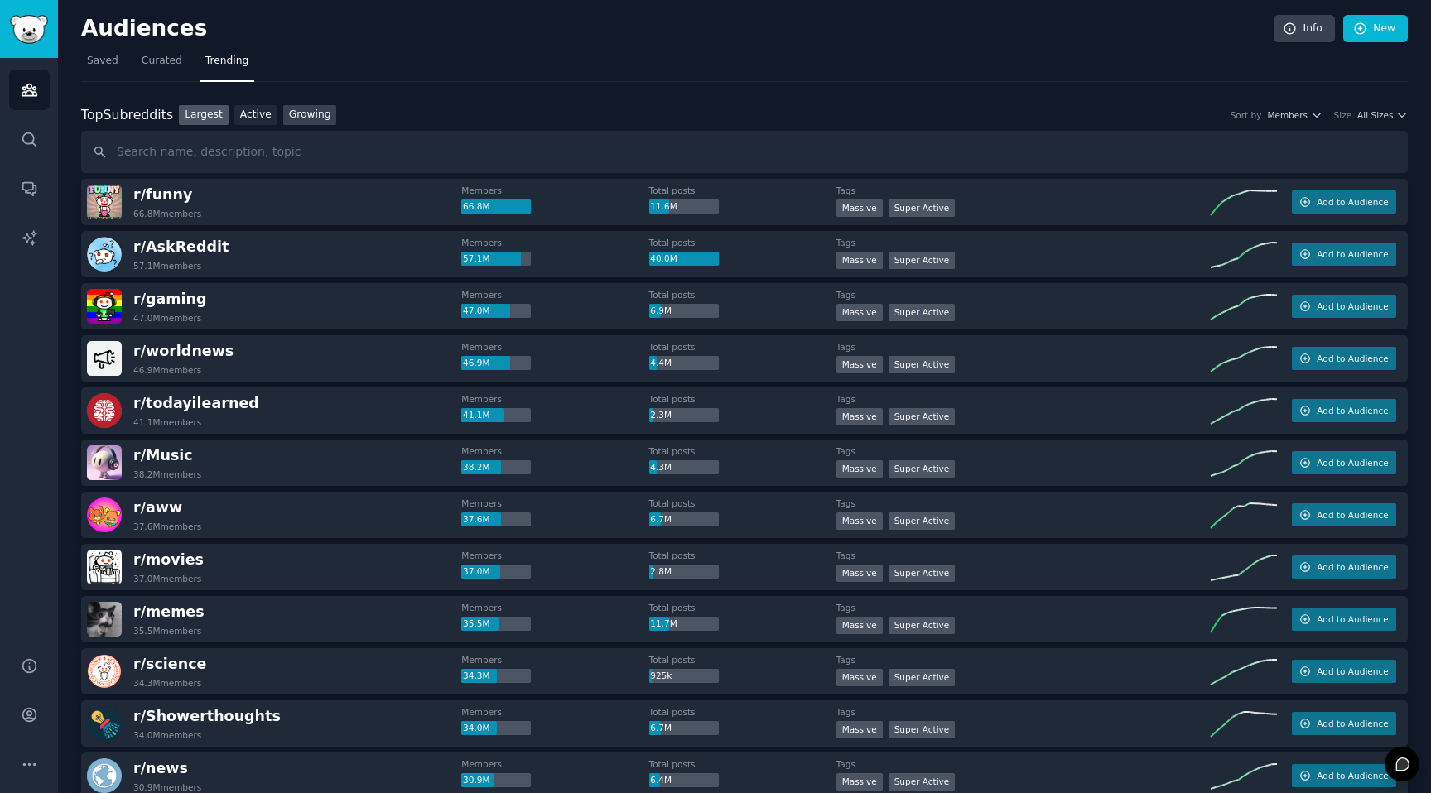
click at [310, 120] on link "Growing" at bounding box center [310, 115] width 54 height 21
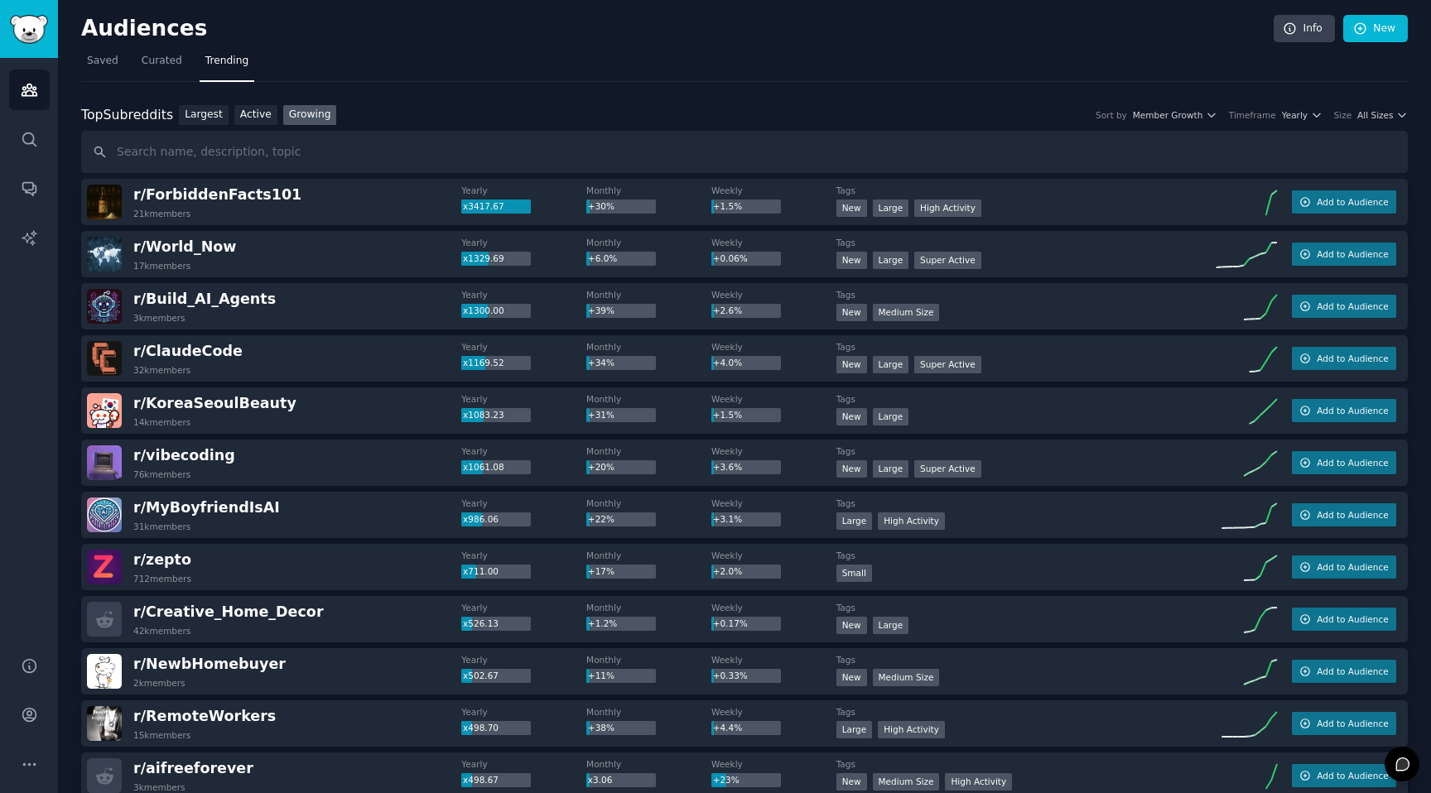
click at [1311, 108] on div "Top Subreddits Top Subreddits Largest Active Growing Sort by Member Growth Time…" at bounding box center [744, 115] width 1326 height 21
click at [1297, 118] on span "Yearly" at bounding box center [1295, 115] width 26 height 12
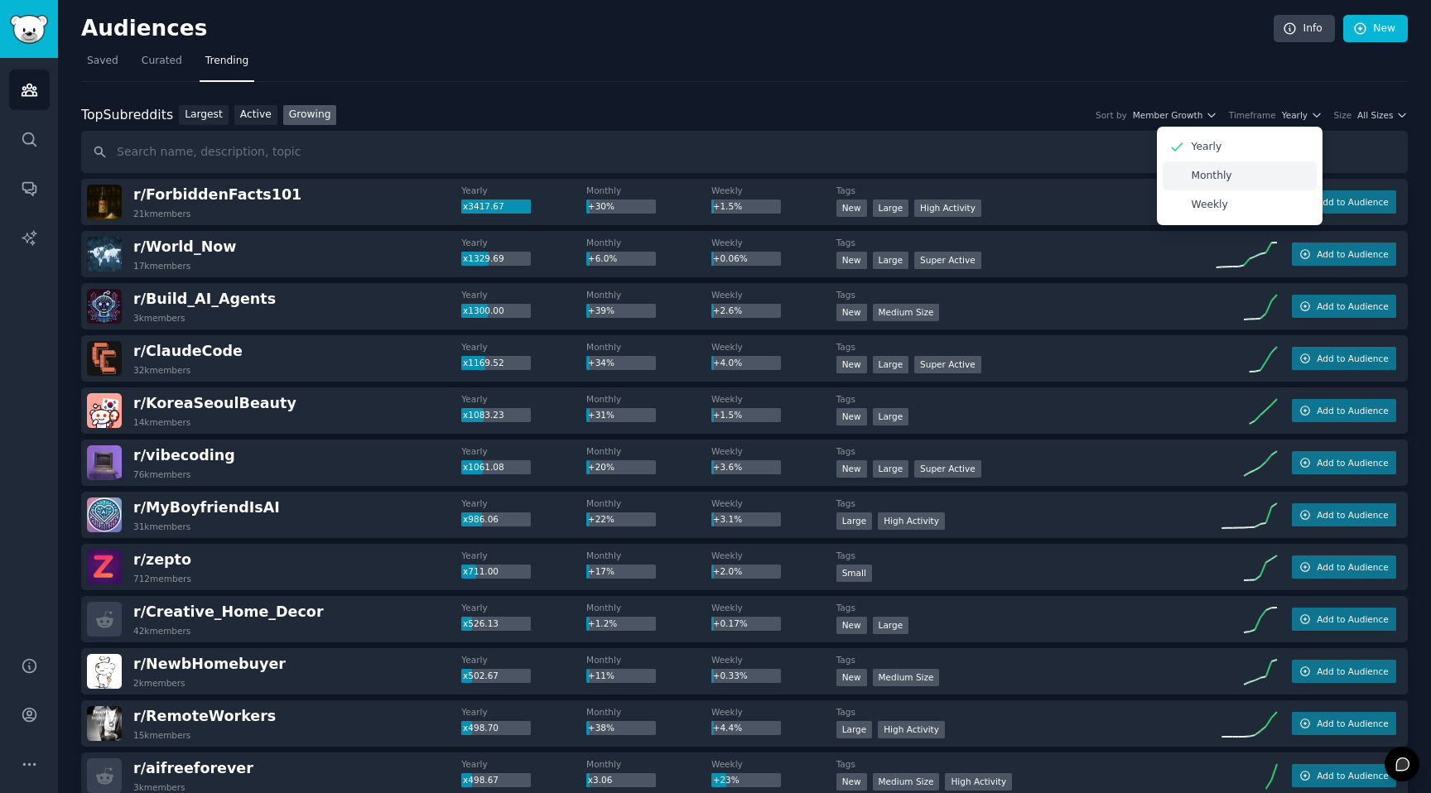
click at [1258, 180] on div "Monthly" at bounding box center [1239, 175] width 154 height 29
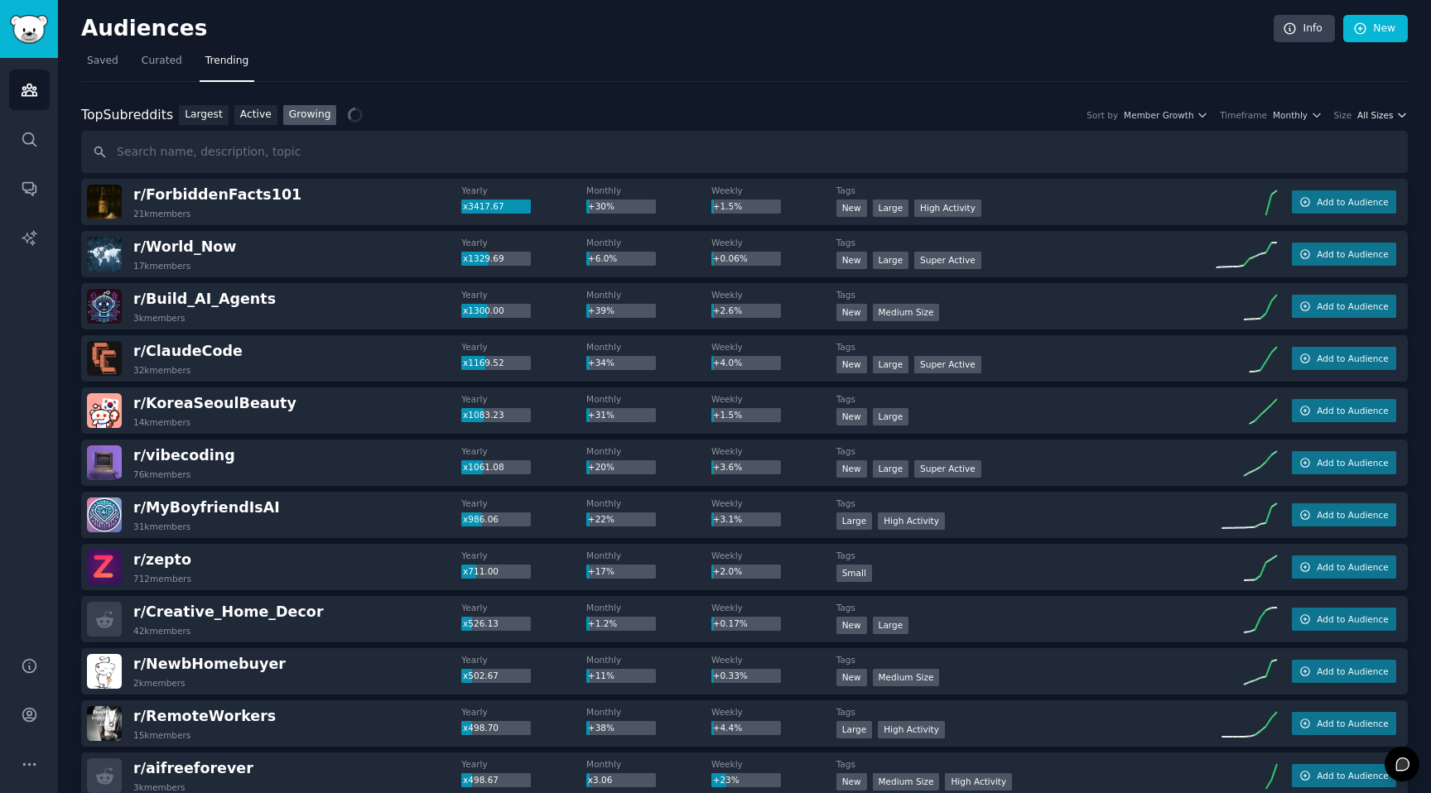
click at [1381, 117] on span "All Sizes" at bounding box center [1375, 115] width 36 height 12
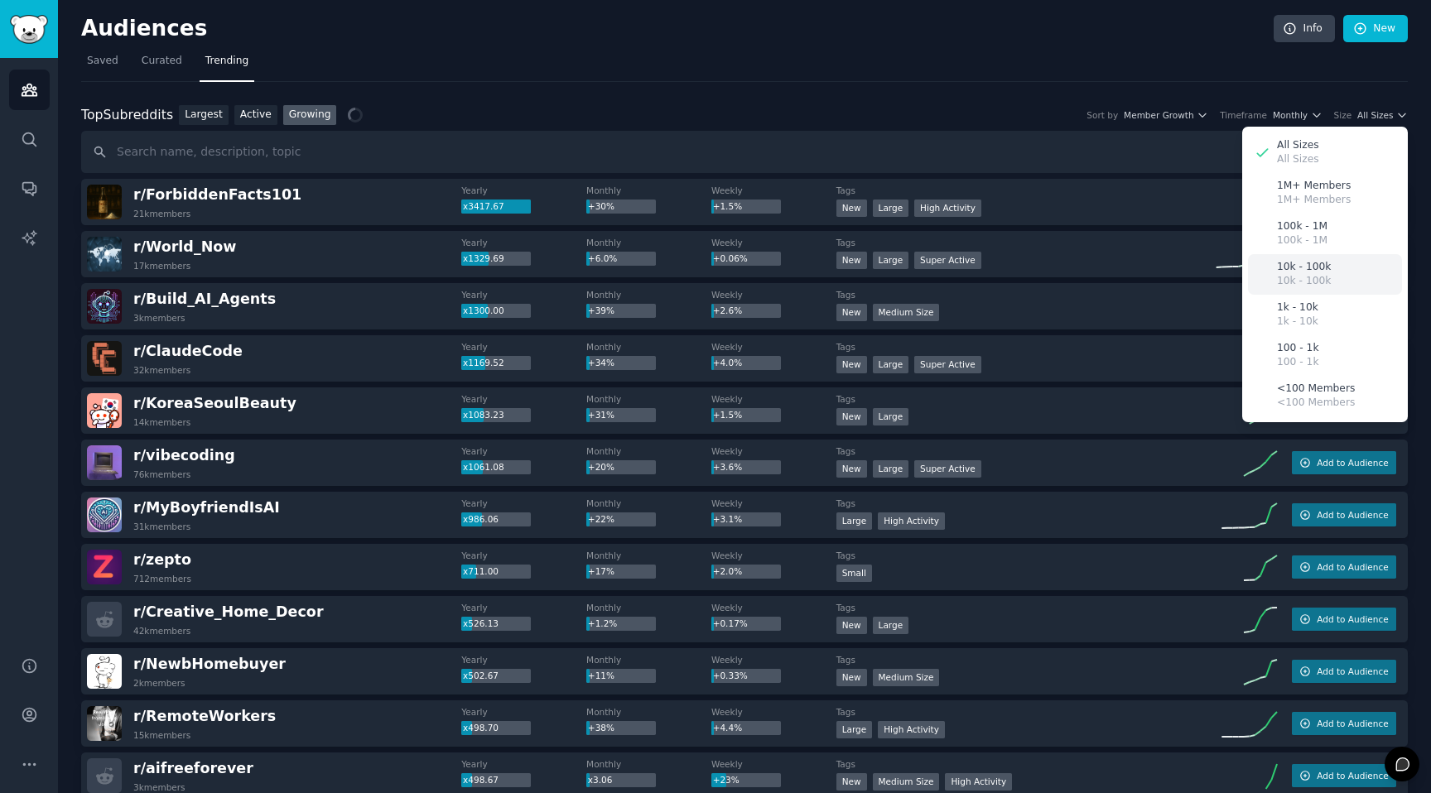
click at [1297, 284] on p "10k - 100k" at bounding box center [1304, 281] width 54 height 15
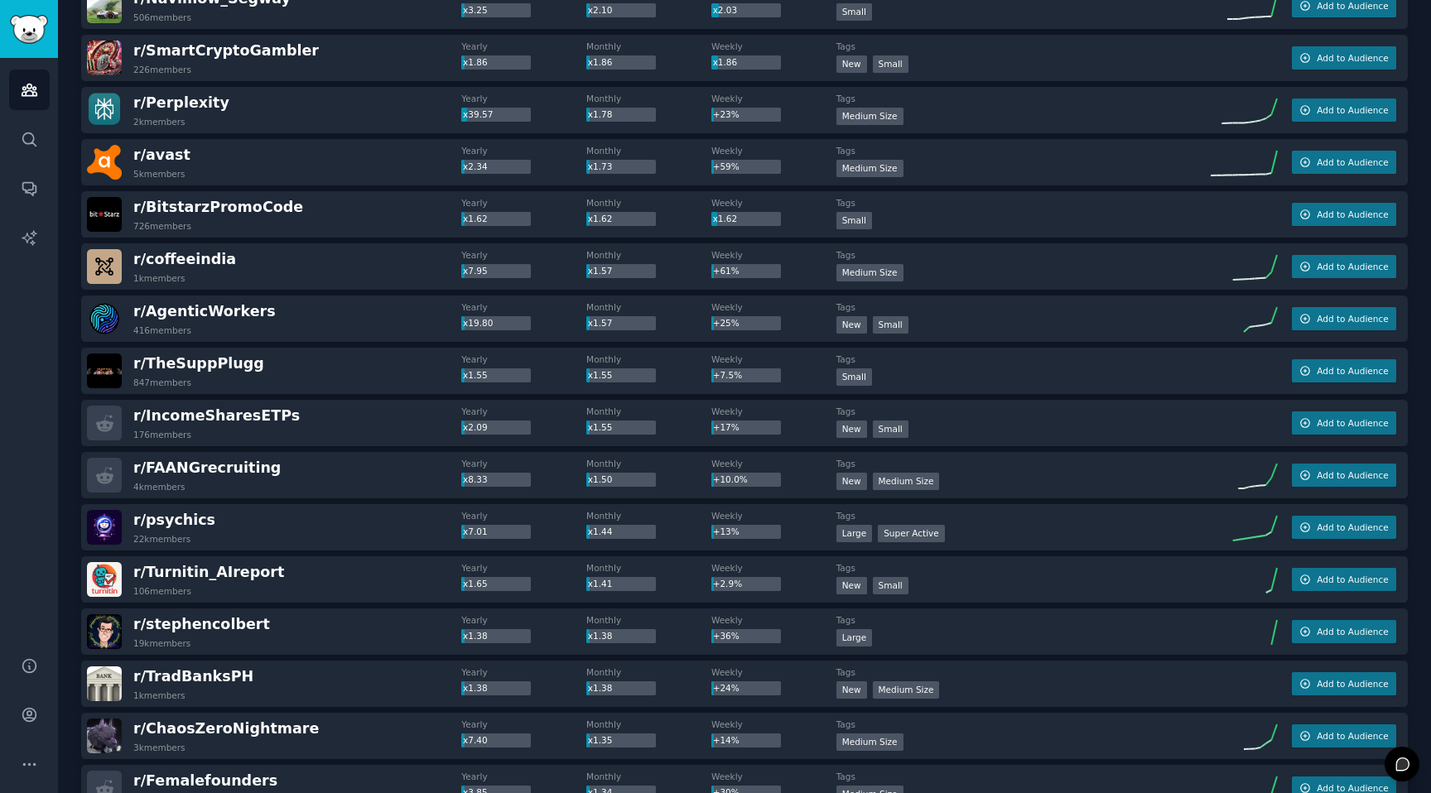
scroll to position [2100, 0]
